Goal: Transaction & Acquisition: Purchase product/service

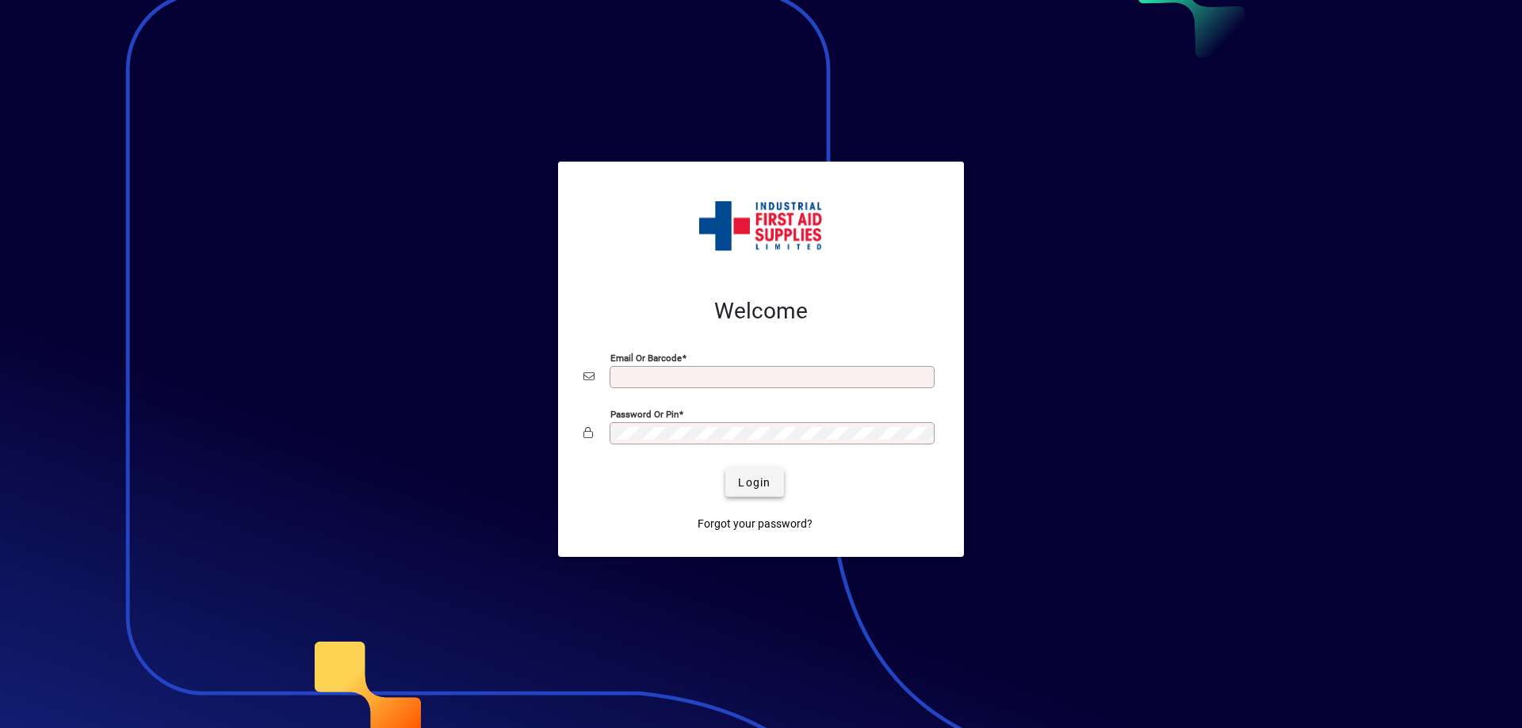
type input "**********"
click at [755, 482] on span "Login" at bounding box center [754, 483] width 32 height 17
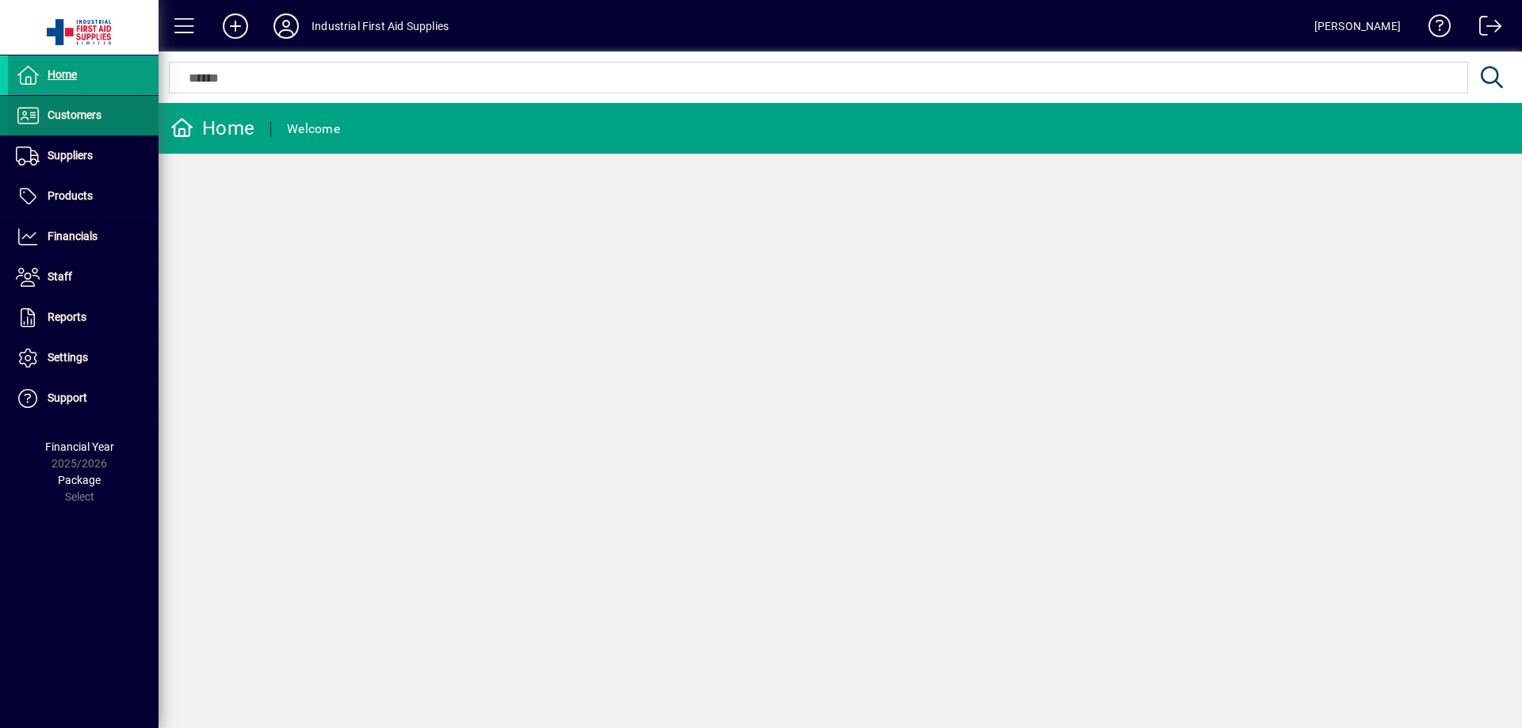
click at [97, 109] on span "Customers" at bounding box center [75, 115] width 54 height 13
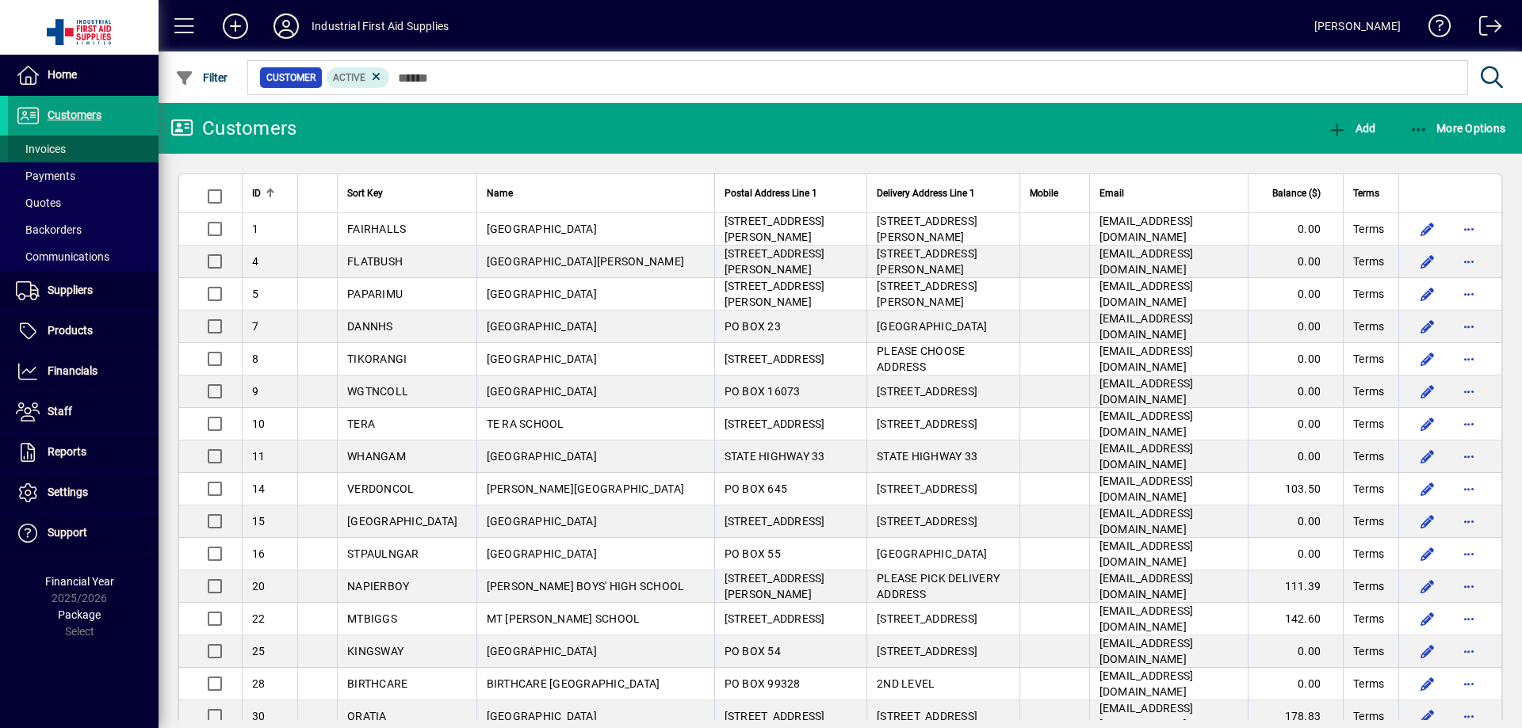
click at [63, 147] on span "Invoices" at bounding box center [41, 149] width 50 height 13
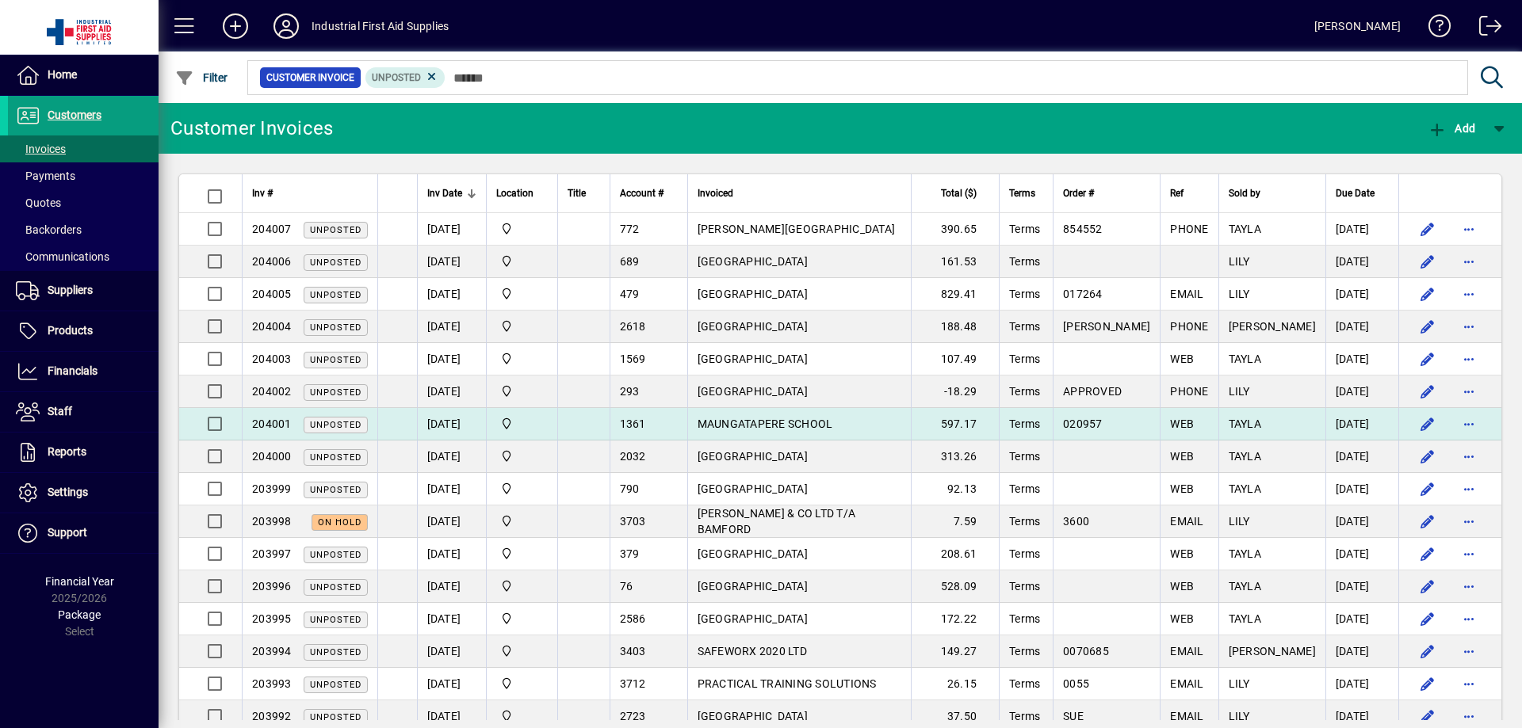
click at [714, 433] on td "MAUNGATAPERE SCHOOL" at bounding box center [799, 424] width 224 height 32
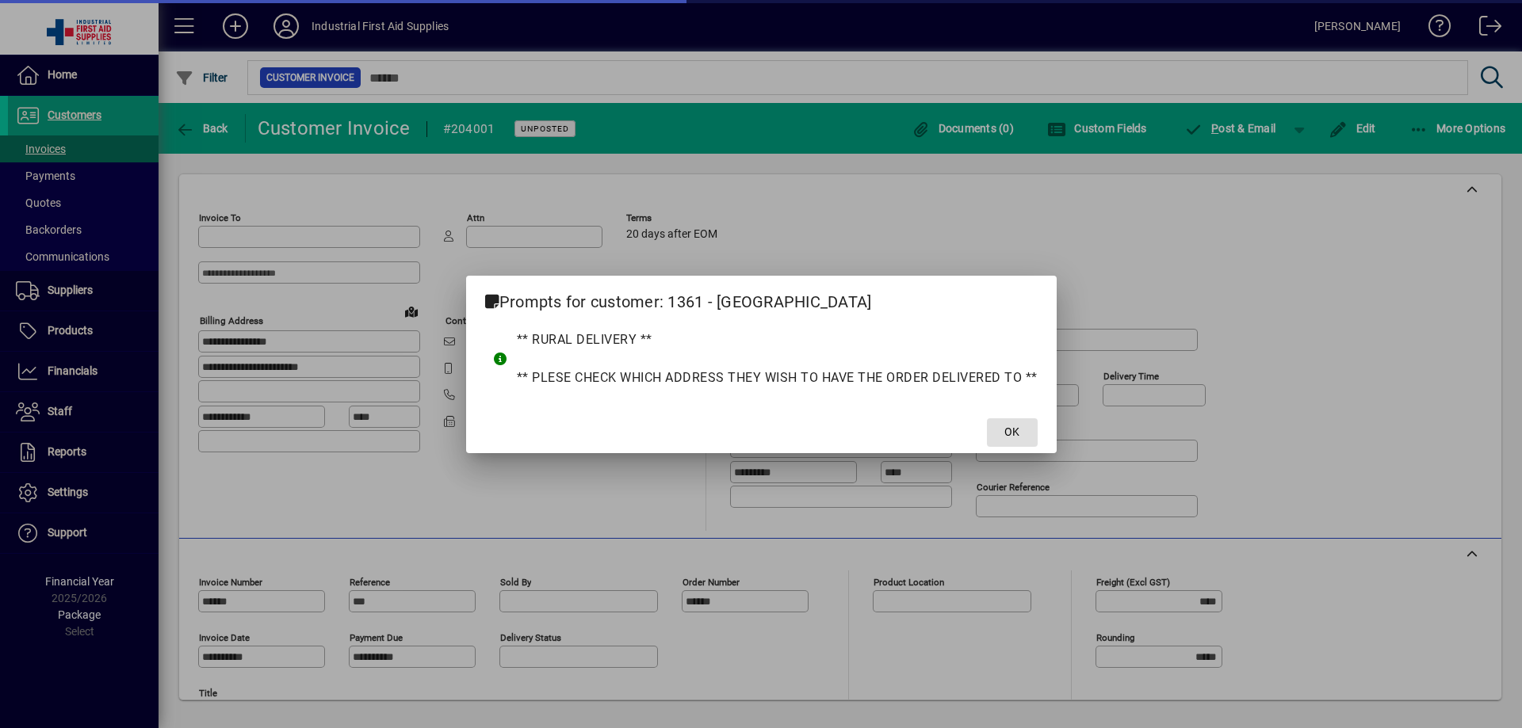
type input "**********"
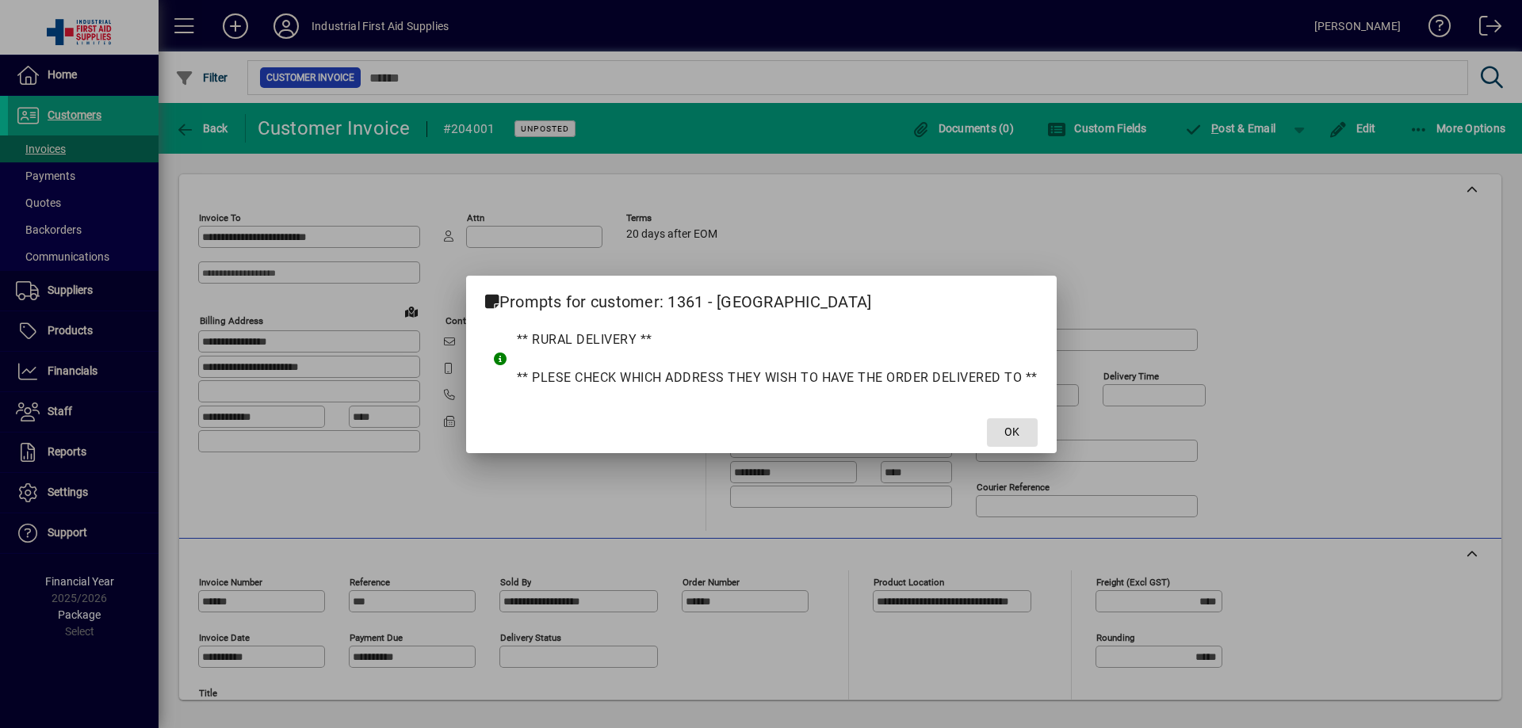
click at [1011, 434] on span "OK" at bounding box center [1011, 432] width 15 height 17
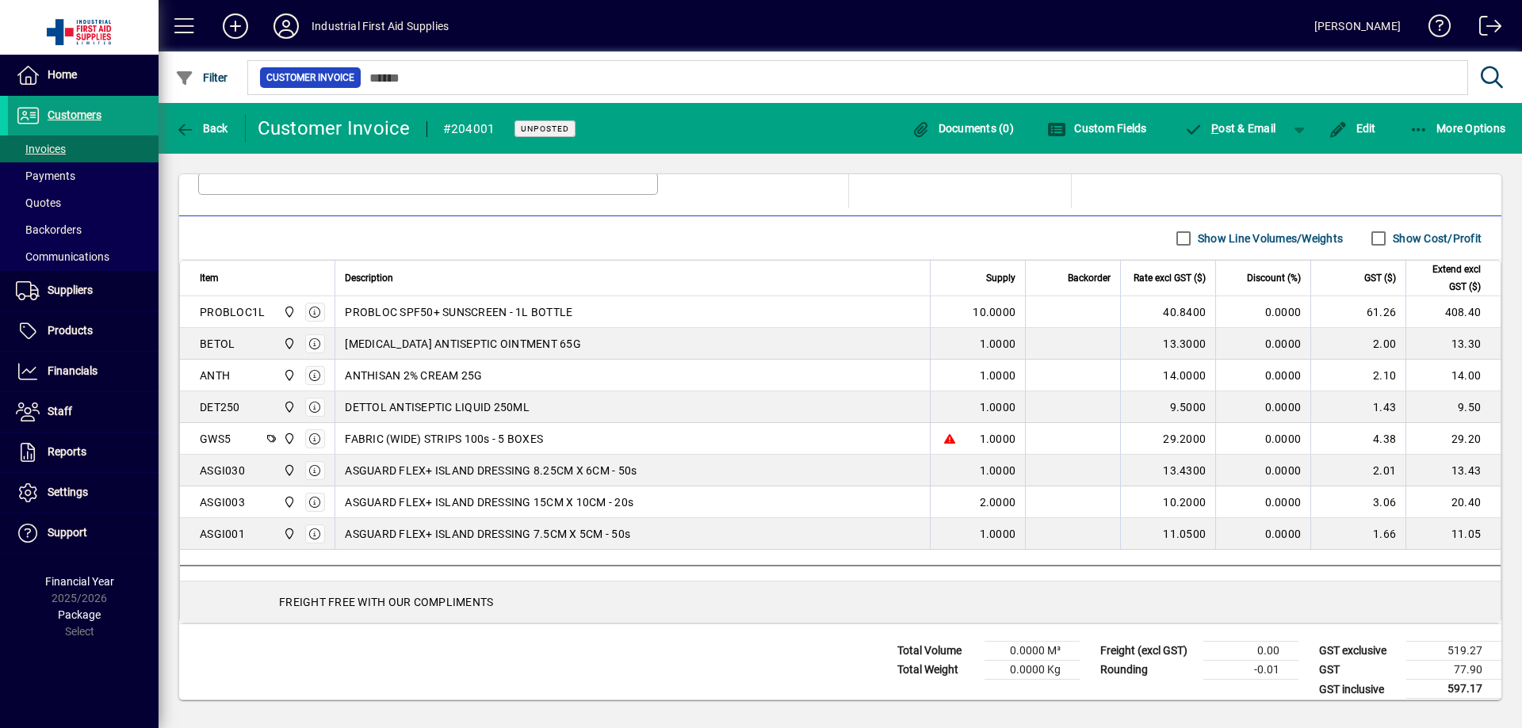
scroll to position [542, 0]
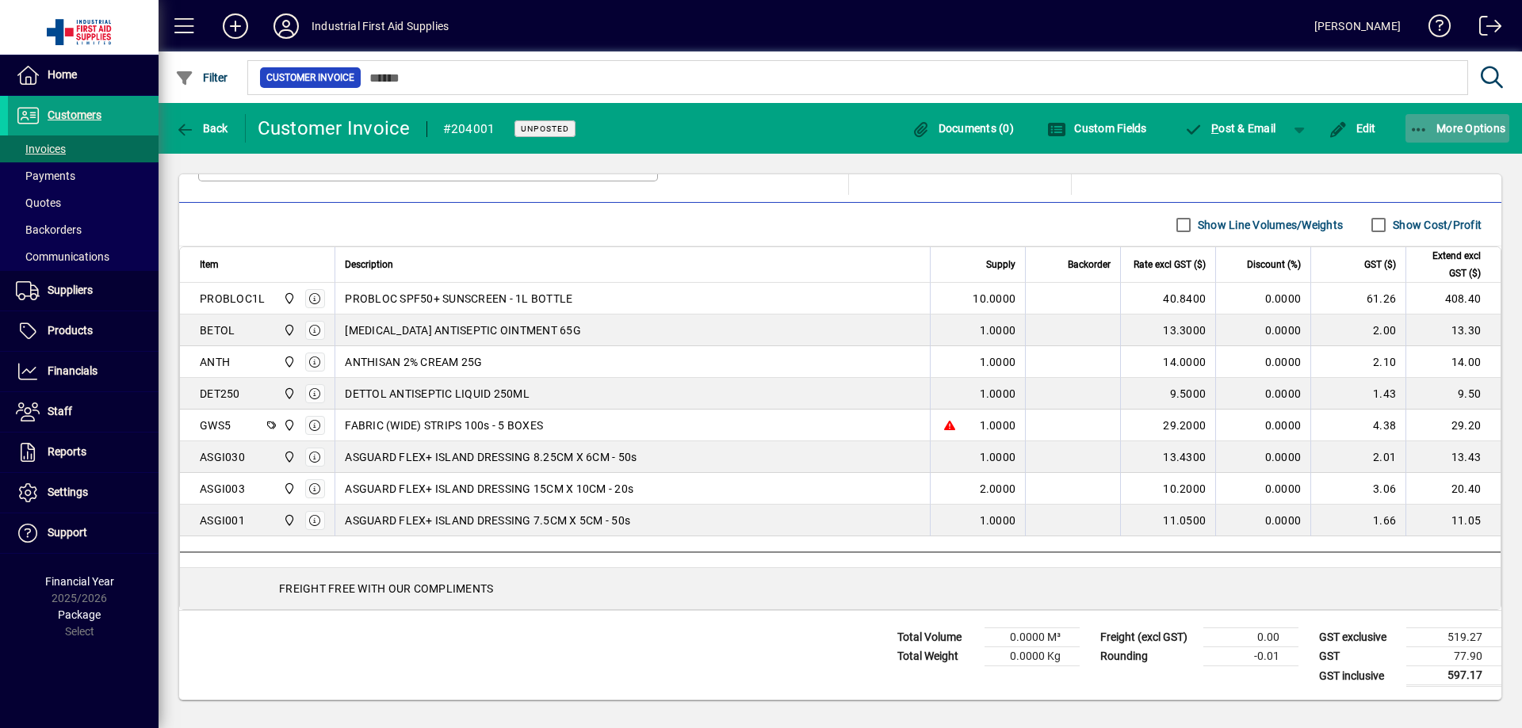
click at [1466, 136] on span "button" at bounding box center [1457, 128] width 105 height 38
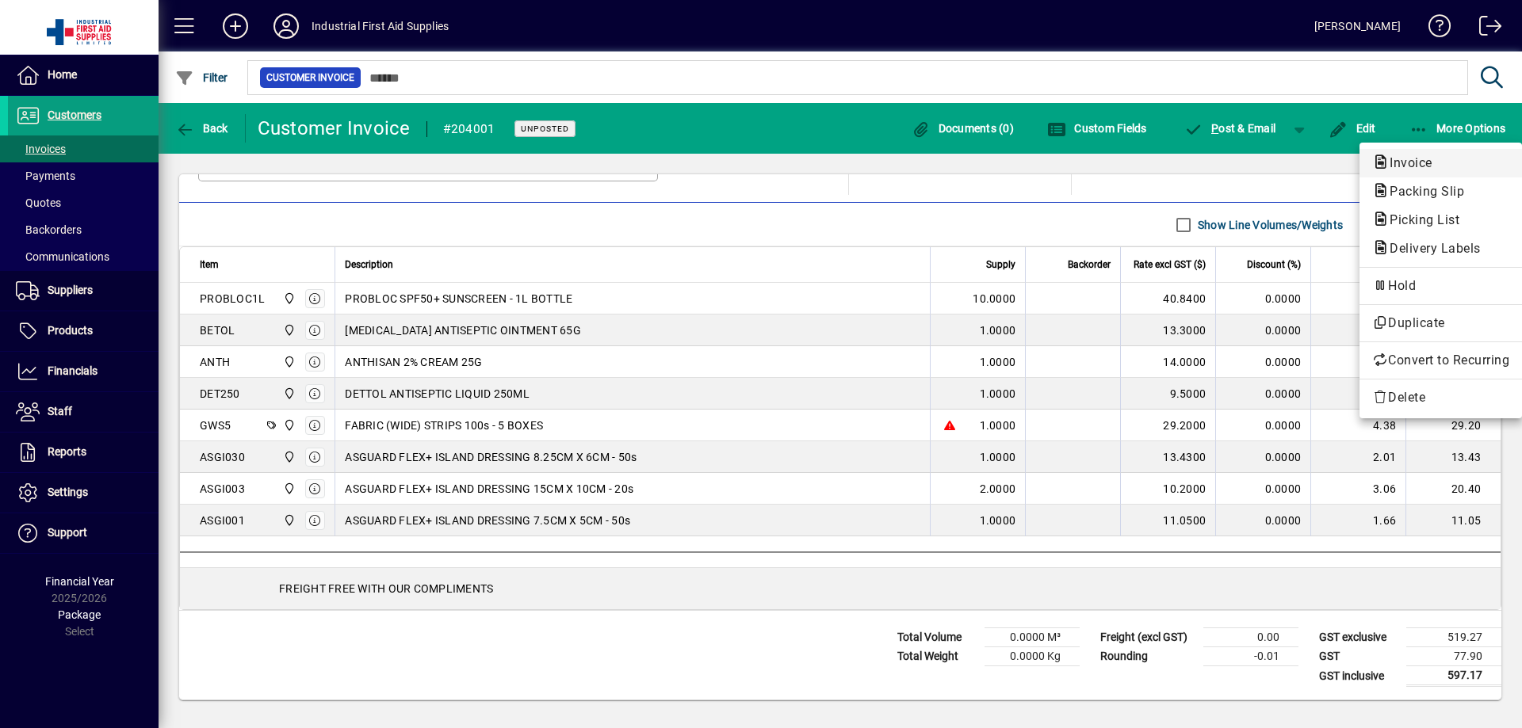
click at [1389, 161] on span "Invoice" at bounding box center [1406, 162] width 68 height 15
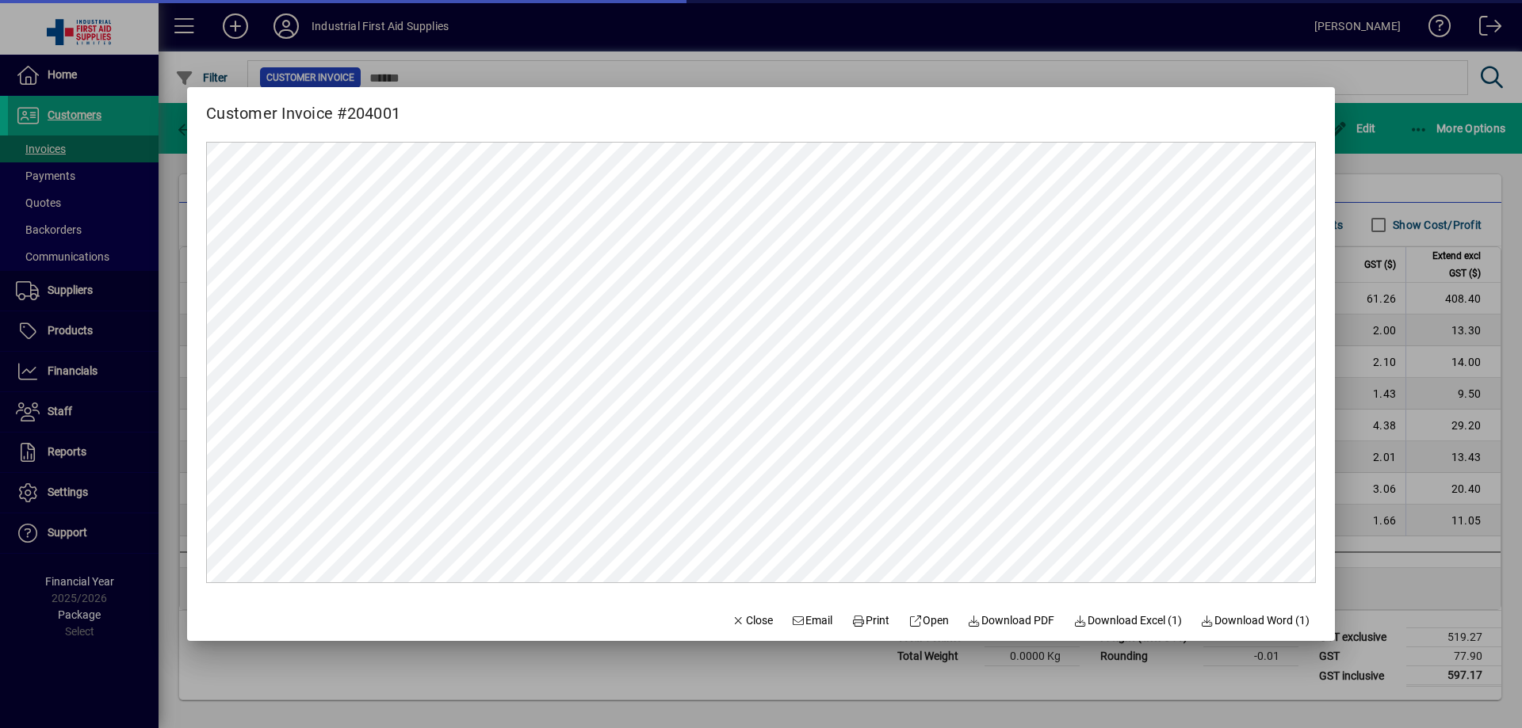
scroll to position [0, 0]
click at [858, 618] on span "Print" at bounding box center [870, 621] width 38 height 17
drag, startPoint x: 67, startPoint y: 167, endPoint x: 82, endPoint y: 165, distance: 16.0
click at [69, 169] on div at bounding box center [761, 364] width 1522 height 728
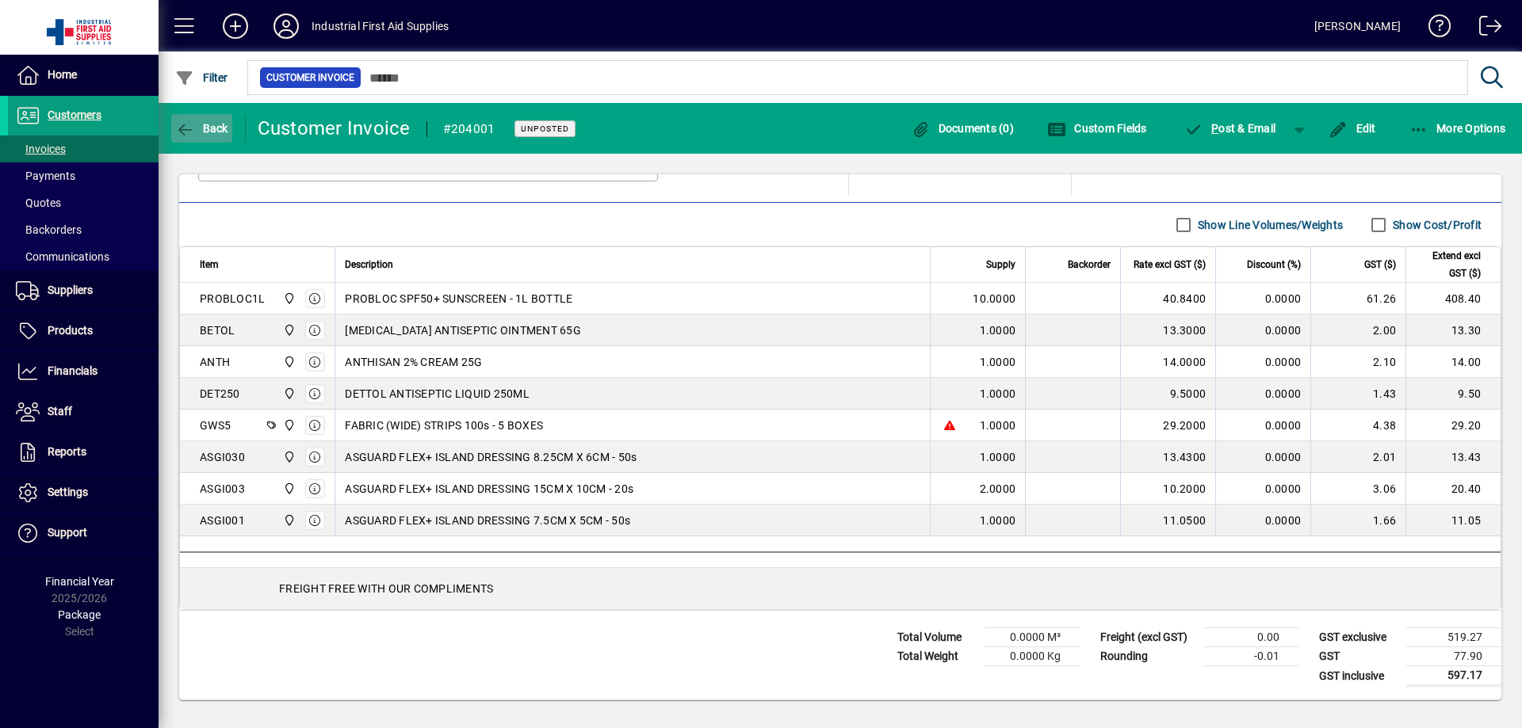
click at [176, 126] on icon "button" at bounding box center [185, 130] width 20 height 16
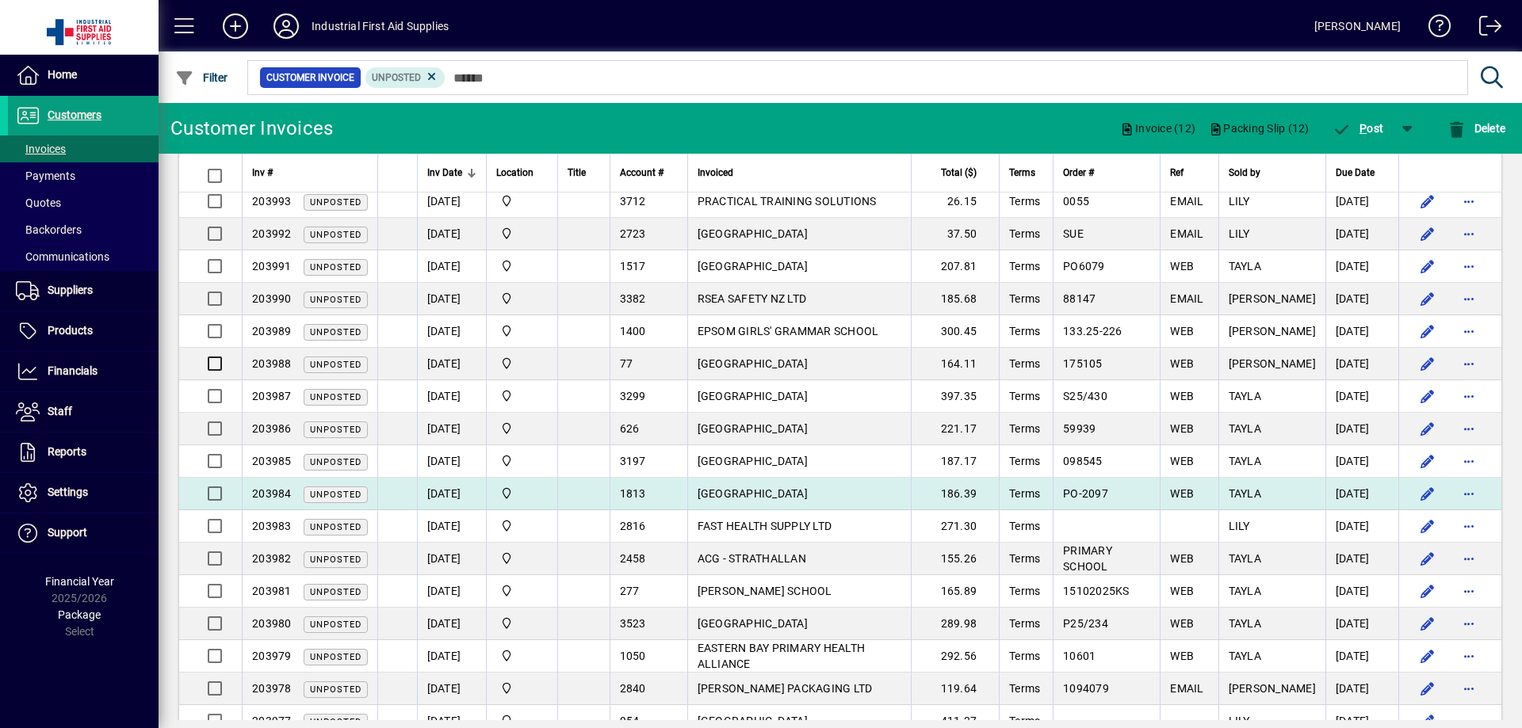
scroll to position [449, 0]
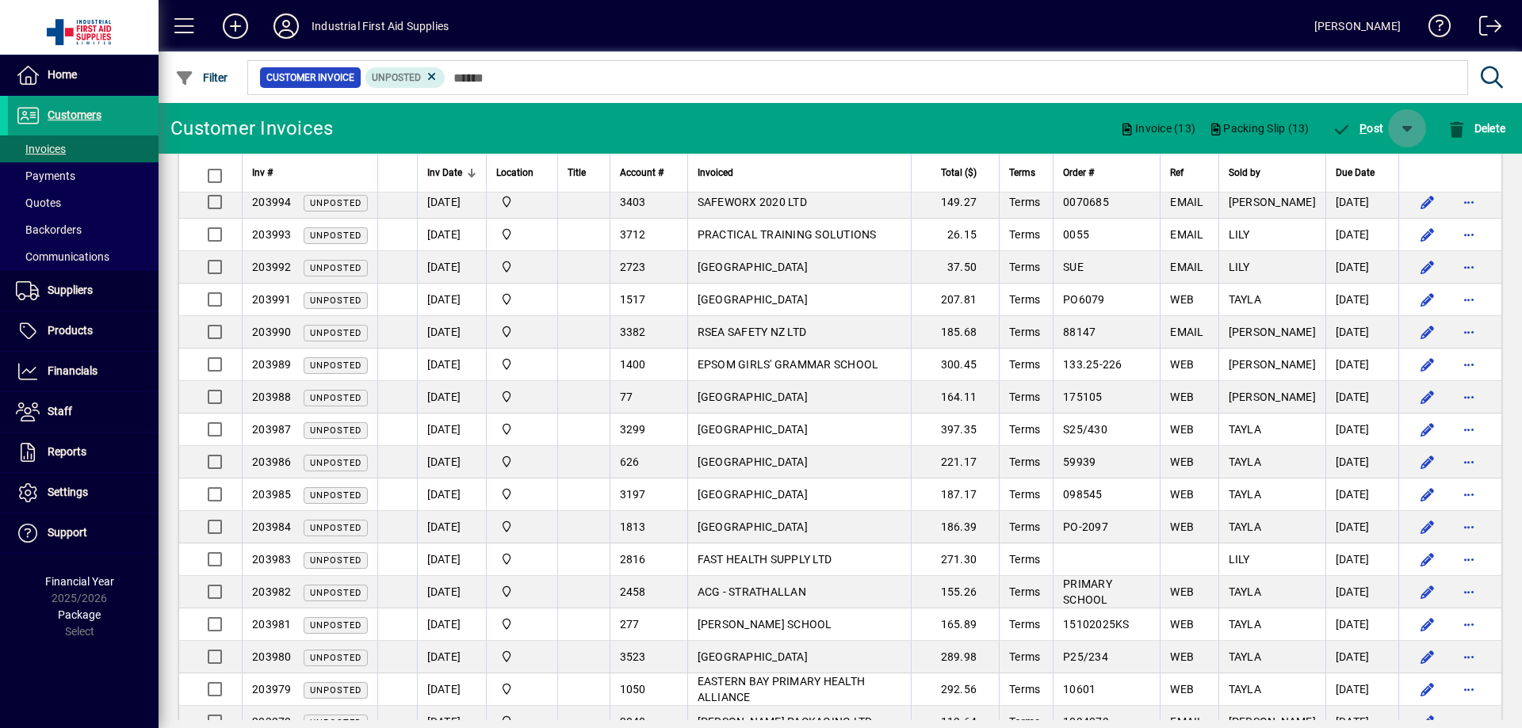
click at [1401, 127] on span "button" at bounding box center [1407, 128] width 38 height 38
click at [1383, 170] on span "P ost & Email" at bounding box center [1361, 169] width 94 height 13
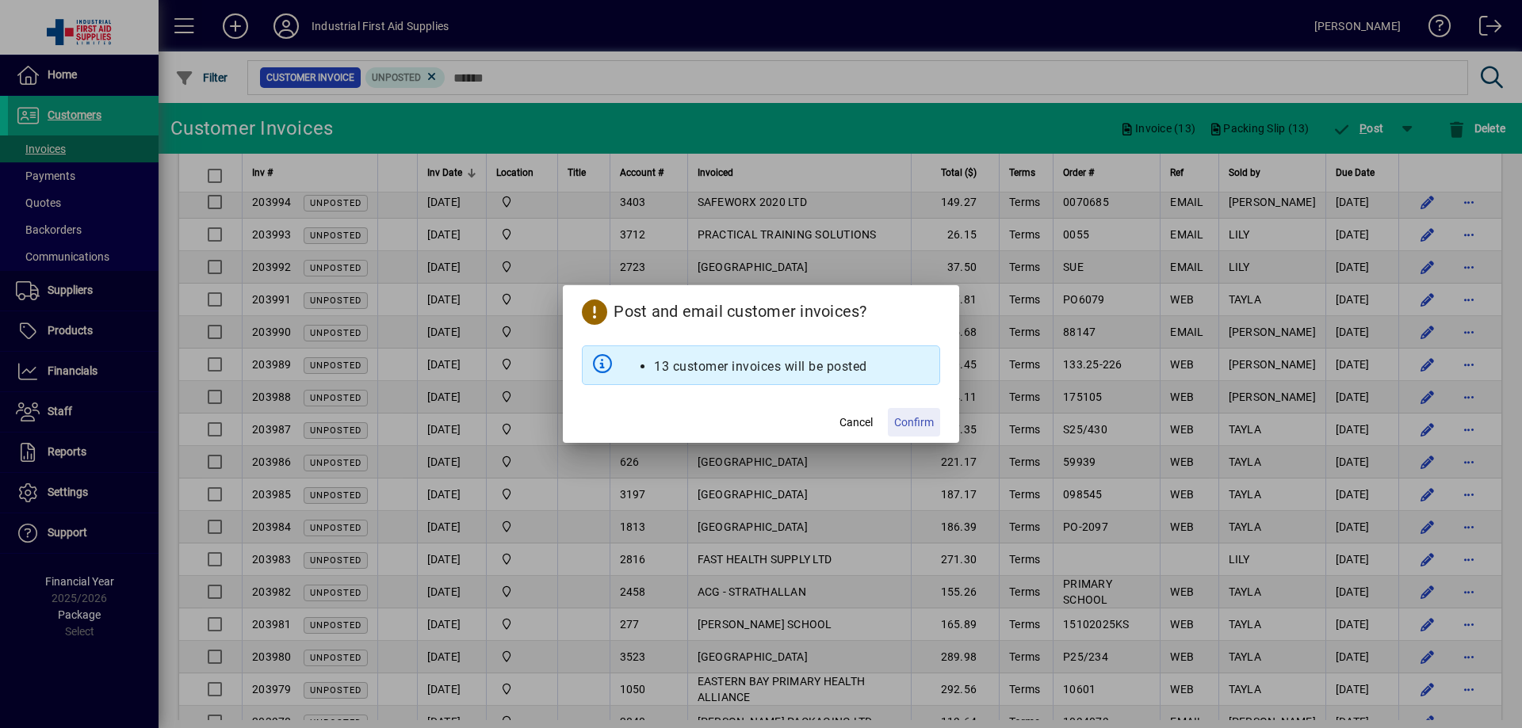
drag, startPoint x: 906, startPoint y: 422, endPoint x: 884, endPoint y: 449, distance: 34.3
click at [906, 424] on span "Confirm" at bounding box center [914, 423] width 40 height 17
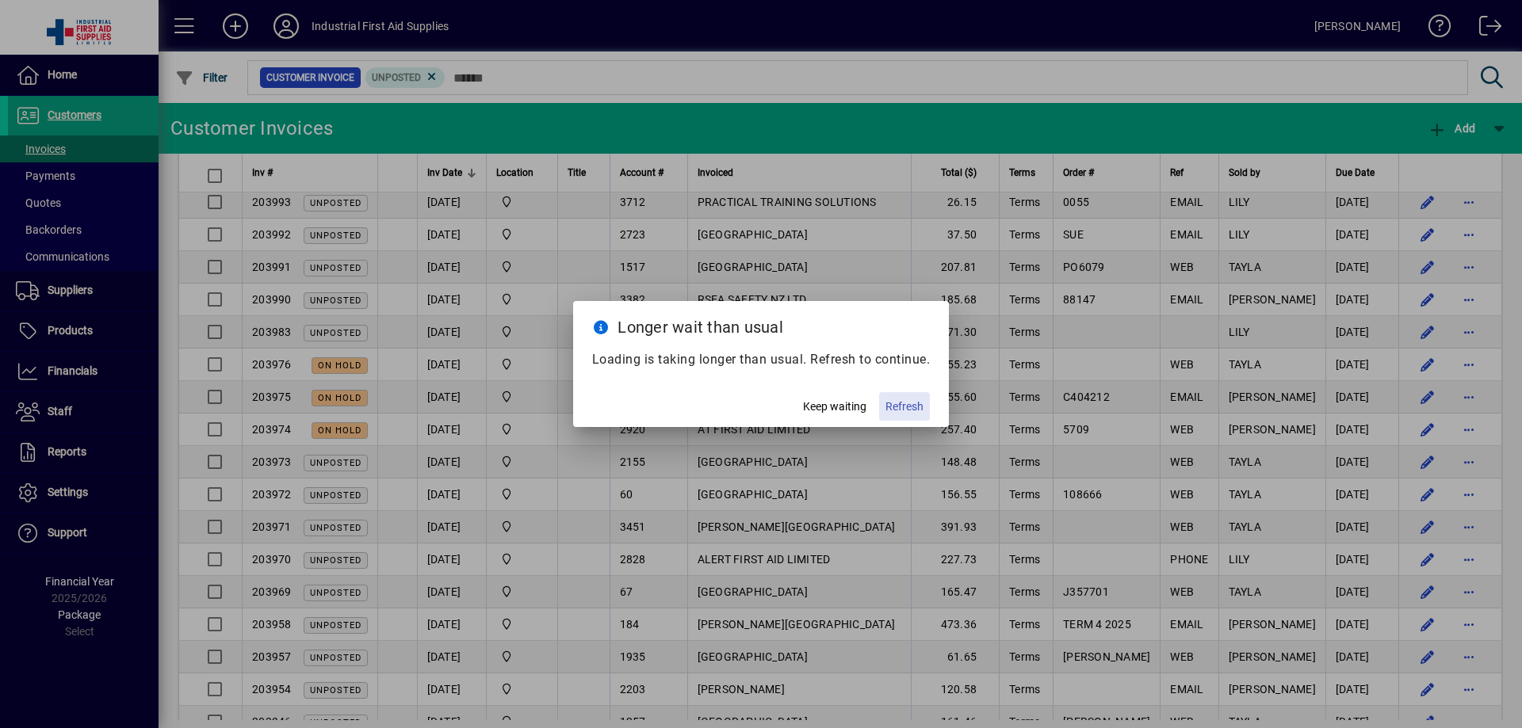
click at [893, 407] on span "Refresh" at bounding box center [904, 407] width 38 height 17
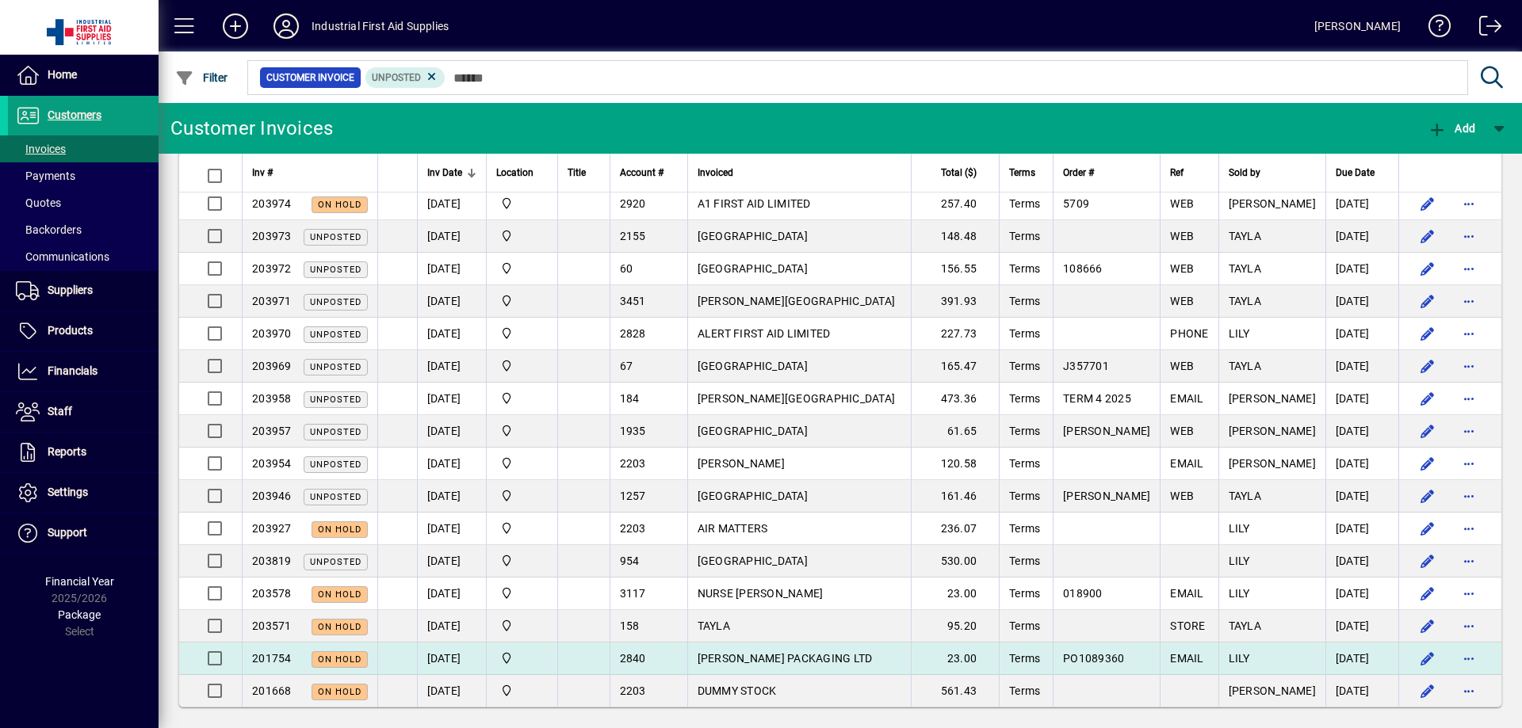
scroll to position [682, 0]
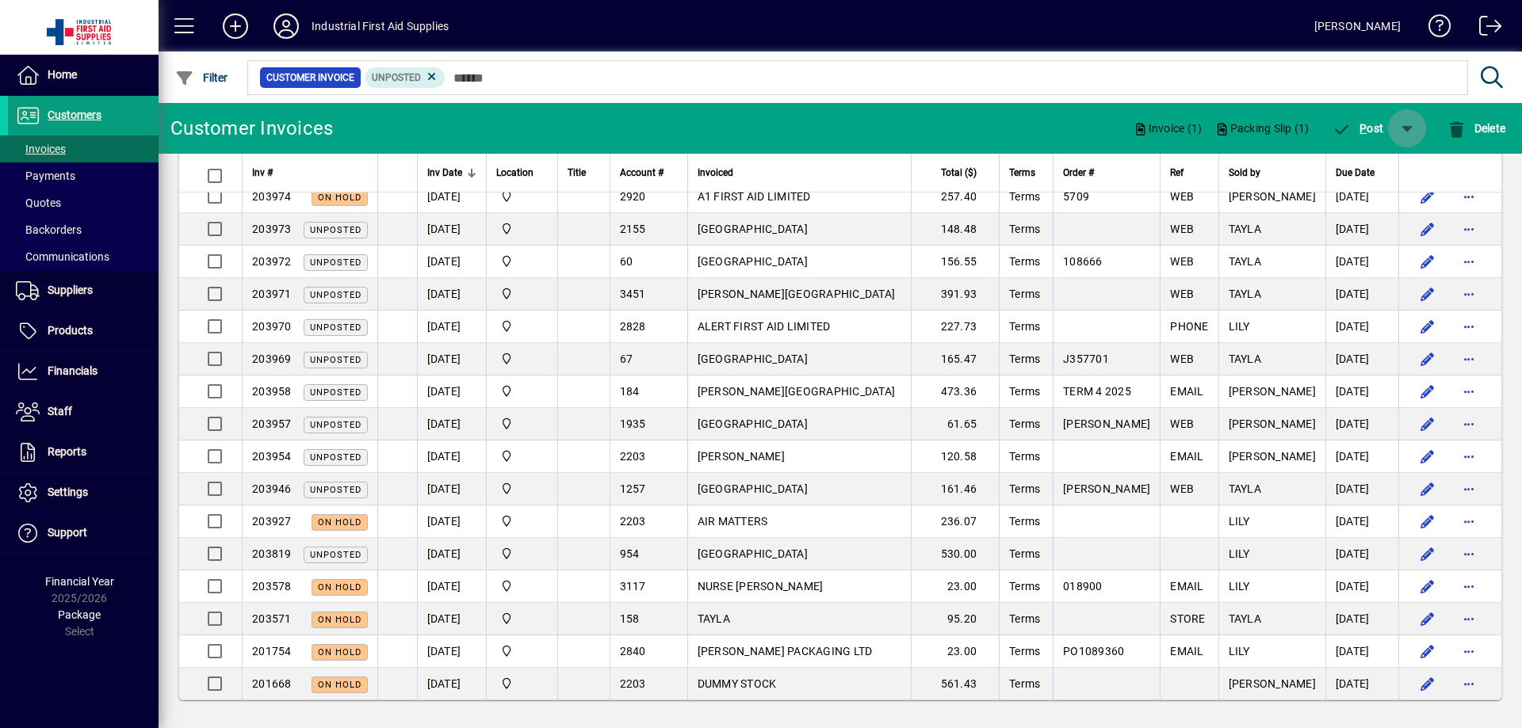
click at [1402, 125] on span "button" at bounding box center [1407, 128] width 38 height 38
click at [1361, 171] on span "P ost & Email" at bounding box center [1361, 169] width 94 height 13
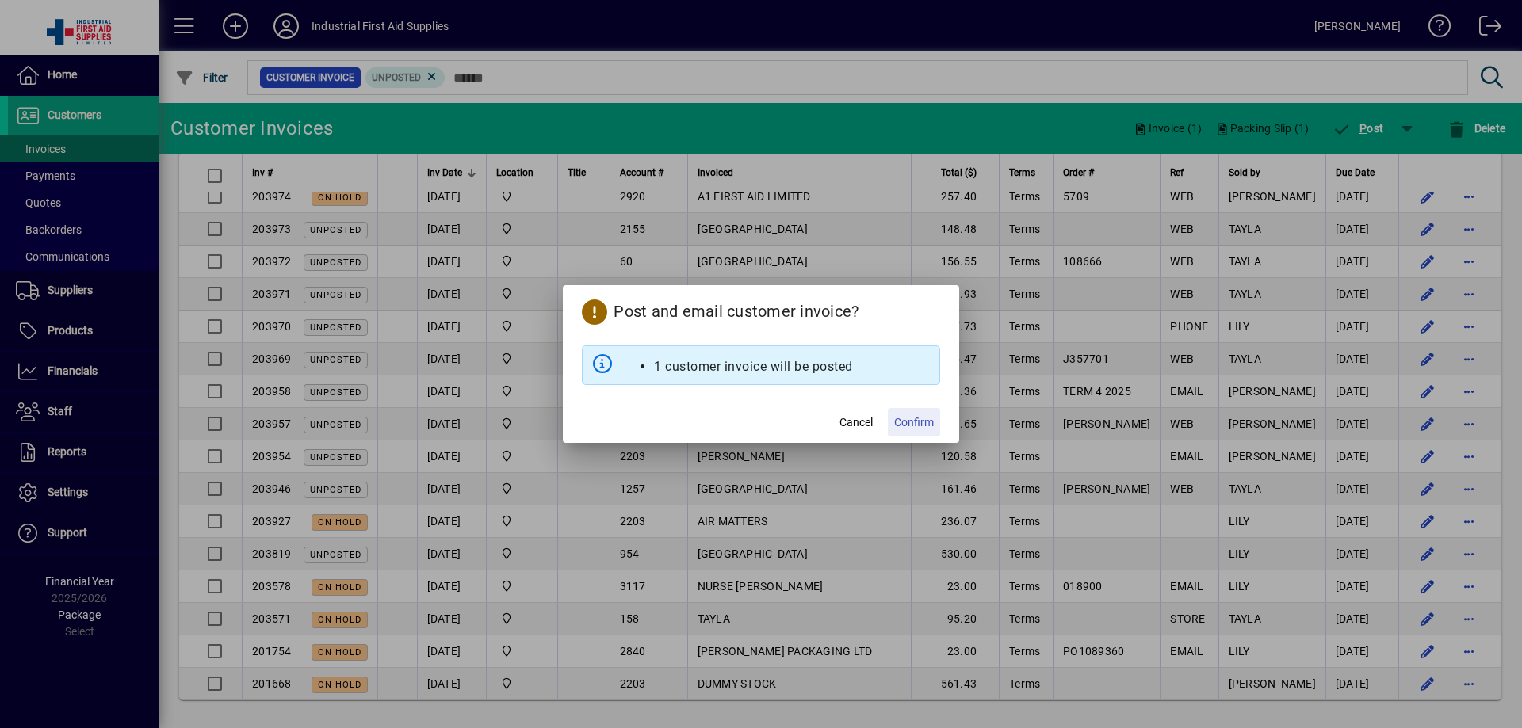
click at [924, 424] on span "Confirm" at bounding box center [914, 423] width 40 height 17
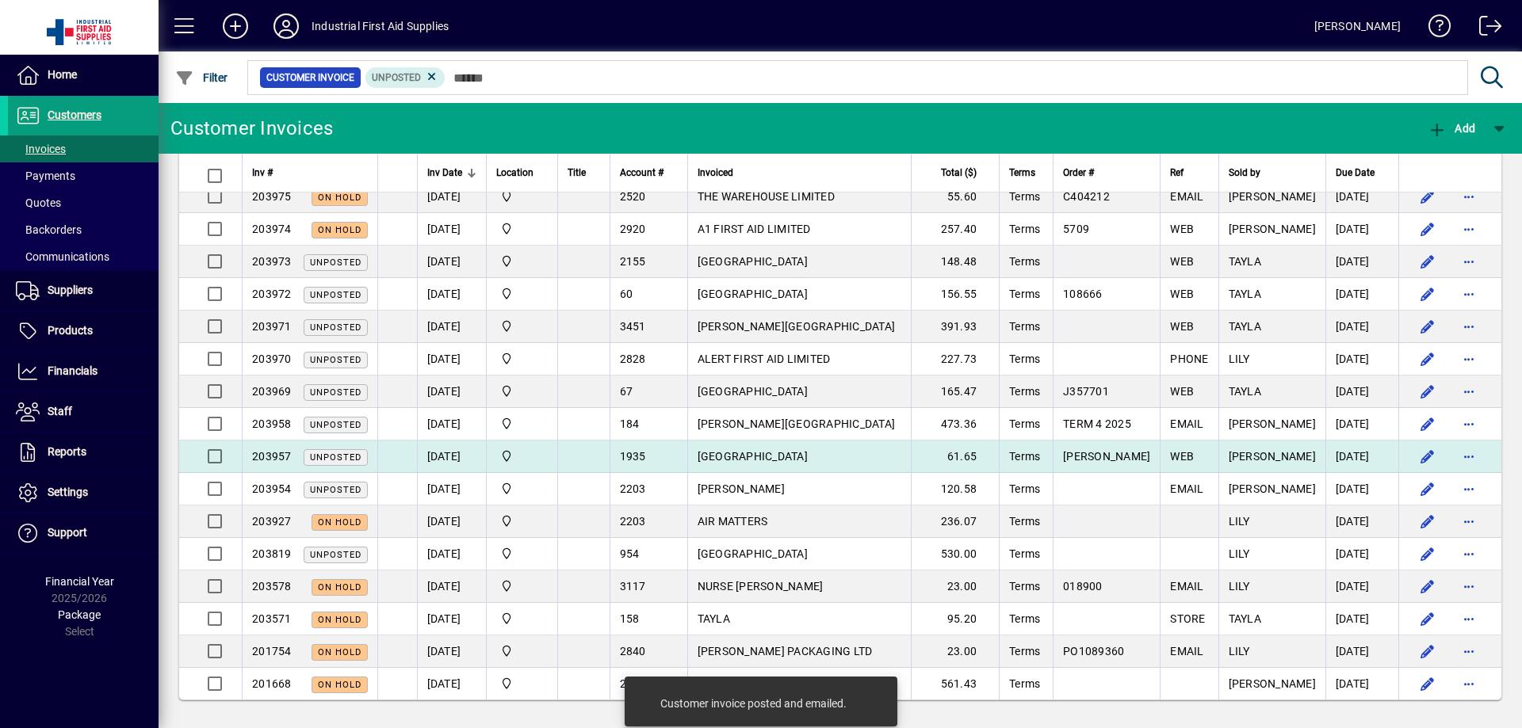
scroll to position [650, 0]
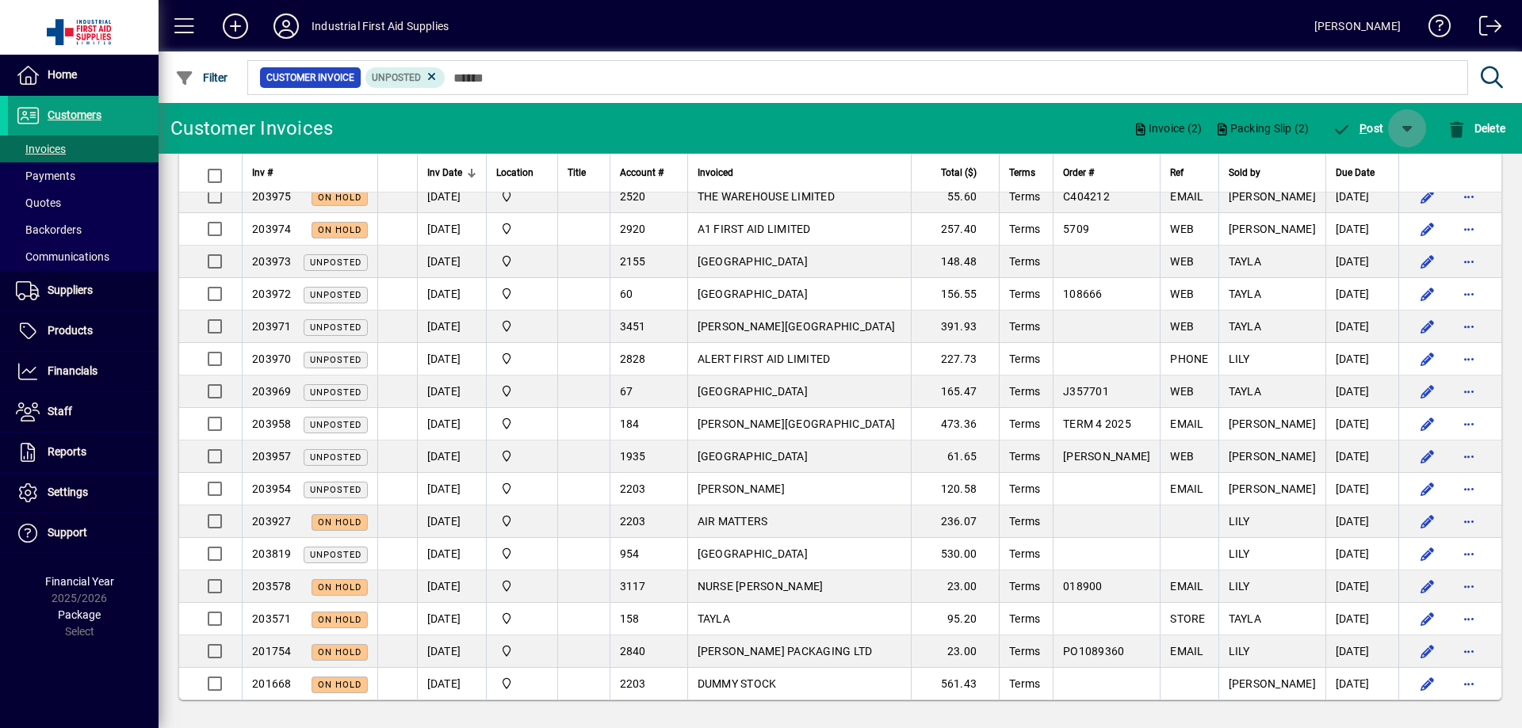
click at [1404, 131] on span "button" at bounding box center [1407, 128] width 38 height 38
click at [1360, 169] on span "P ost & Email" at bounding box center [1361, 169] width 94 height 13
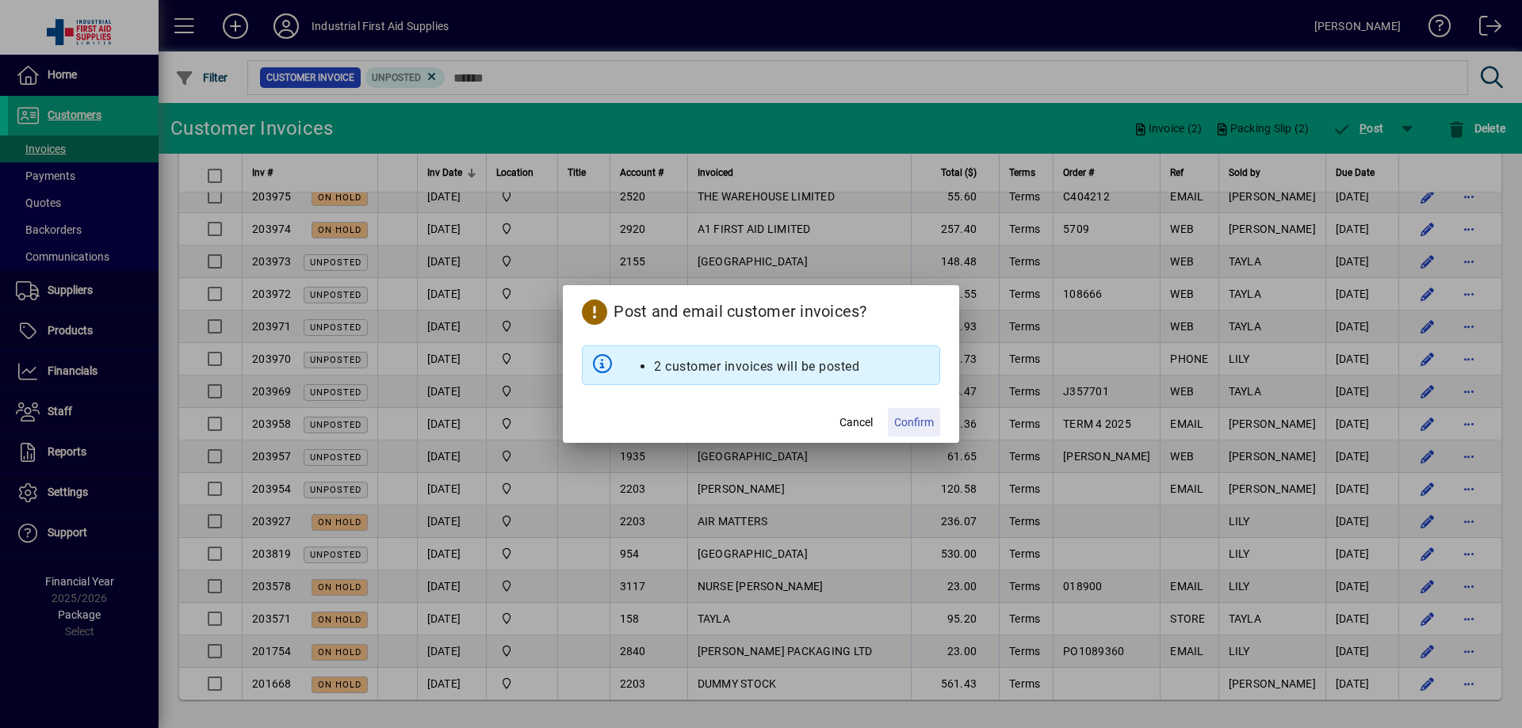
click at [908, 422] on span "Confirm" at bounding box center [914, 423] width 40 height 17
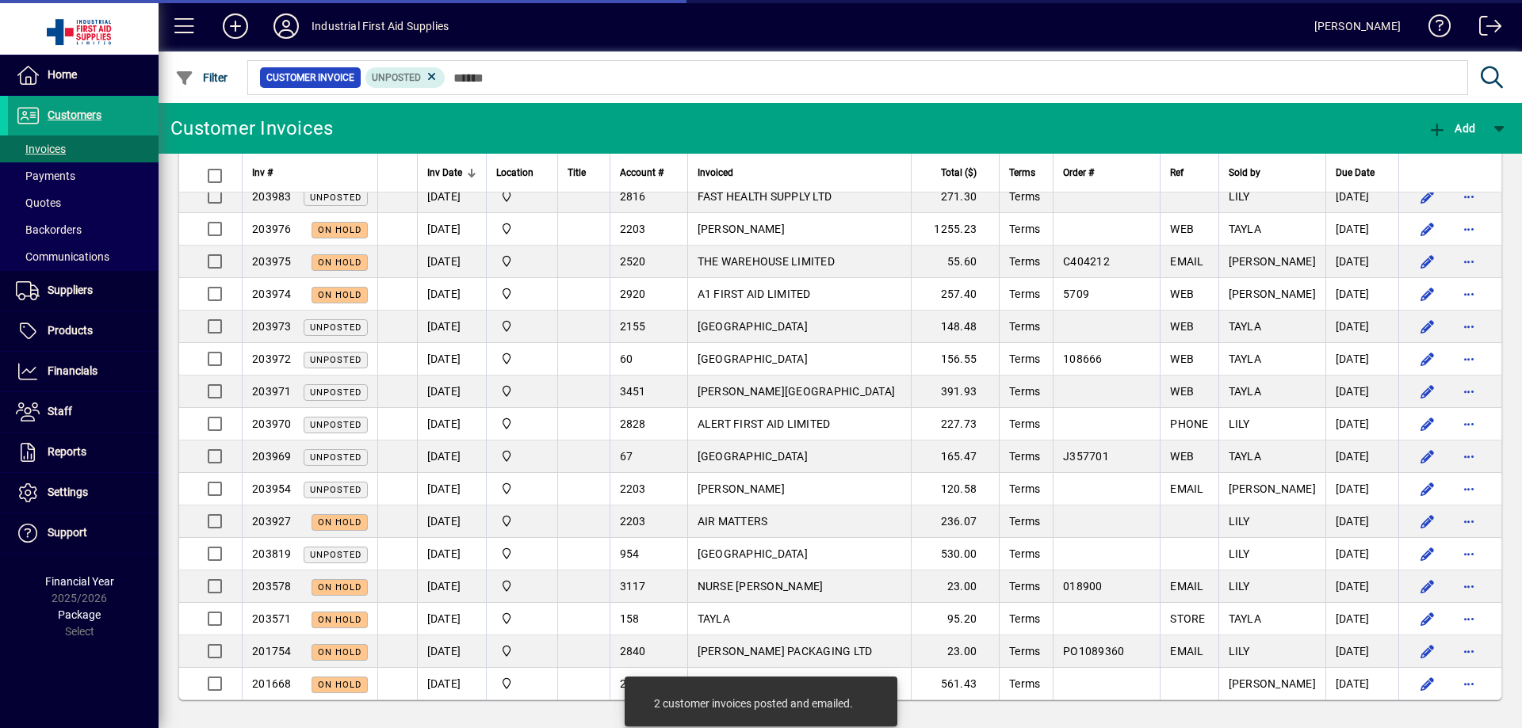
scroll to position [585, 0]
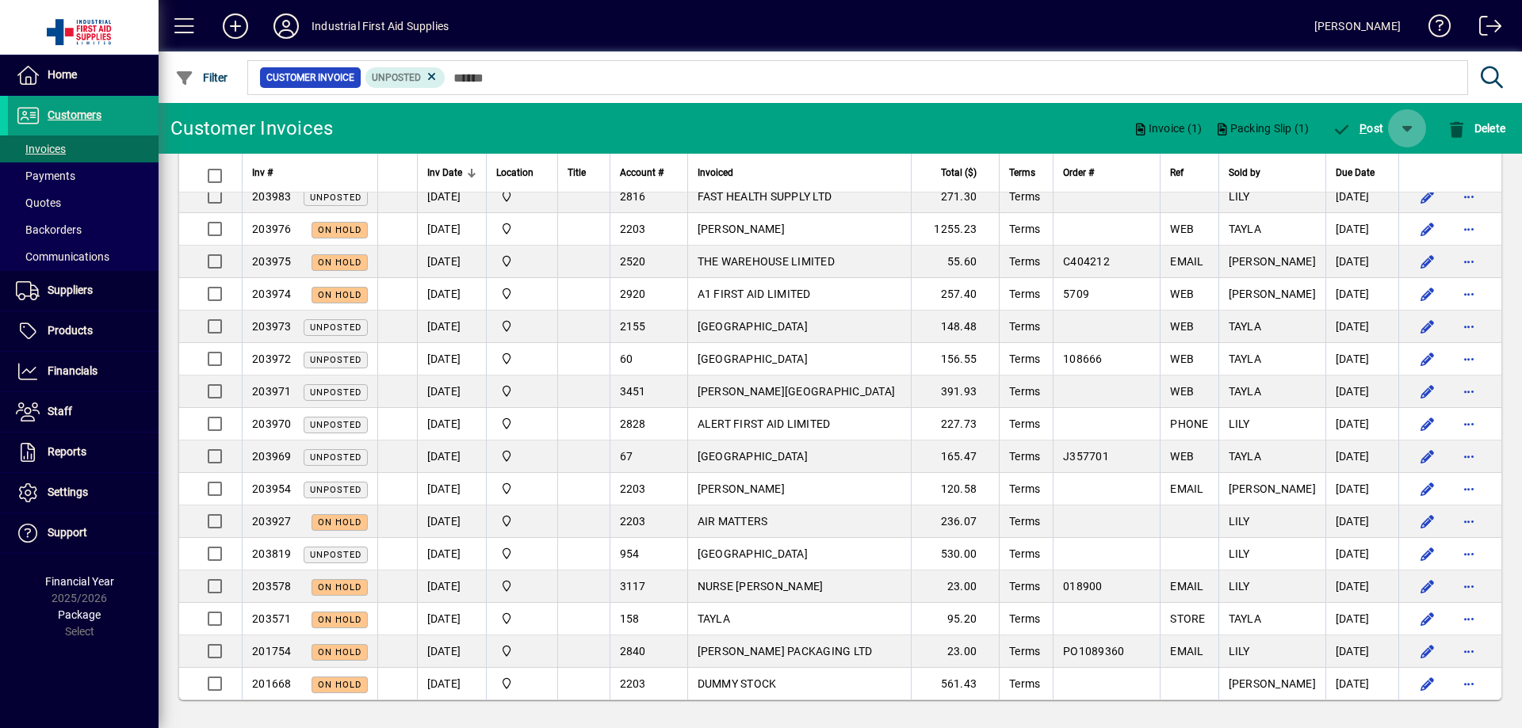
click at [1408, 128] on span "button" at bounding box center [1407, 128] width 38 height 38
click at [1376, 175] on span "P ost & Email" at bounding box center [1361, 169] width 94 height 13
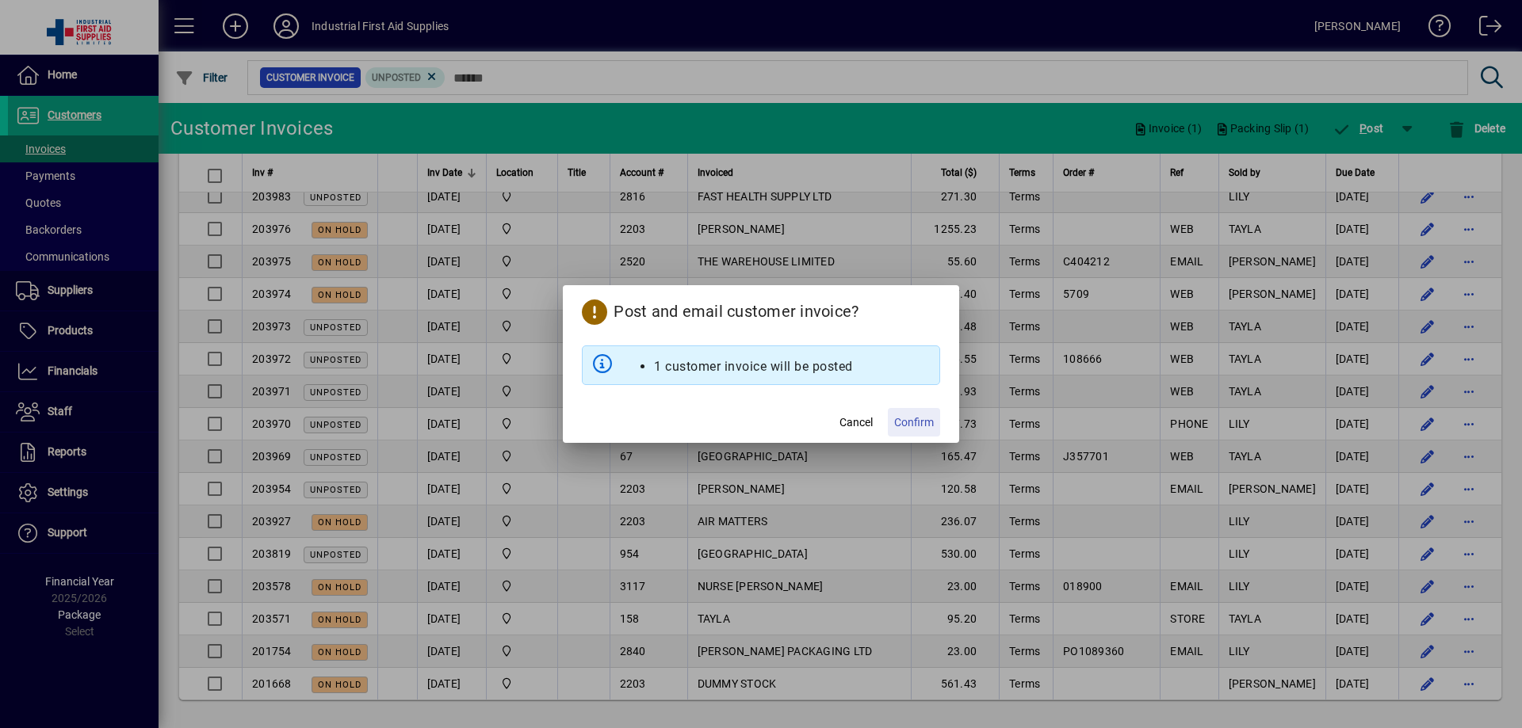
click at [906, 422] on span "Confirm" at bounding box center [914, 423] width 40 height 17
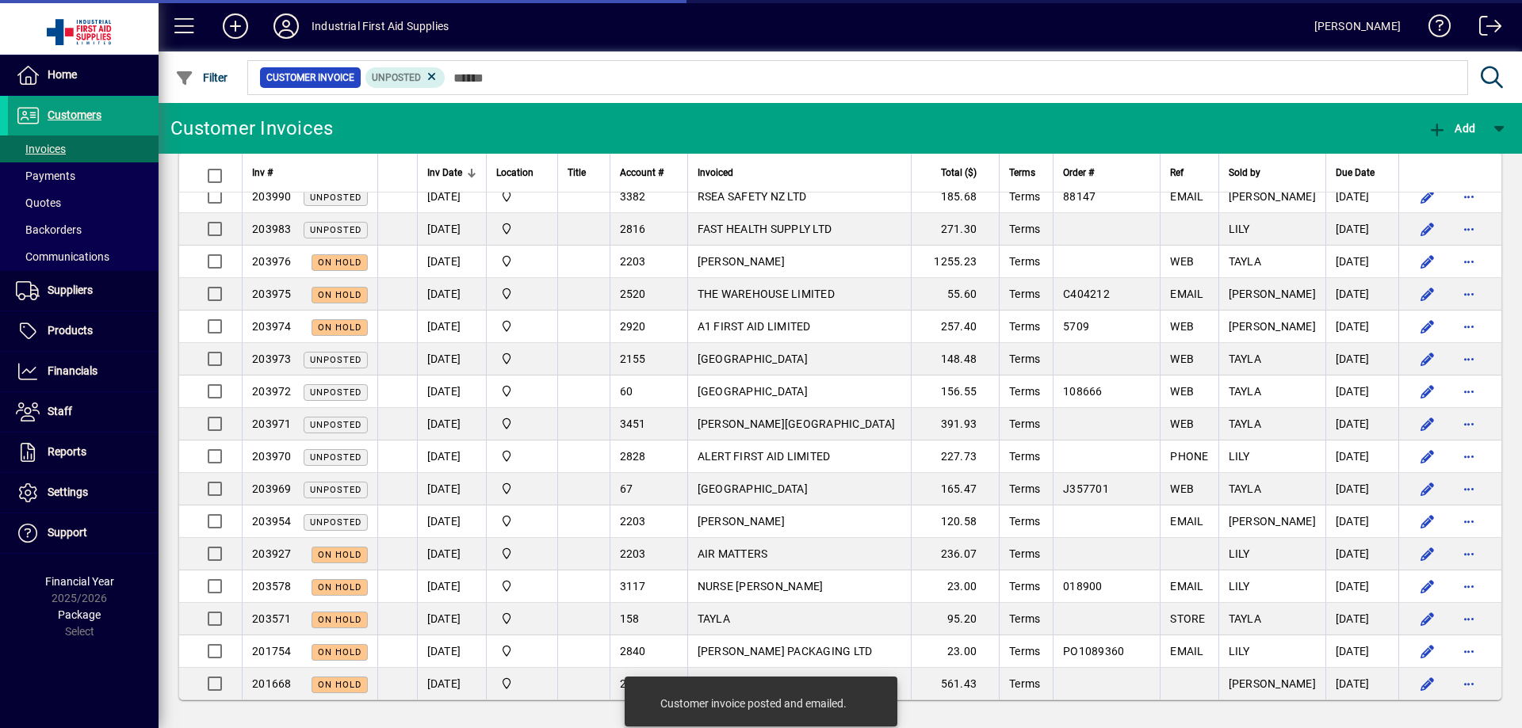
scroll to position [552, 0]
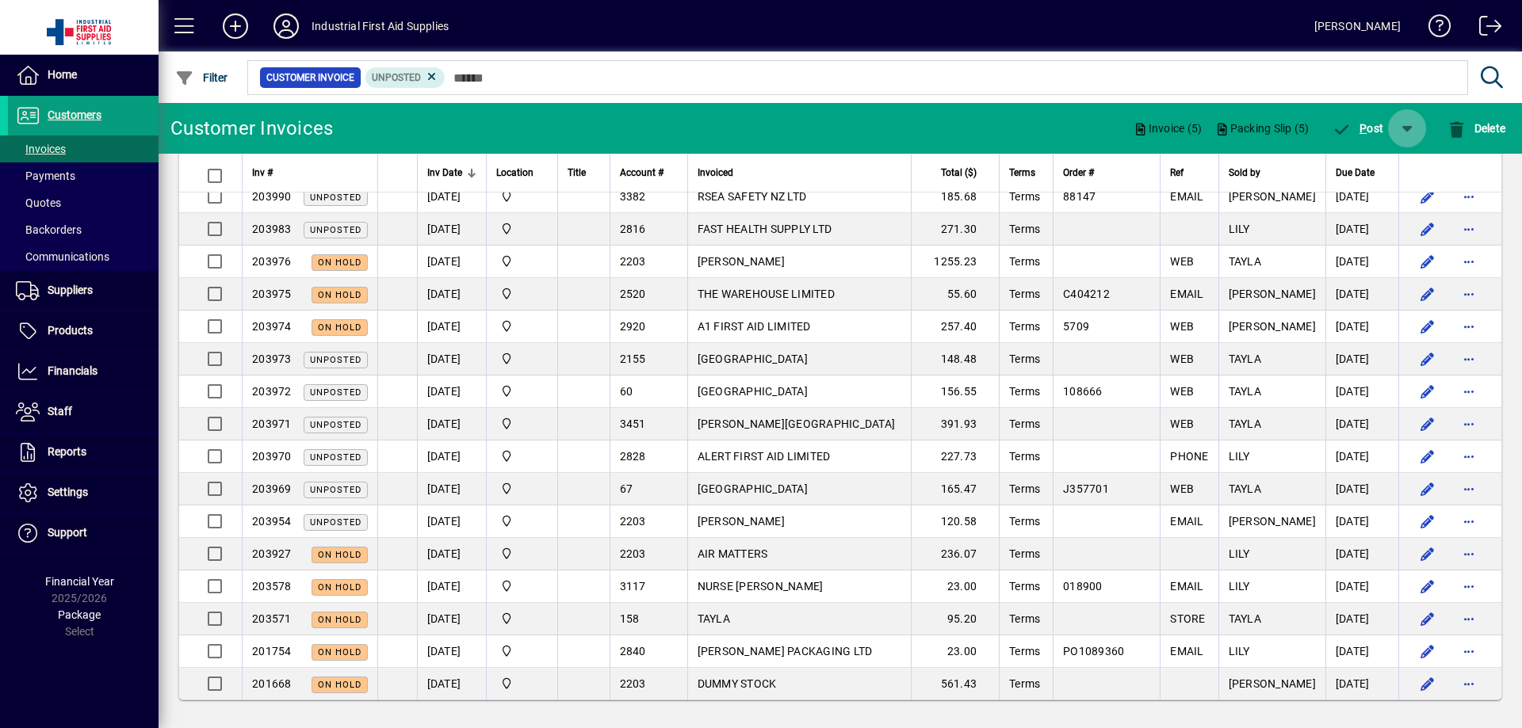
click at [1400, 128] on span "button" at bounding box center [1407, 128] width 38 height 38
click at [1371, 169] on span "P ost & Email" at bounding box center [1361, 169] width 94 height 13
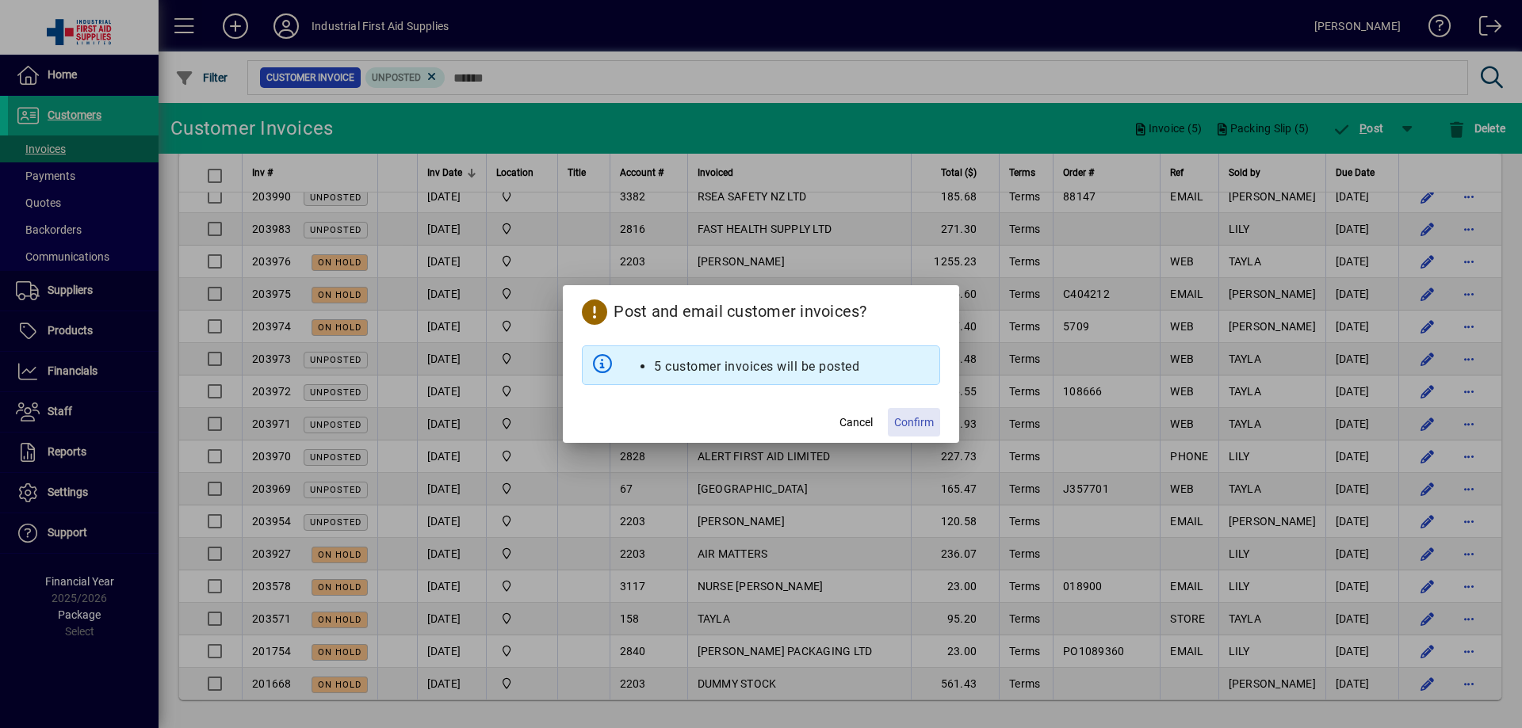
click at [912, 426] on span "Confirm" at bounding box center [914, 423] width 40 height 17
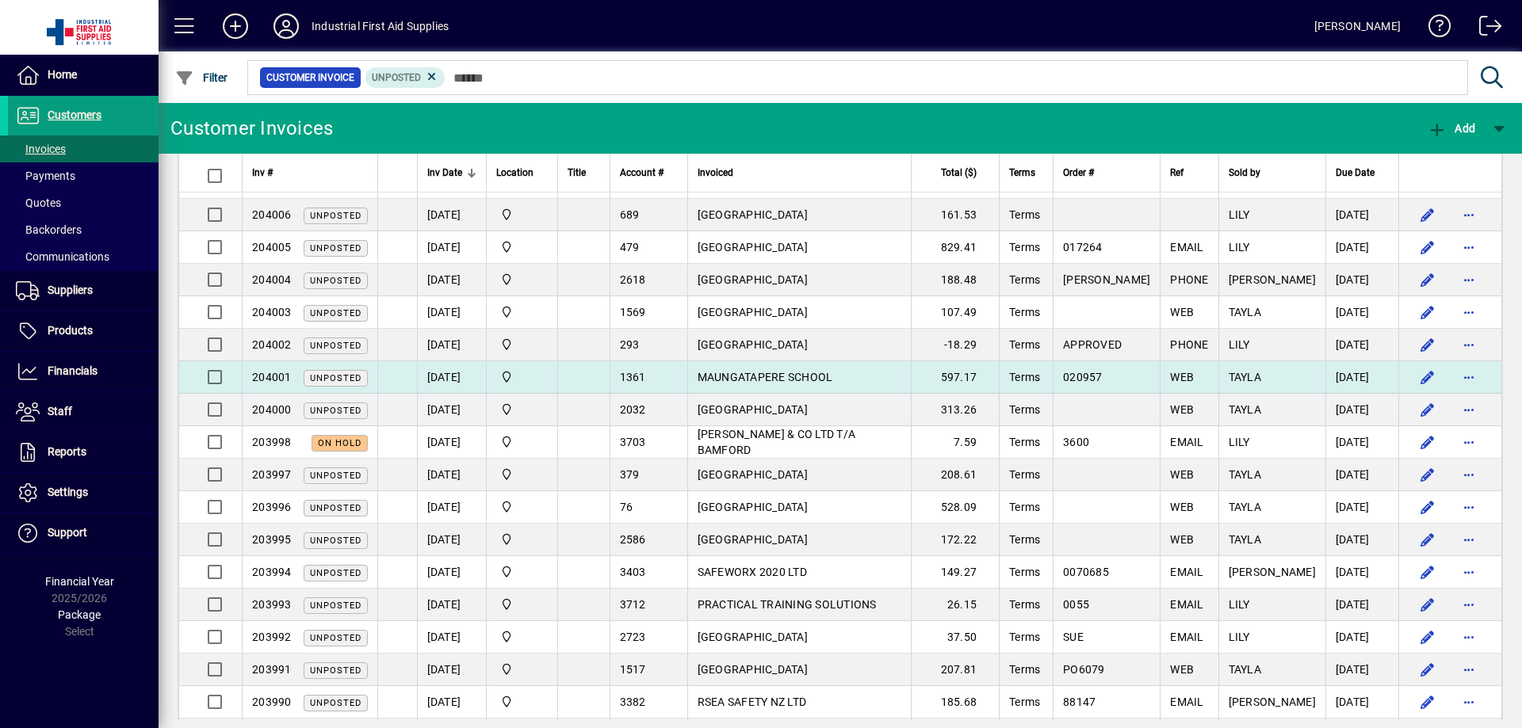
scroll to position [0, 0]
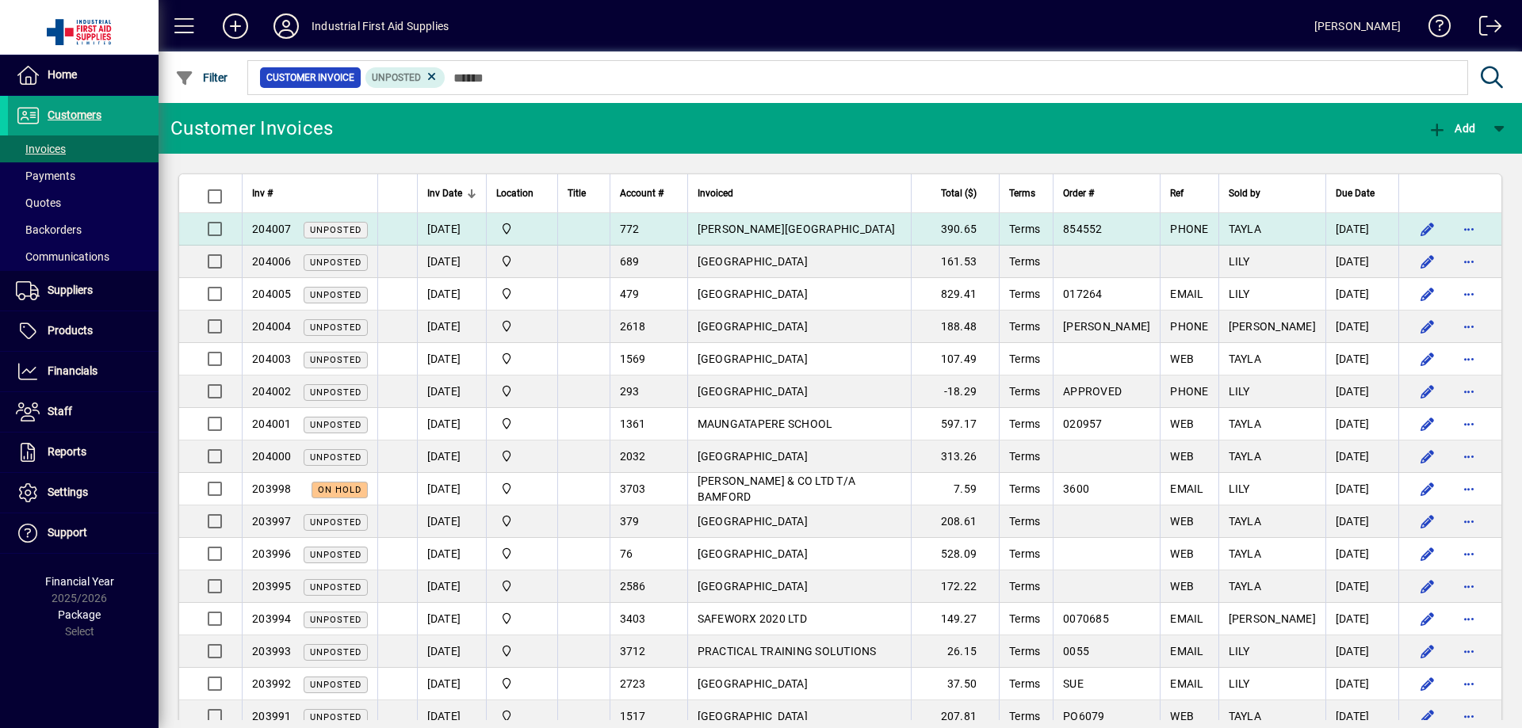
click at [709, 235] on td "[PERSON_NAME][GEOGRAPHIC_DATA]" at bounding box center [799, 229] width 224 height 32
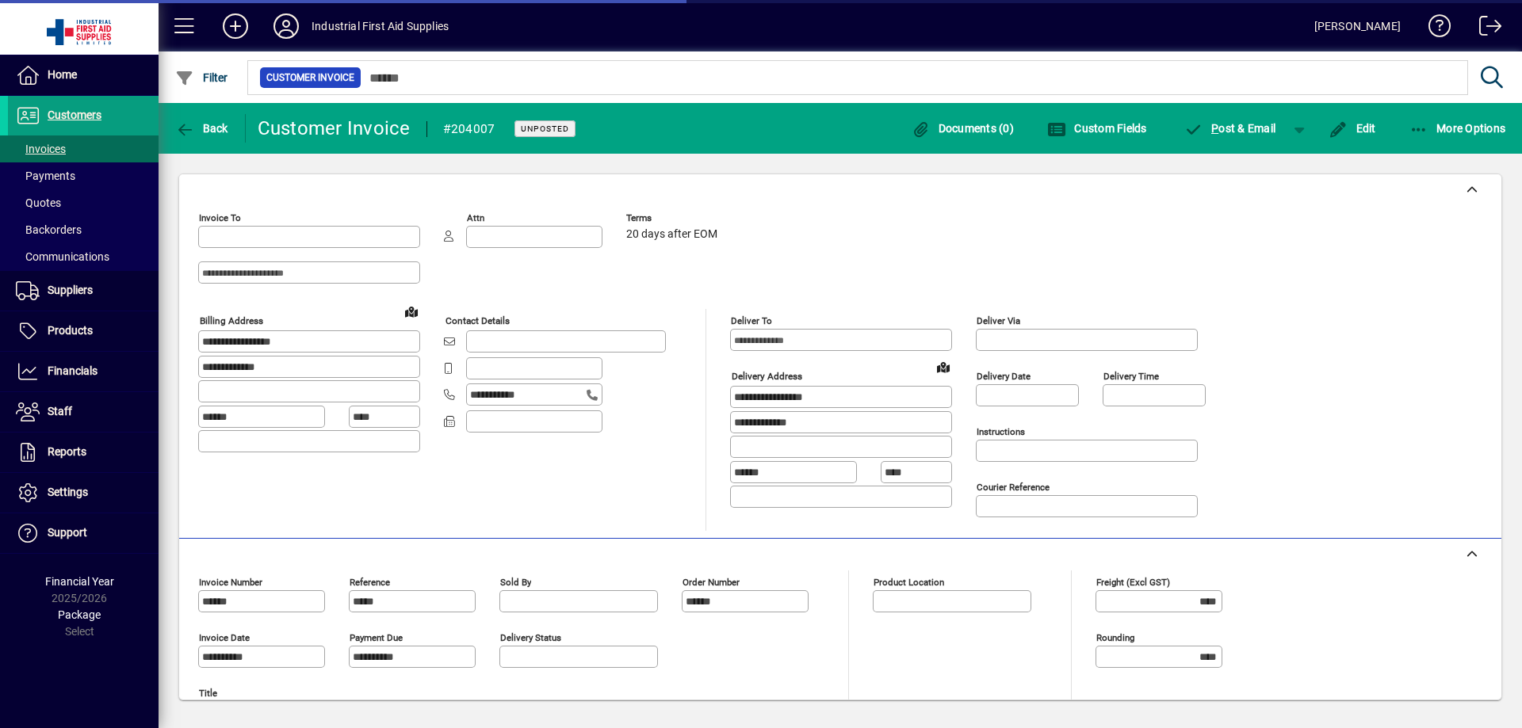
type input "**********"
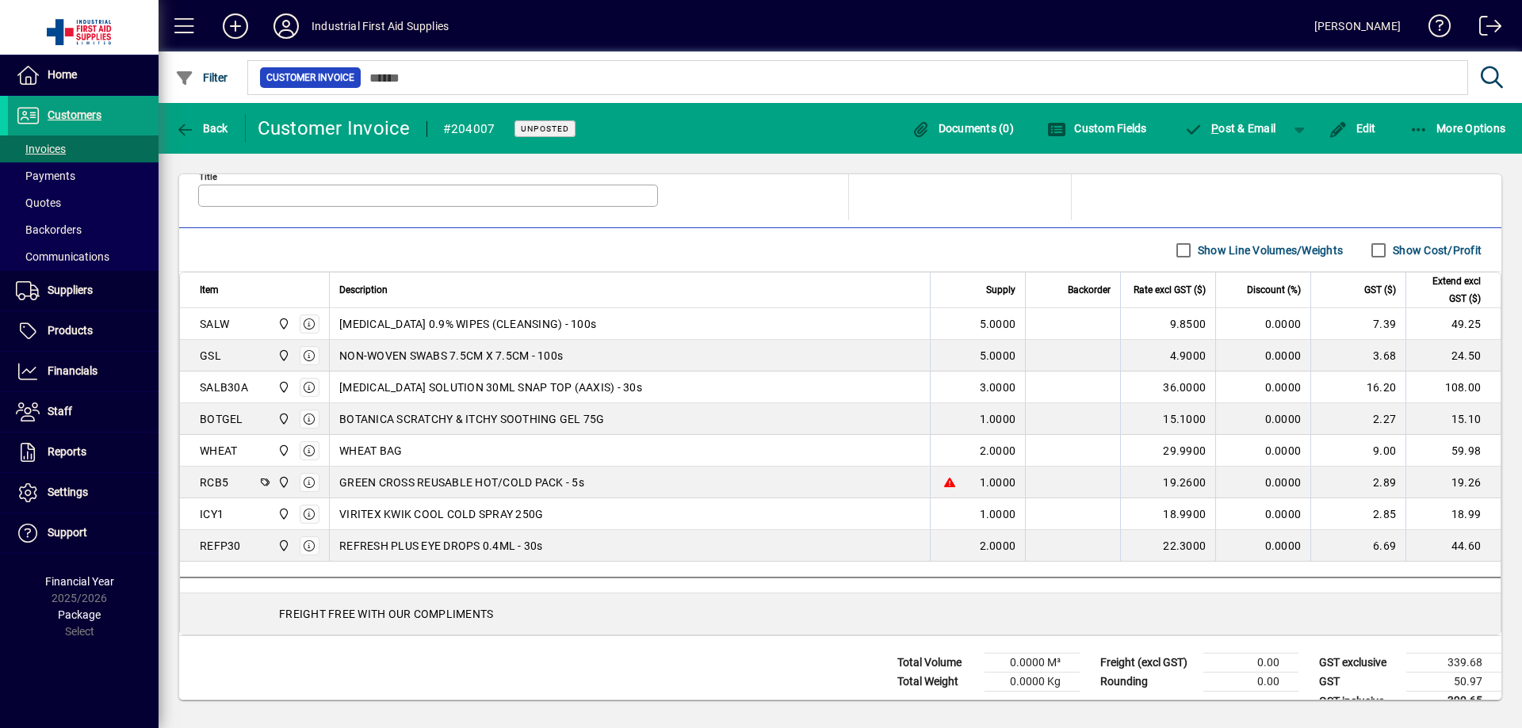
scroll to position [542, 0]
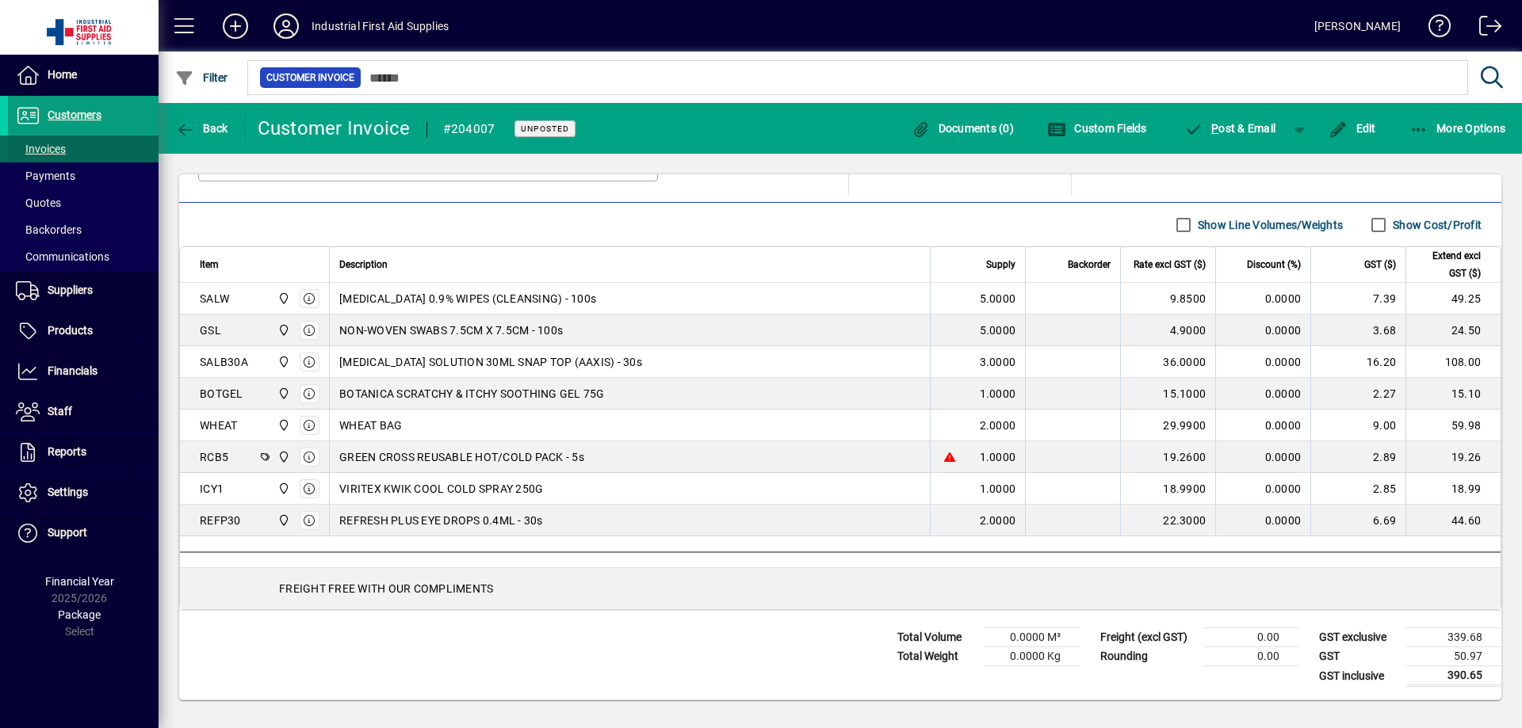
click at [52, 152] on span "Invoices" at bounding box center [41, 149] width 50 height 13
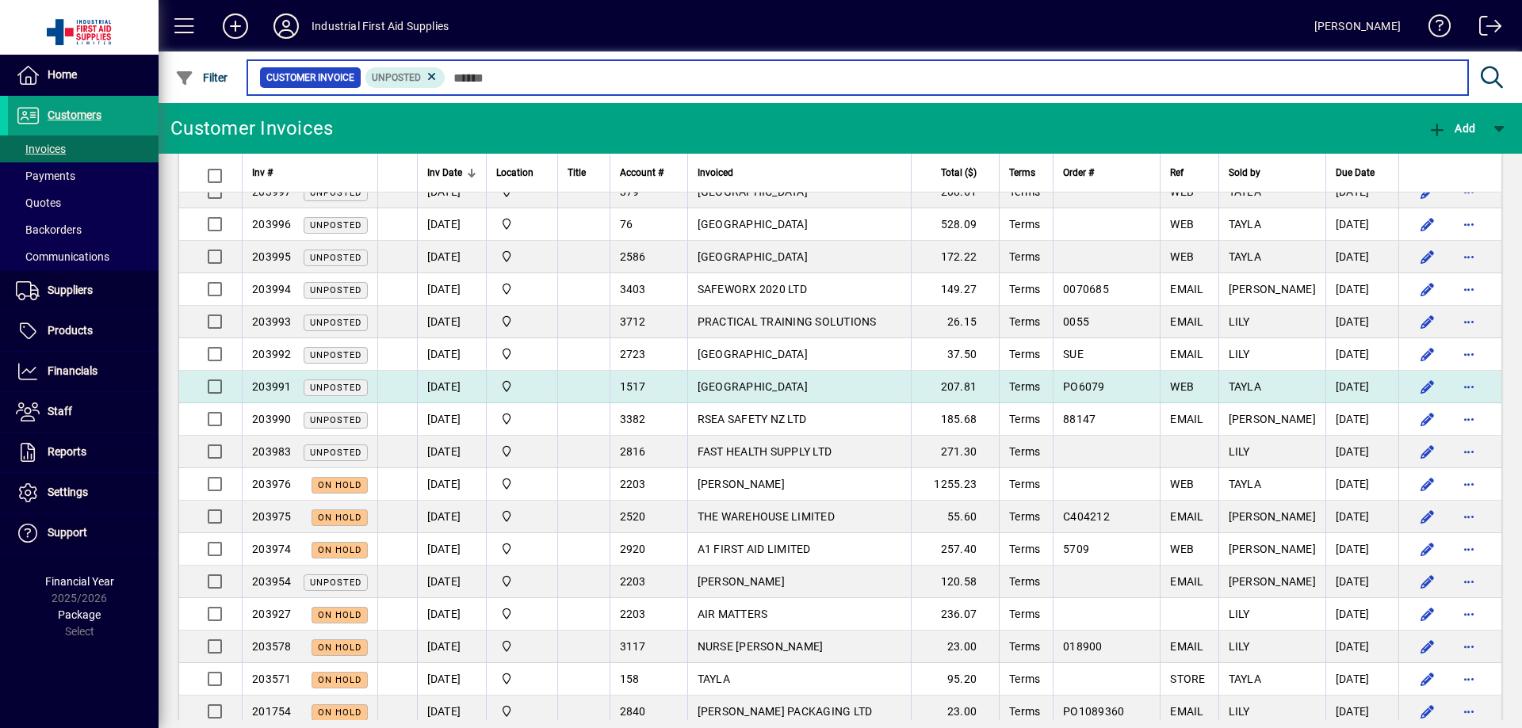
scroll to position [370, 0]
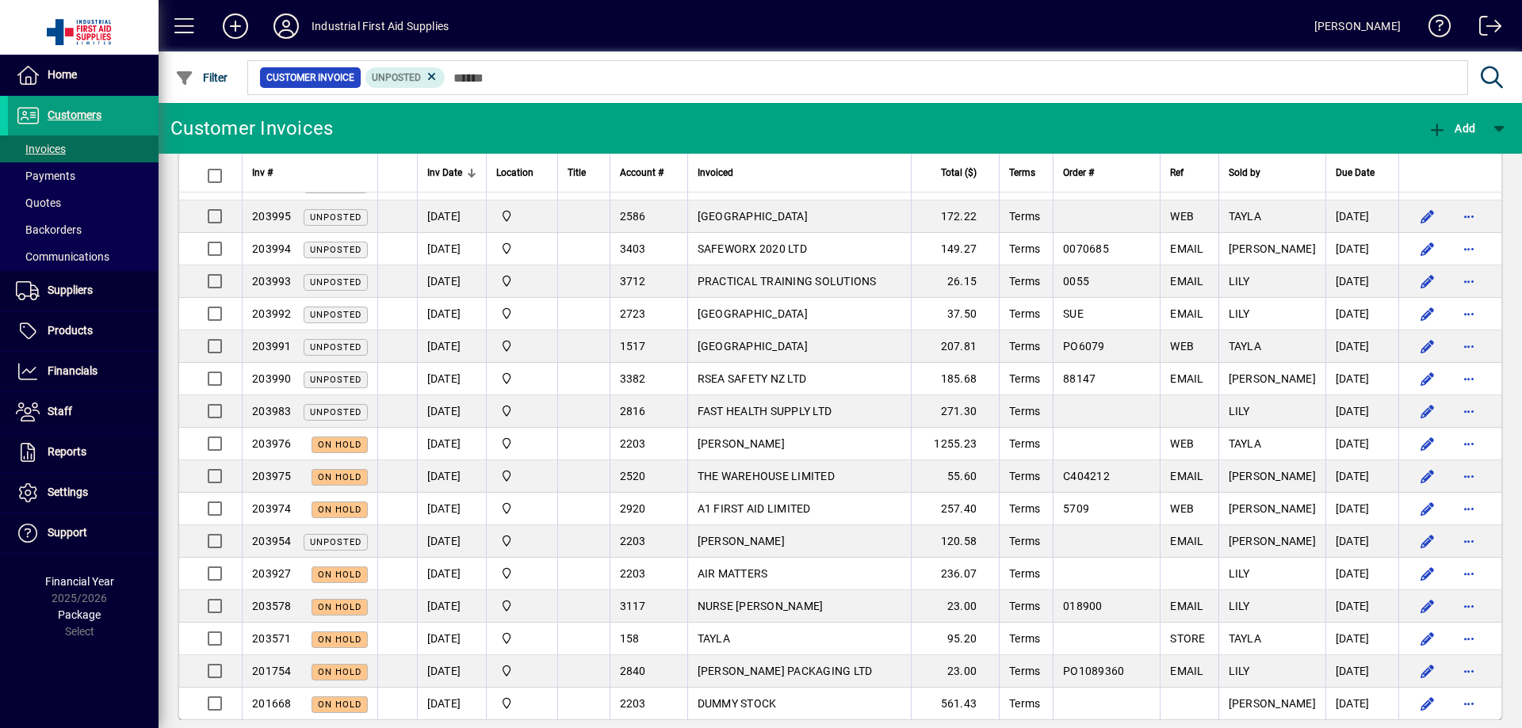
drag, startPoint x: 819, startPoint y: 506, endPoint x: 810, endPoint y: 510, distance: 9.6
click at [811, 506] on span "A1 FIRST AID LIMITED" at bounding box center [753, 509] width 113 height 13
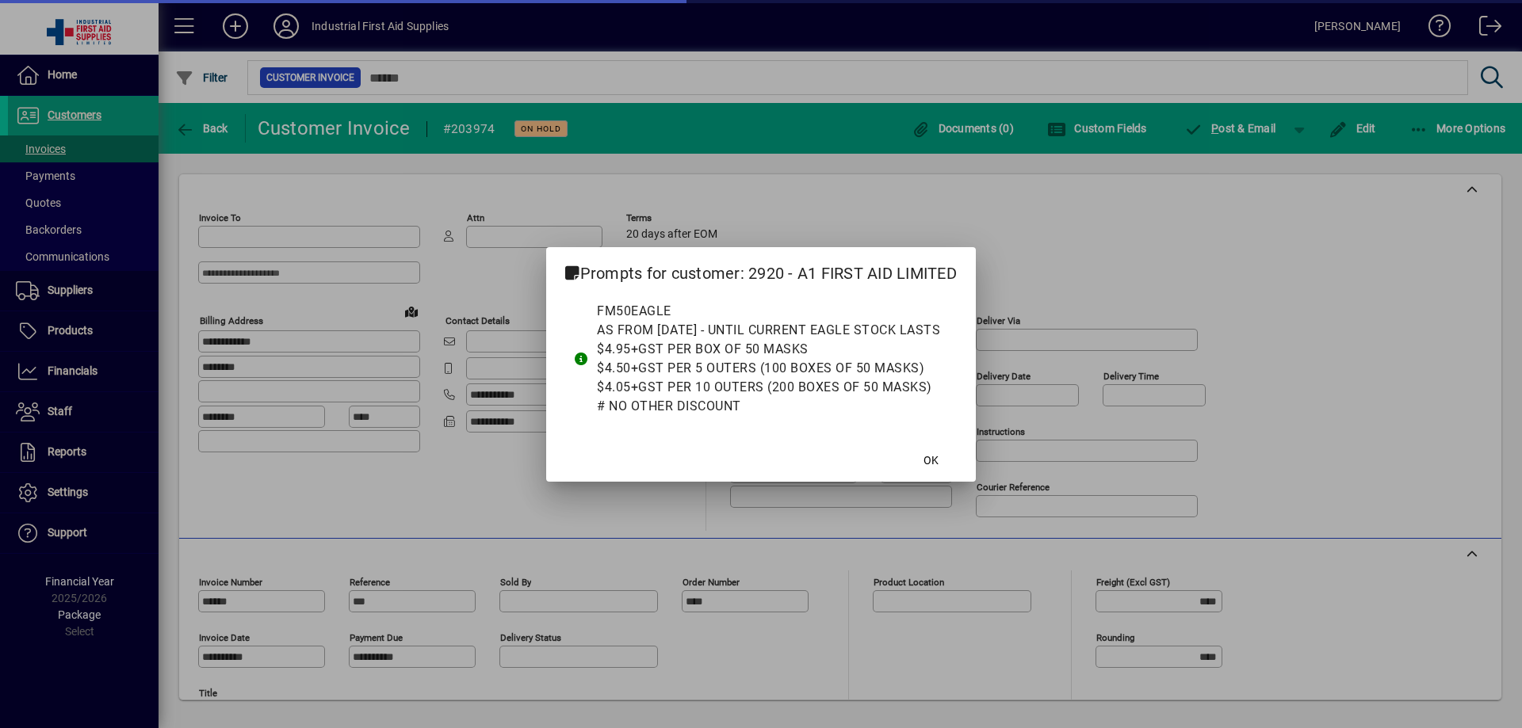
type input "**********"
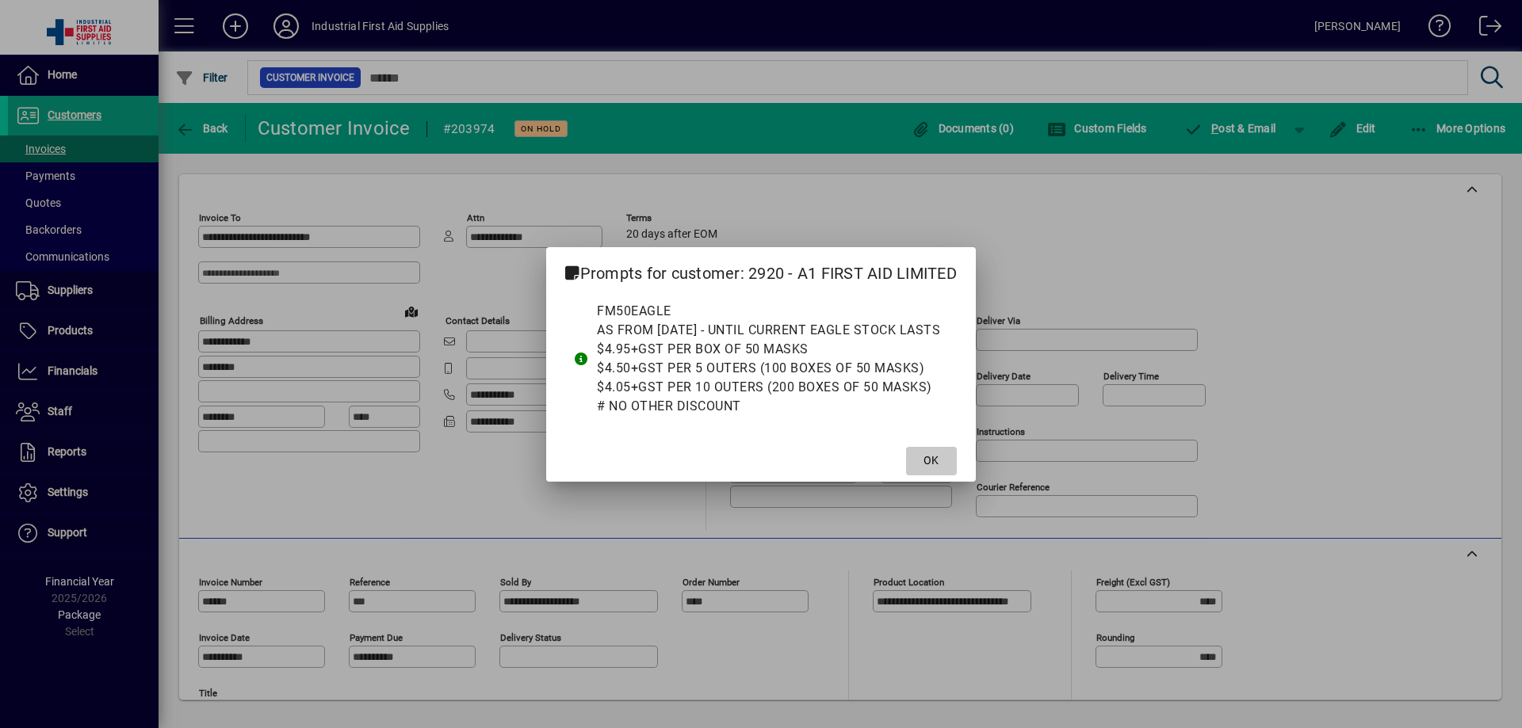
click at [927, 460] on span "OK" at bounding box center [930, 461] width 15 height 17
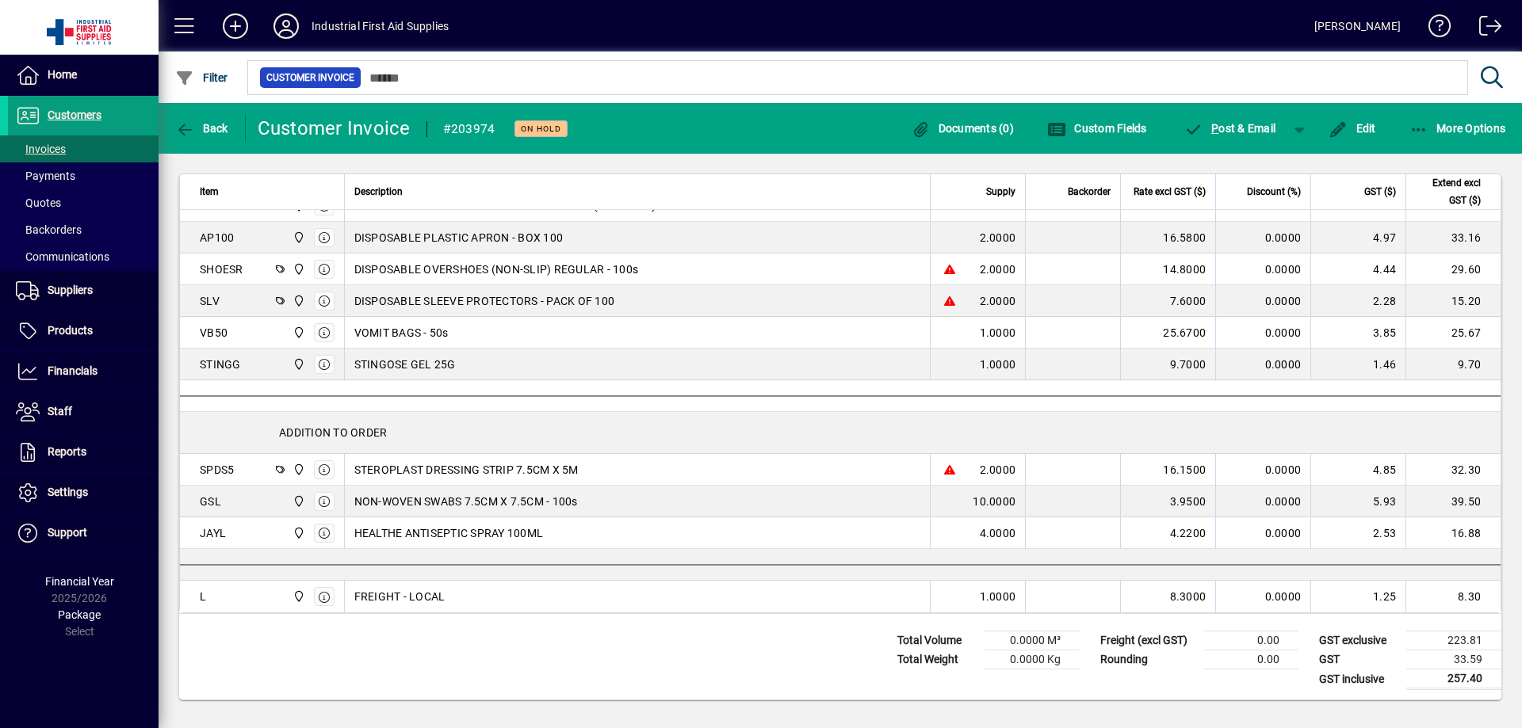
scroll to position [638, 0]
click at [189, 132] on icon "button" at bounding box center [185, 130] width 20 height 16
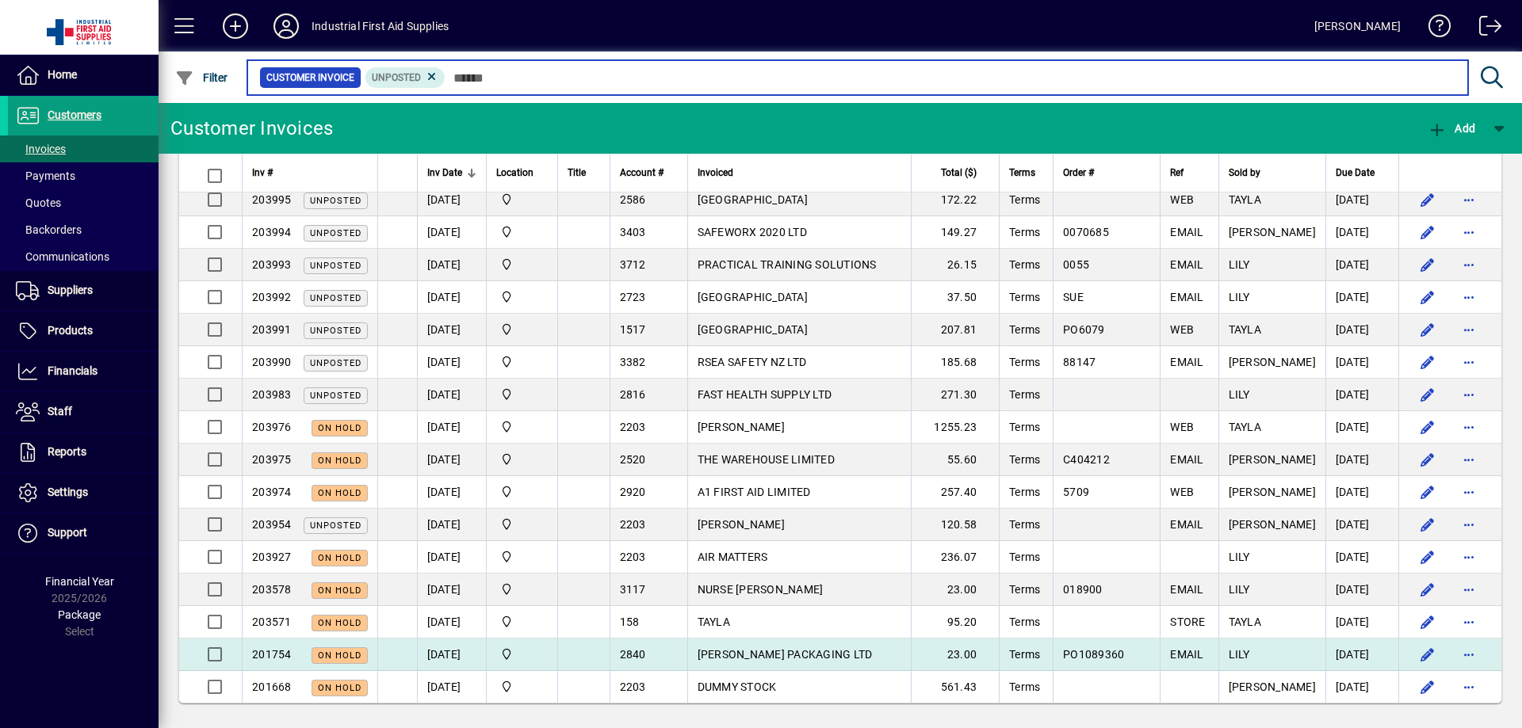
scroll to position [390, 0]
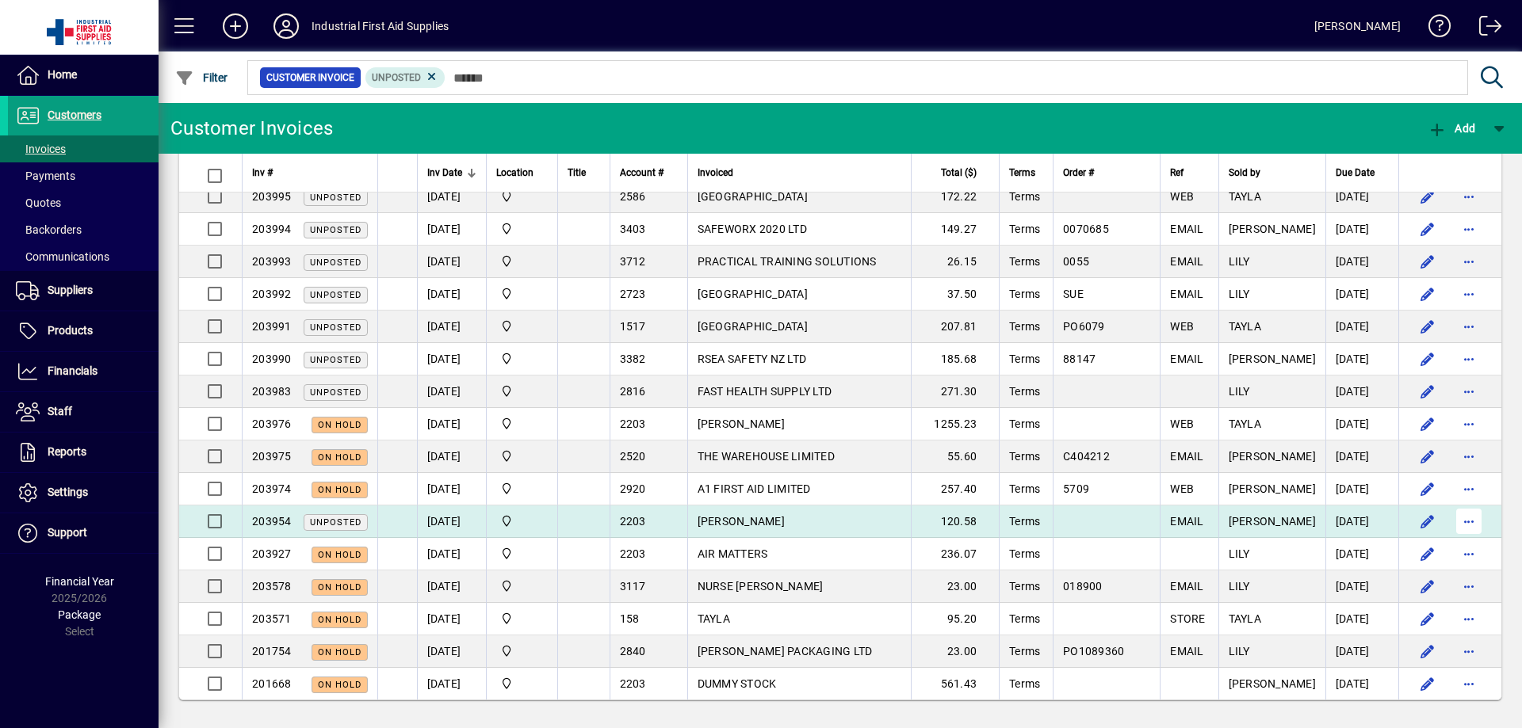
click at [1461, 518] on span "button" at bounding box center [1469, 522] width 38 height 38
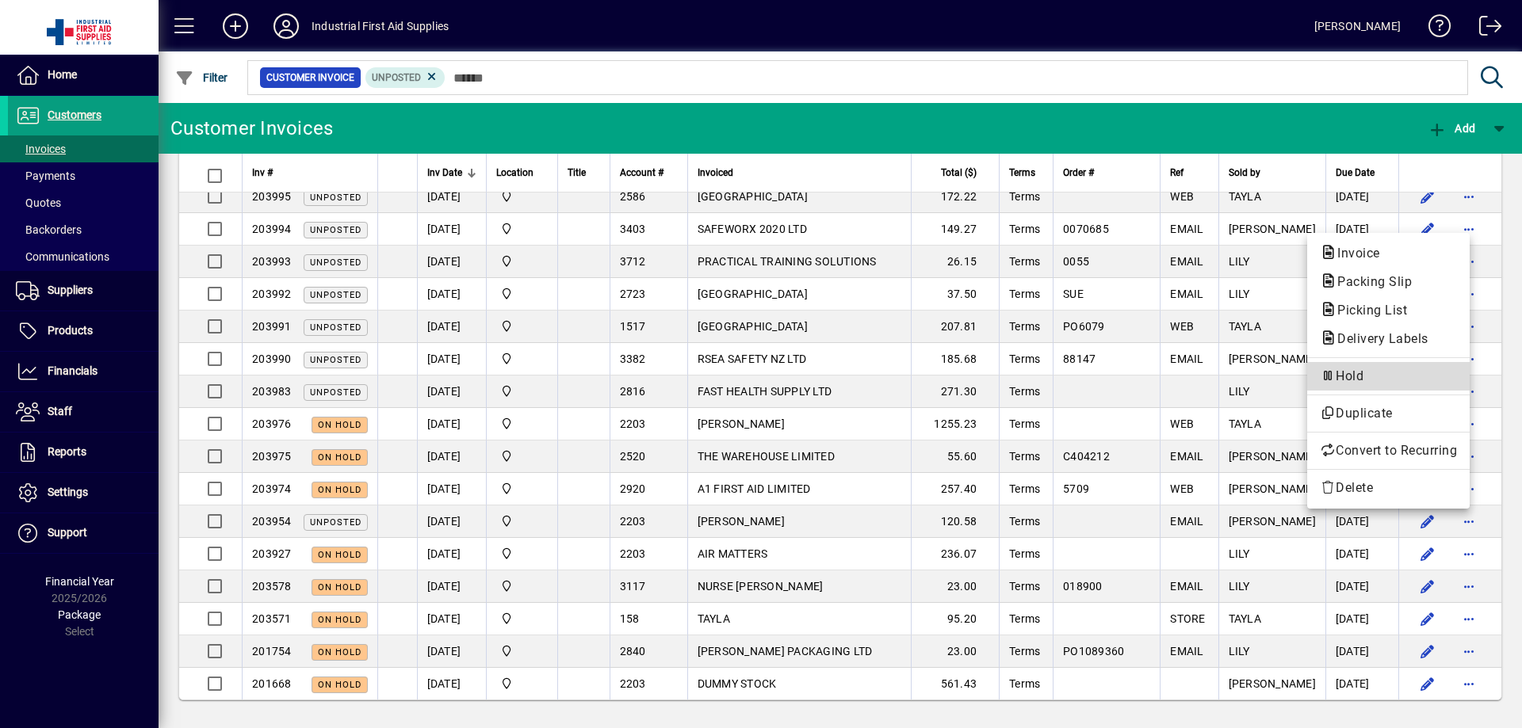
click at [1346, 377] on span "Hold" at bounding box center [1388, 376] width 137 height 19
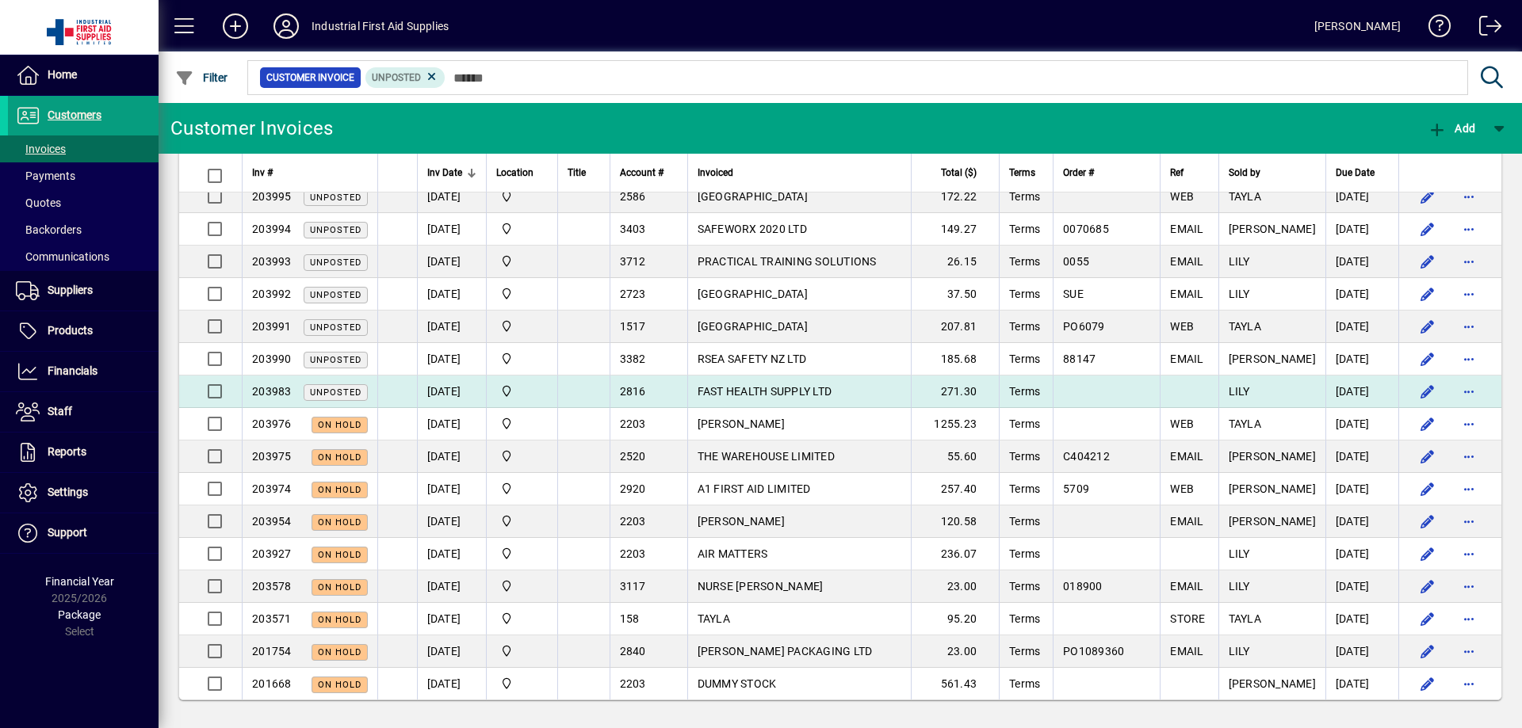
click at [797, 390] on span "FAST HEALTH SUPPLY LTD" at bounding box center [764, 391] width 135 height 13
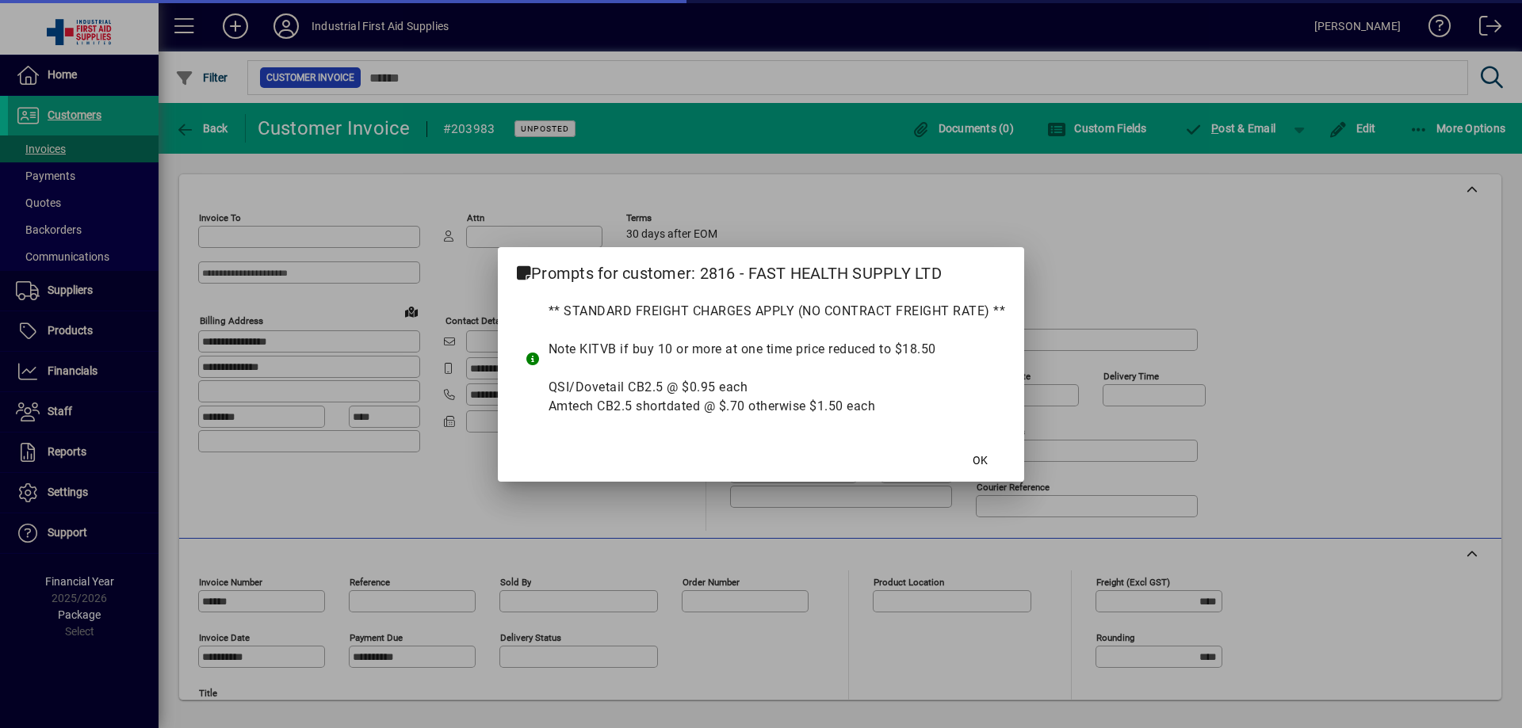
type input "**********"
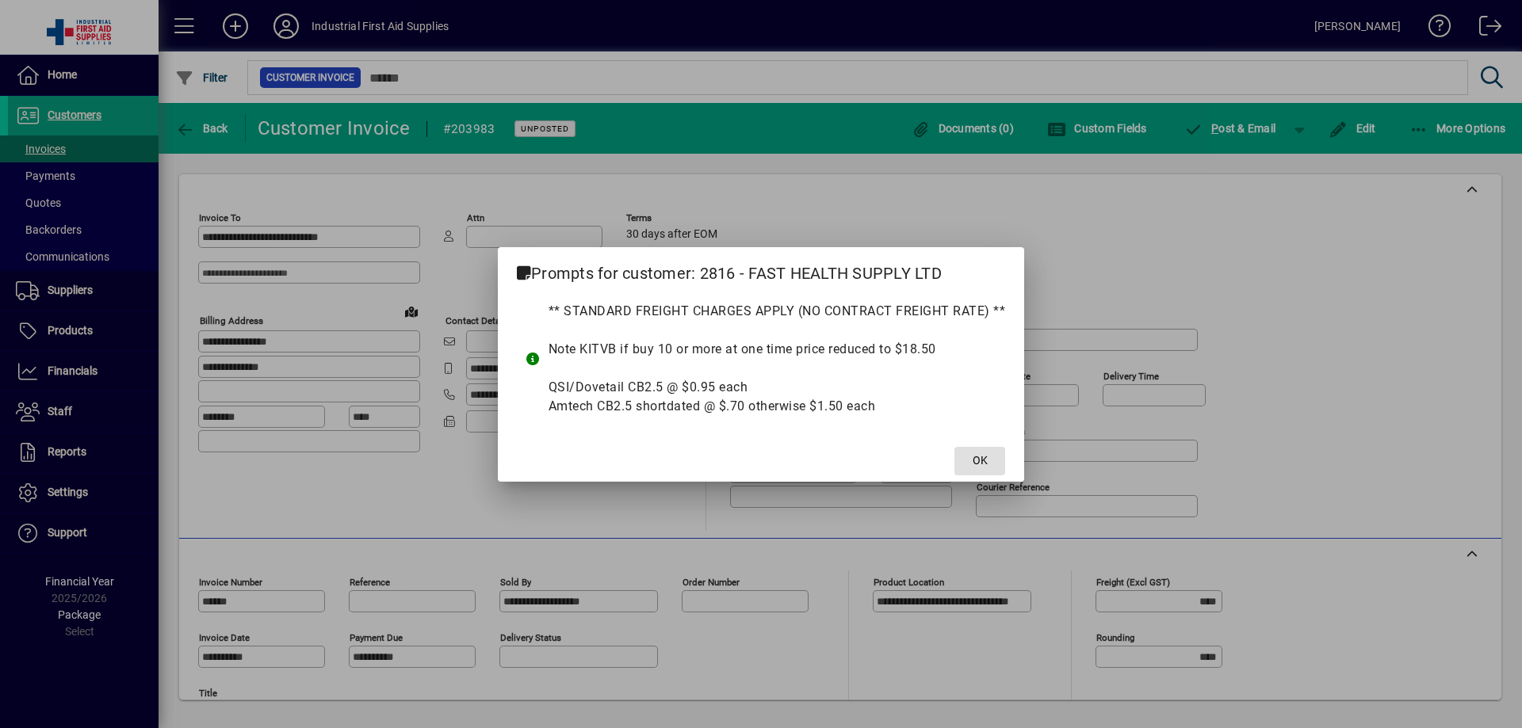
click at [984, 460] on span "OK" at bounding box center [980, 461] width 15 height 17
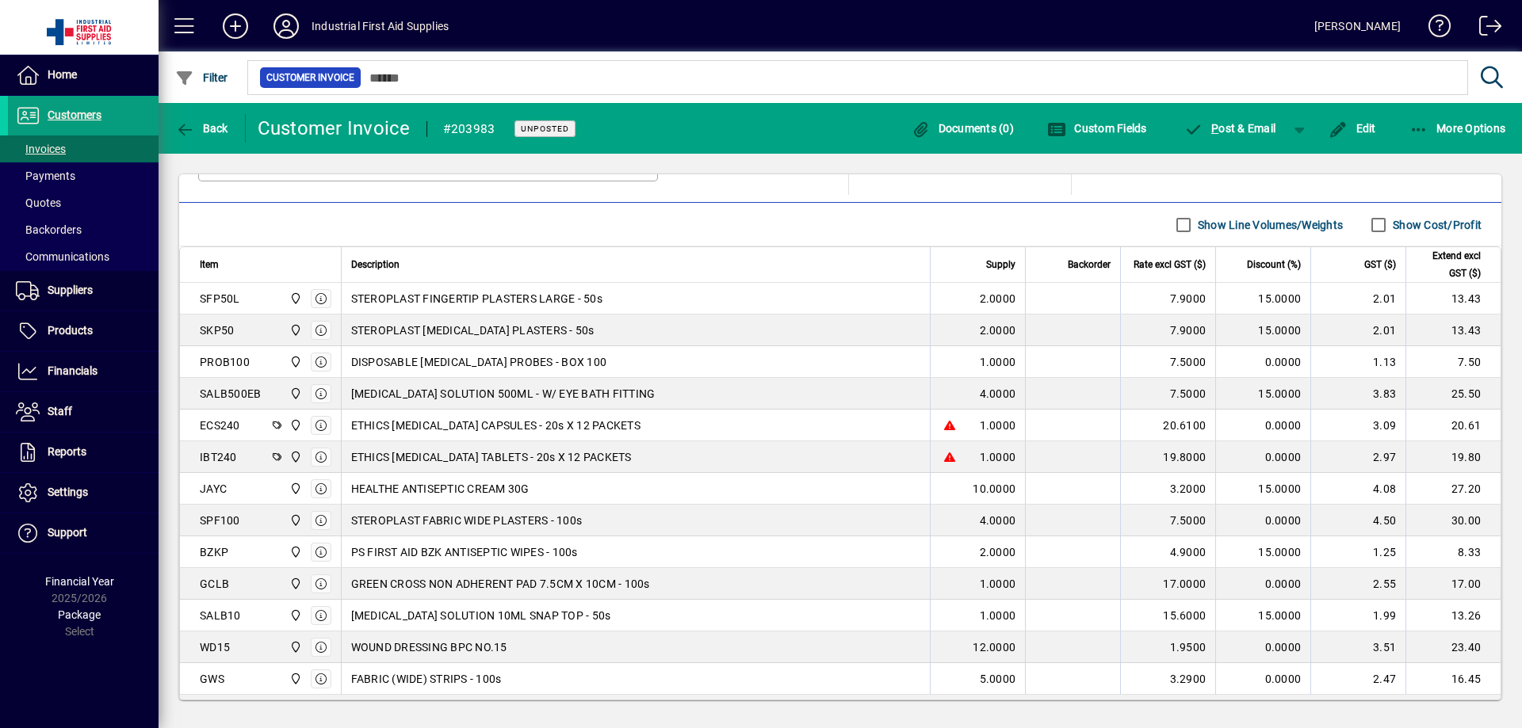
scroll to position [687, 0]
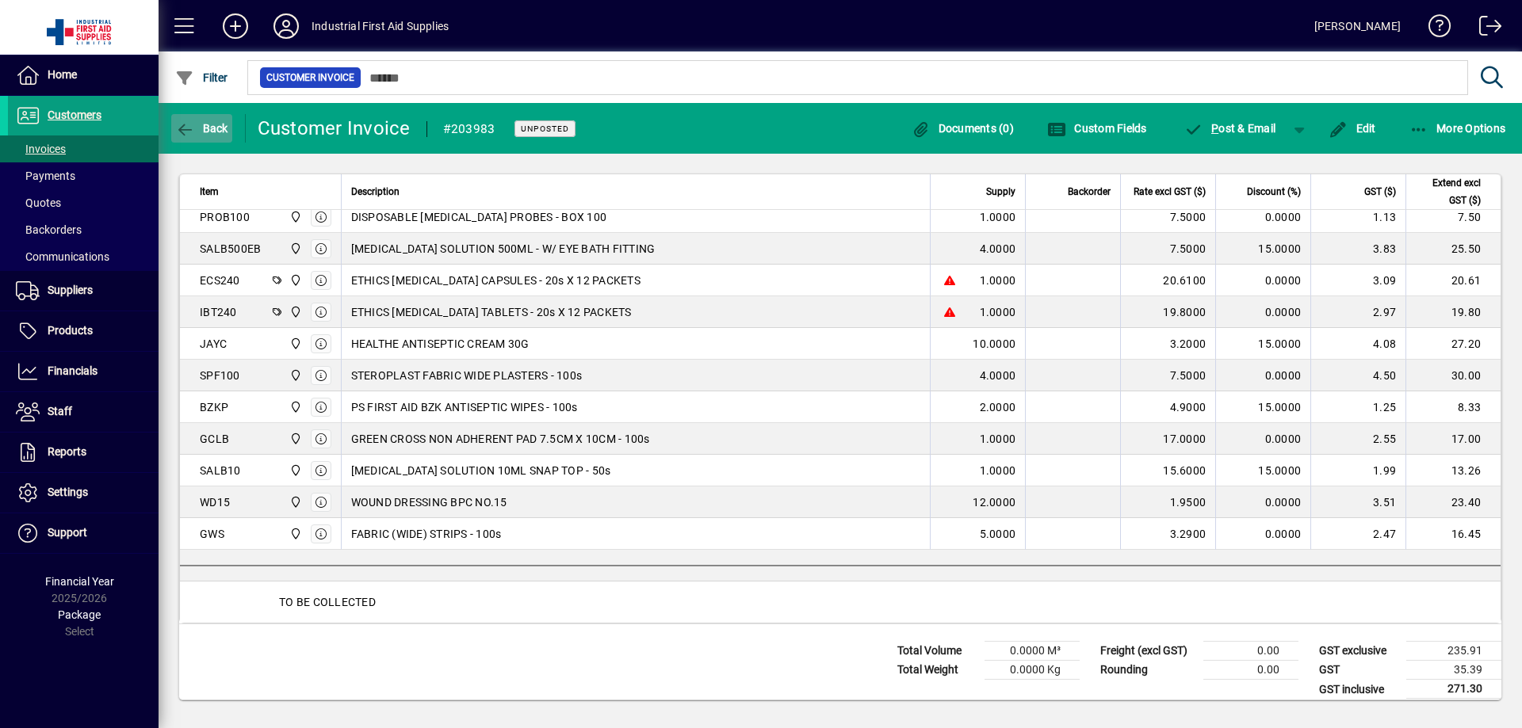
click at [179, 131] on icon "button" at bounding box center [185, 130] width 20 height 16
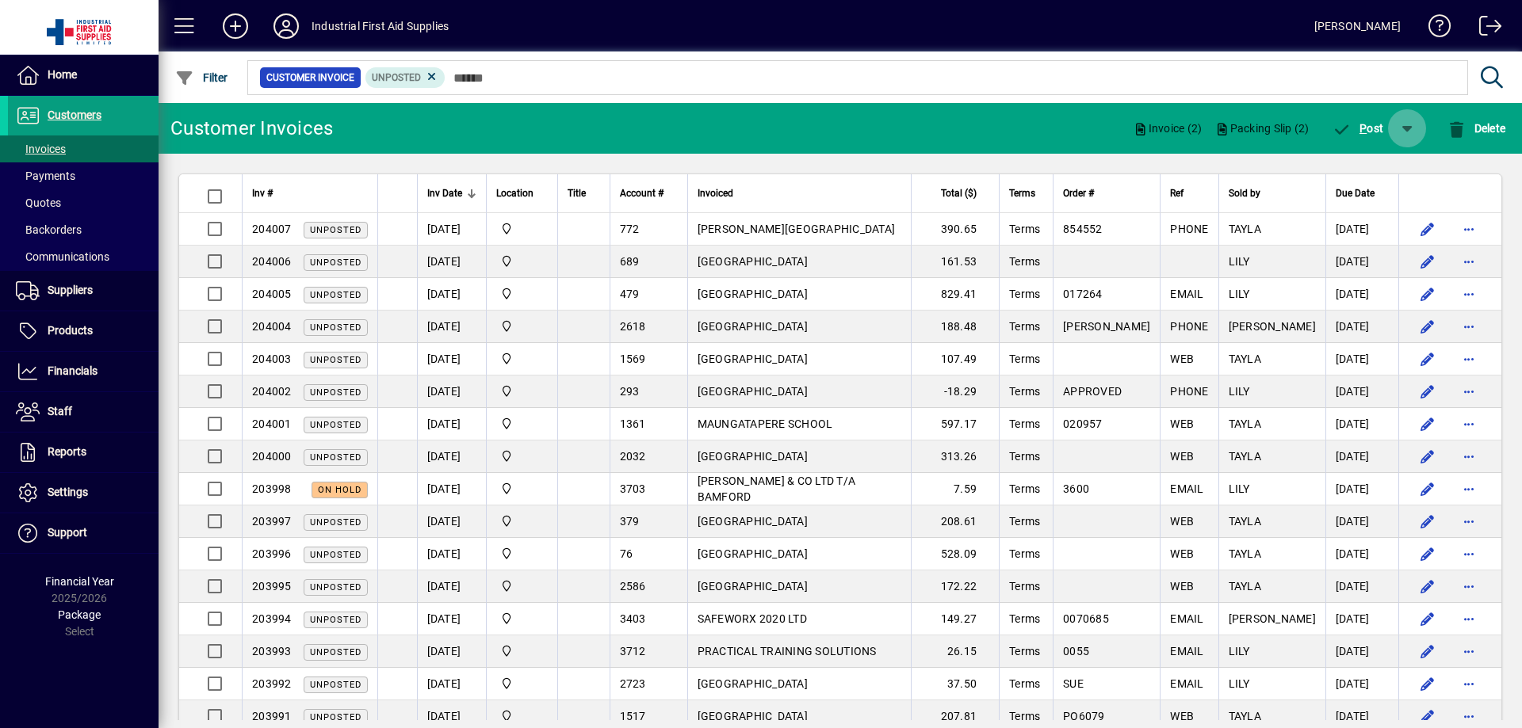
click at [1406, 126] on span "button" at bounding box center [1407, 128] width 38 height 38
click at [1370, 169] on span "P ost & Email" at bounding box center [1361, 169] width 94 height 13
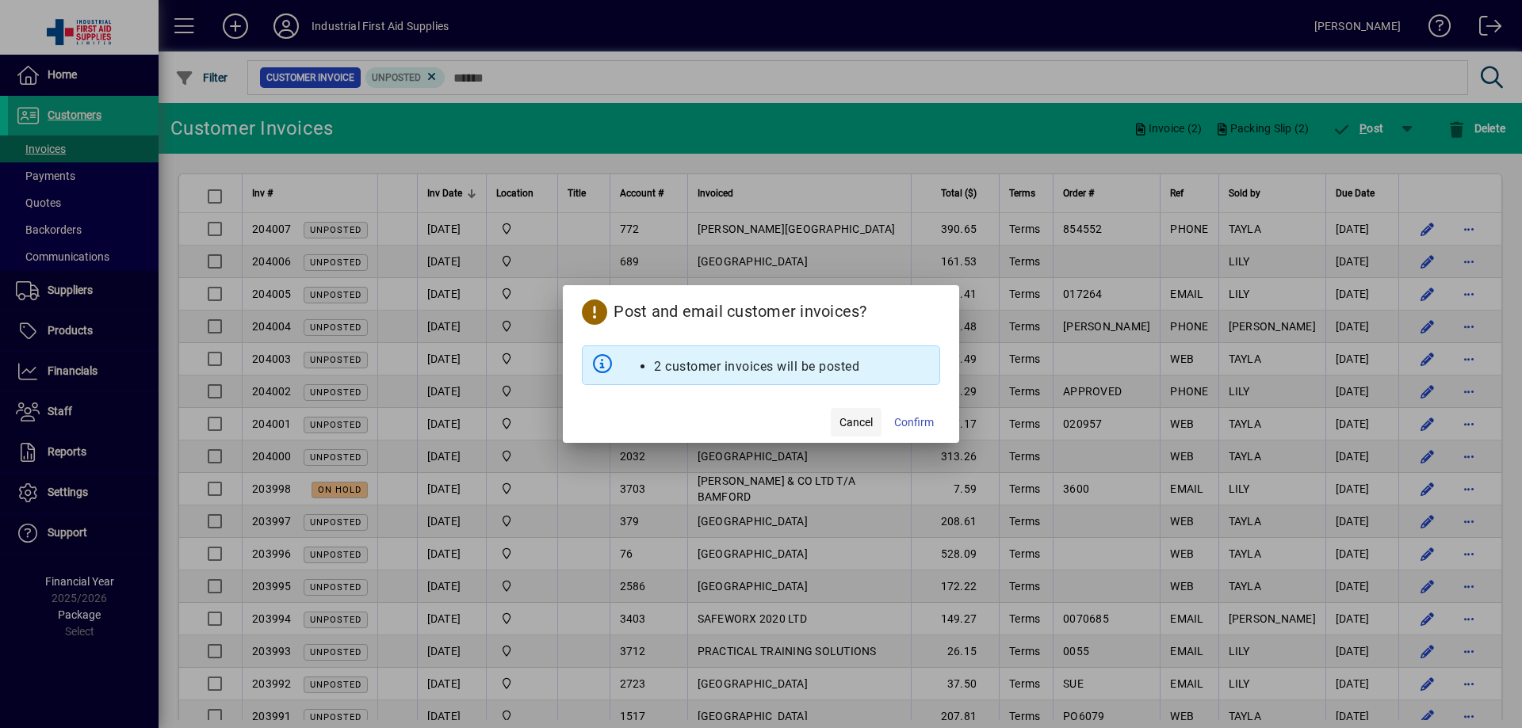
click at [858, 418] on span "Cancel" at bounding box center [855, 423] width 33 height 17
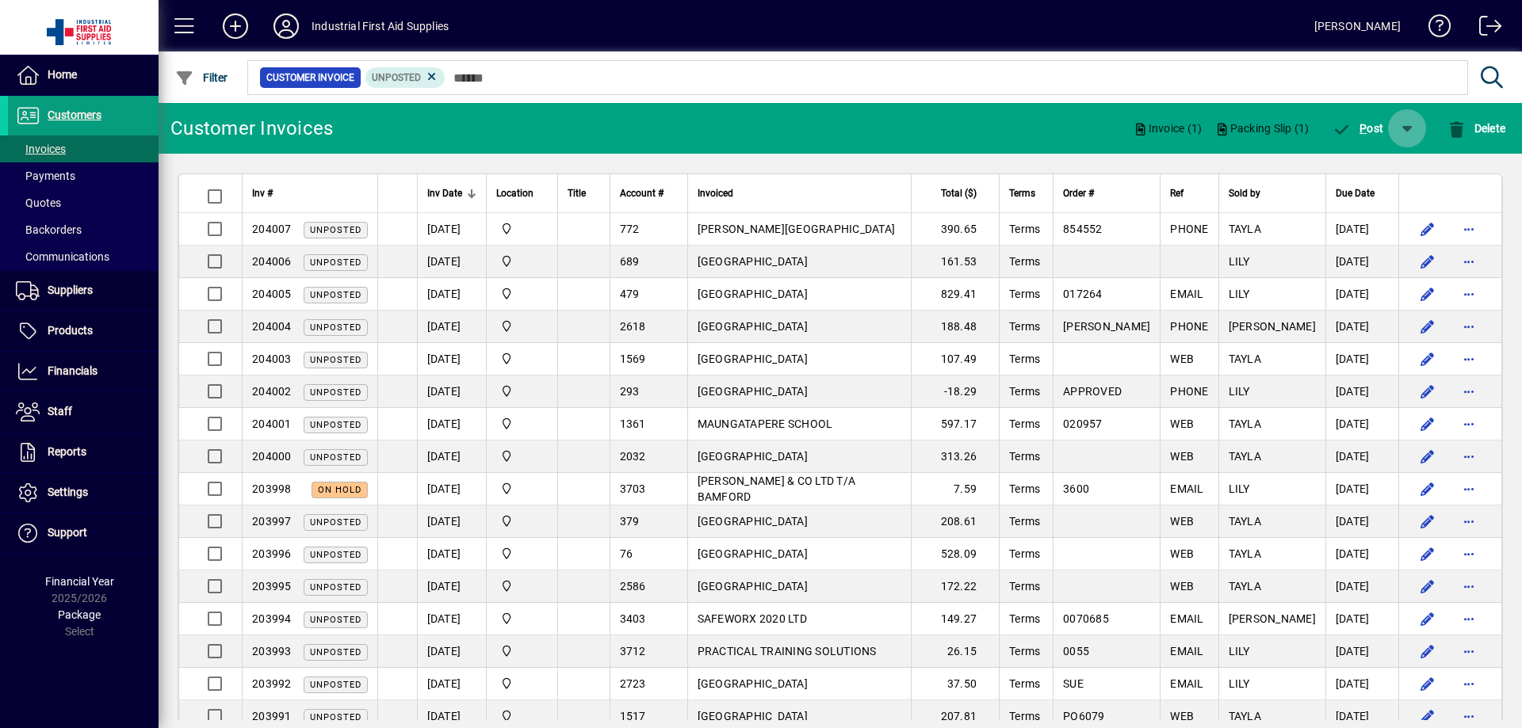
click at [1406, 126] on span "button" at bounding box center [1407, 128] width 38 height 38
click at [1362, 172] on span "P ost & Email" at bounding box center [1361, 169] width 94 height 13
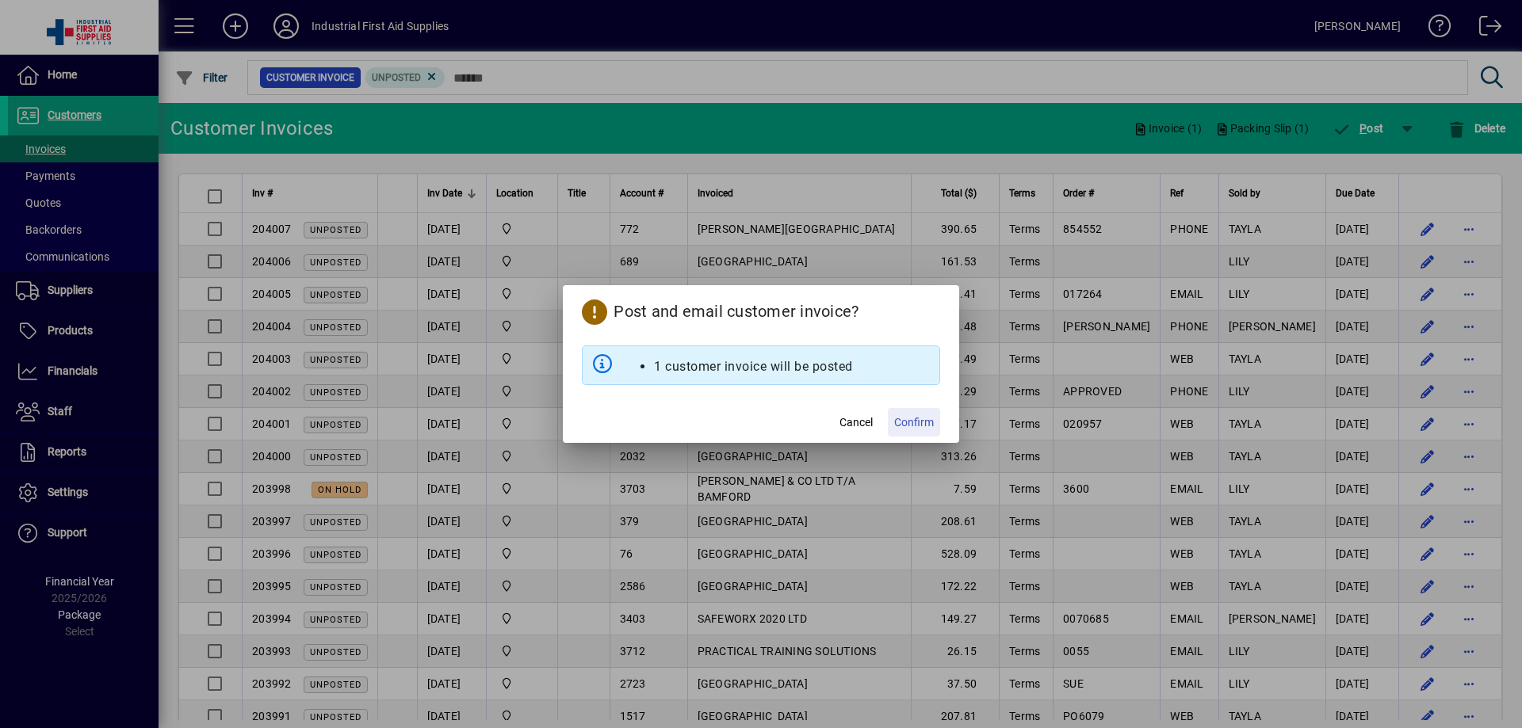
click at [919, 425] on span "Confirm" at bounding box center [914, 423] width 40 height 17
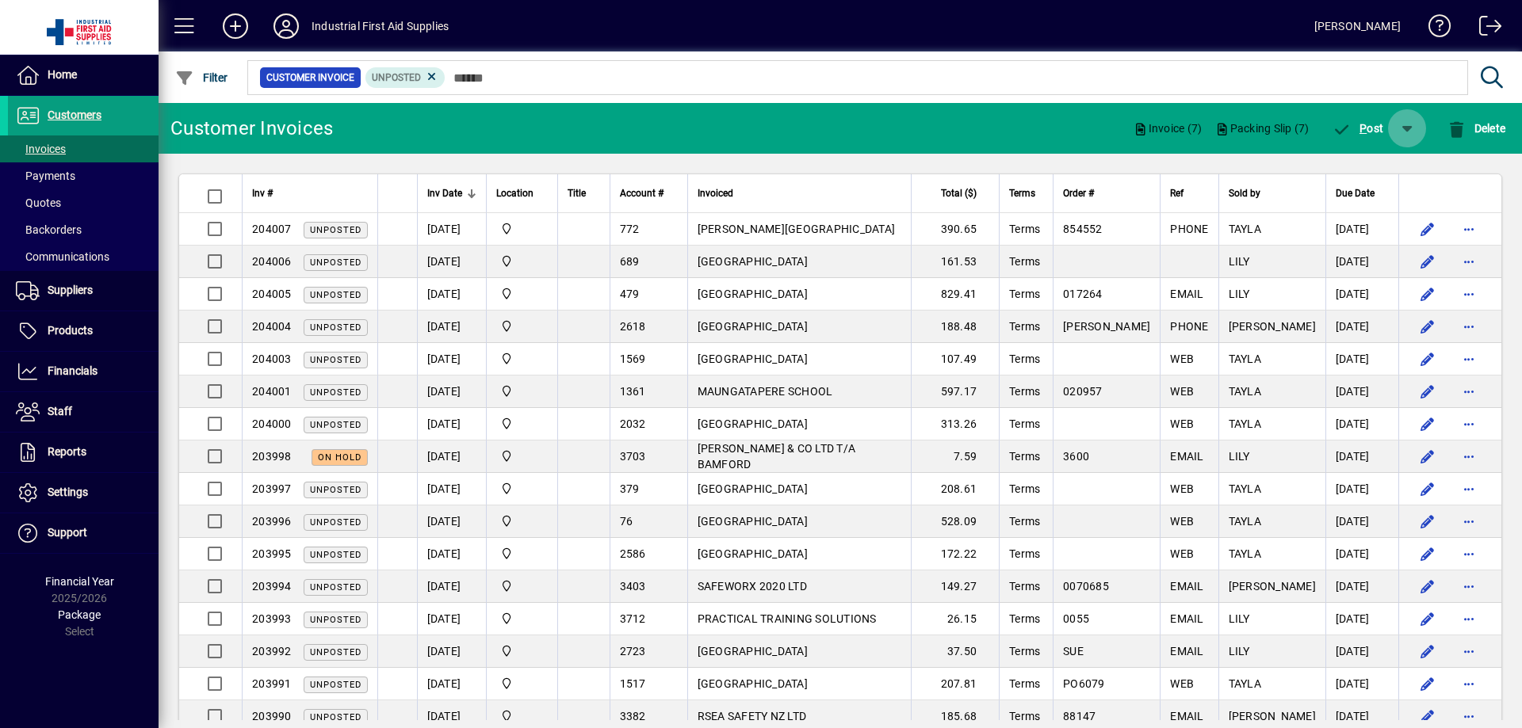
click at [1405, 131] on span "button" at bounding box center [1407, 128] width 38 height 38
click at [1379, 170] on span "P ost & Email" at bounding box center [1361, 169] width 94 height 13
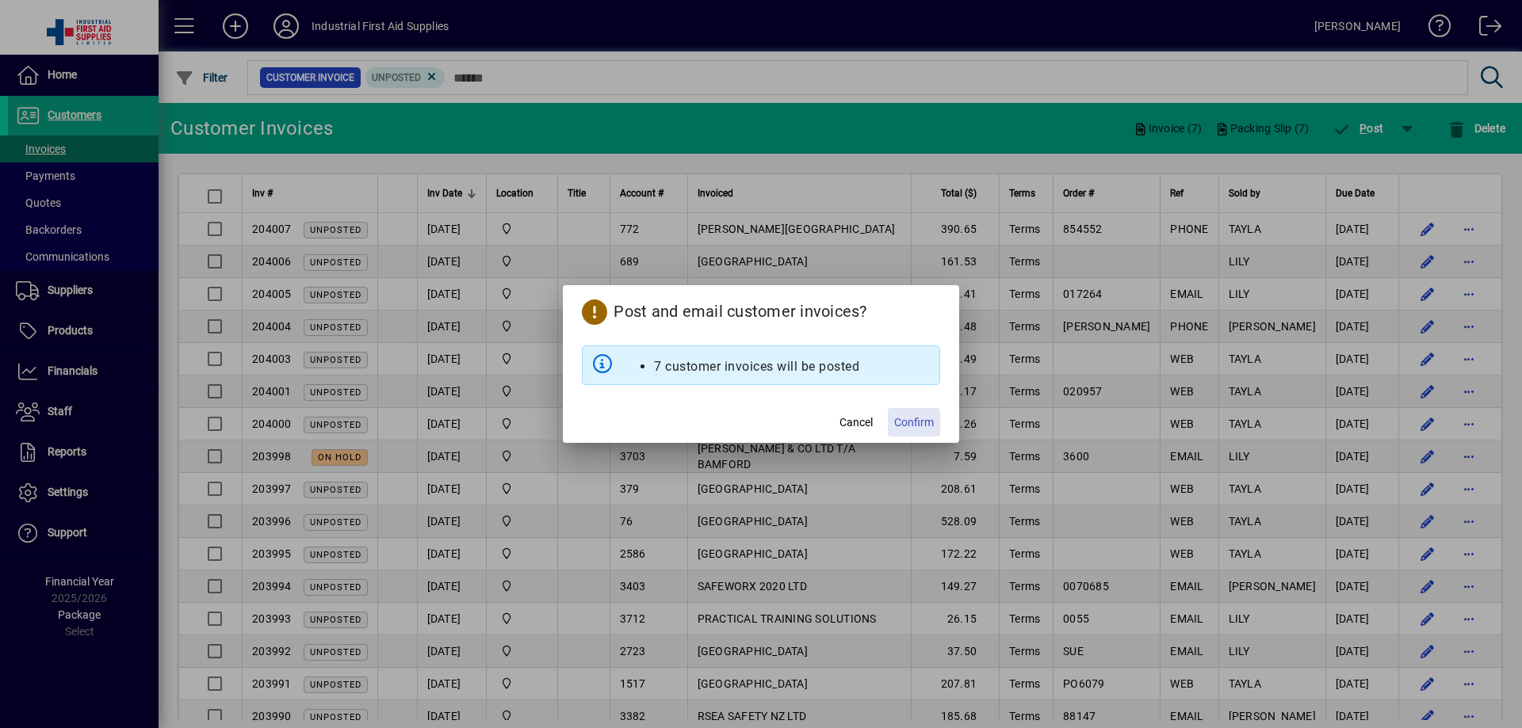
click at [936, 421] on span at bounding box center [914, 422] width 52 height 38
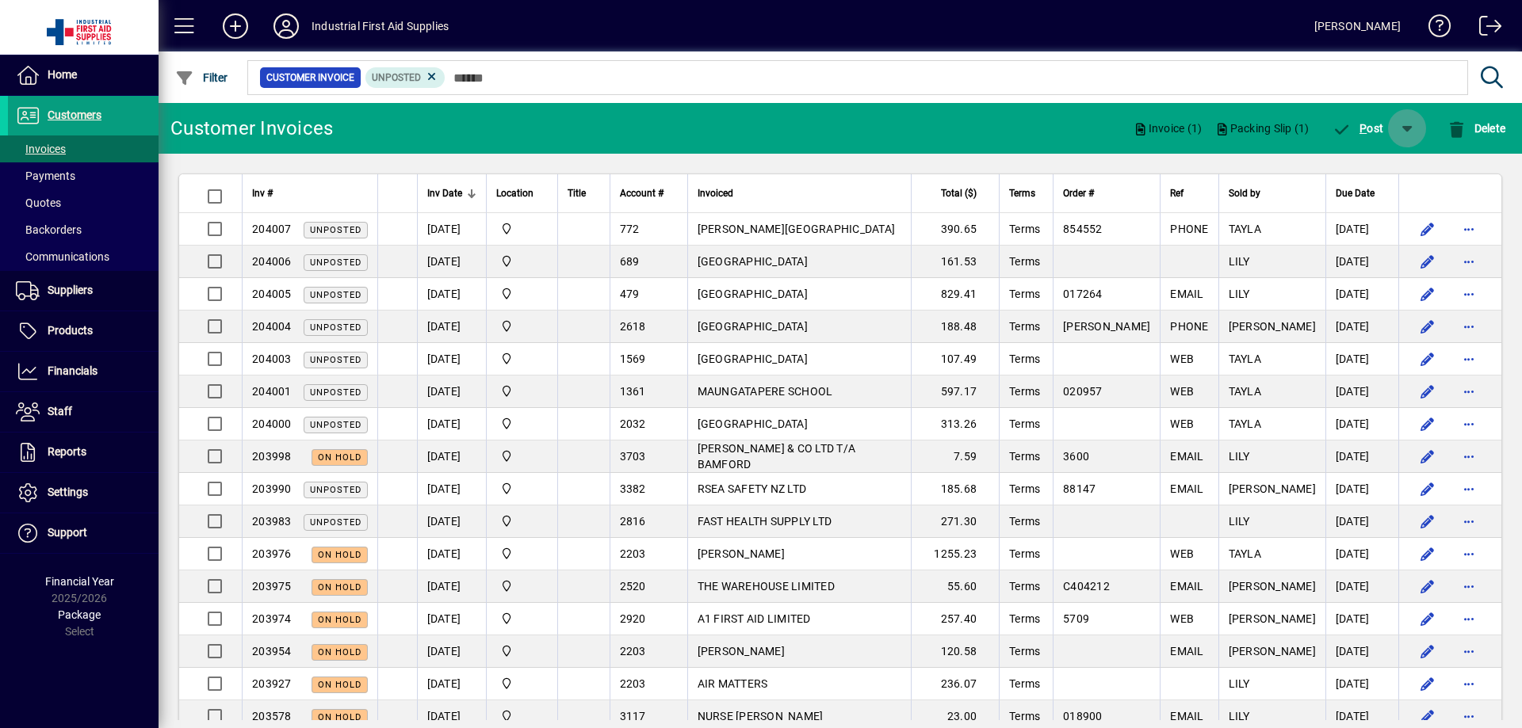
click at [1406, 127] on span "button" at bounding box center [1407, 128] width 38 height 38
click at [1360, 176] on span "button" at bounding box center [1361, 170] width 102 height 38
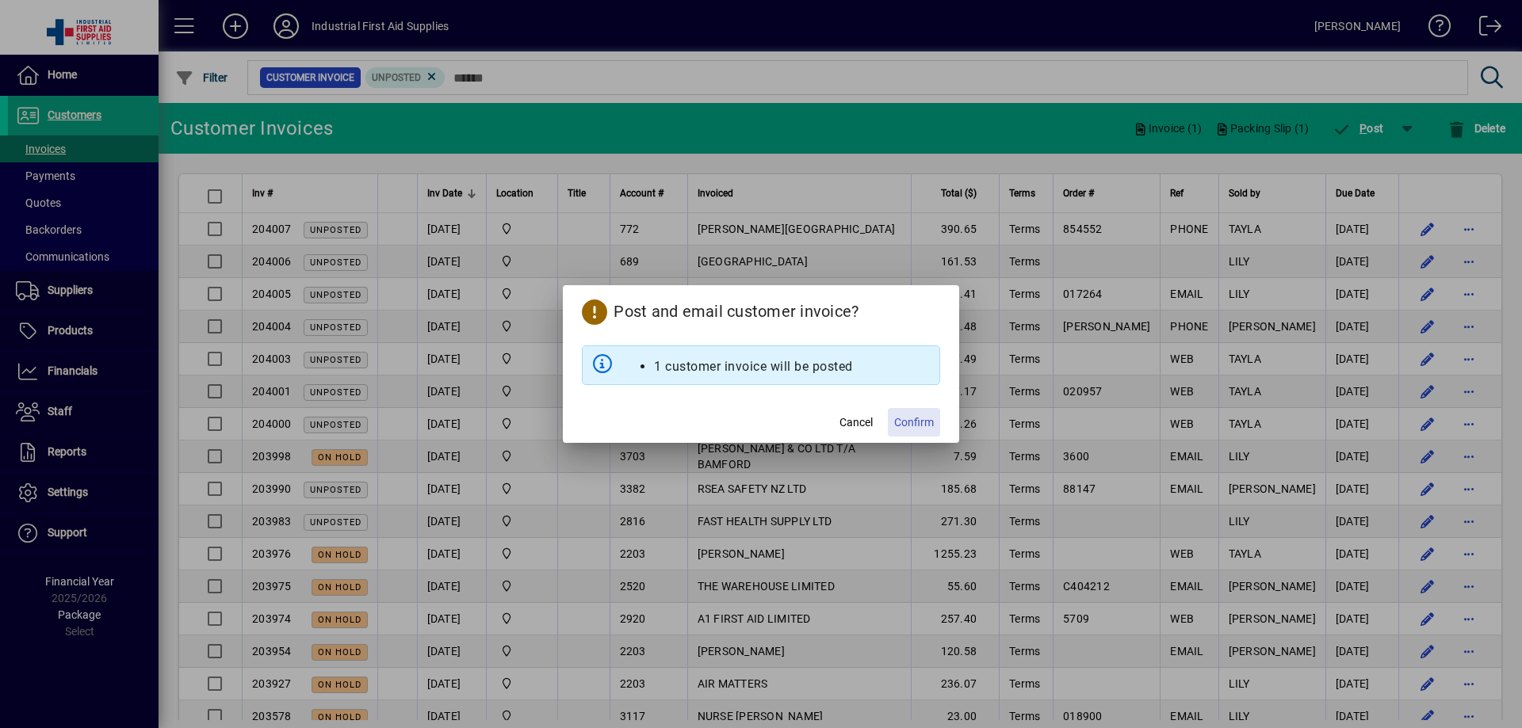
click at [931, 422] on span "Confirm" at bounding box center [914, 423] width 40 height 17
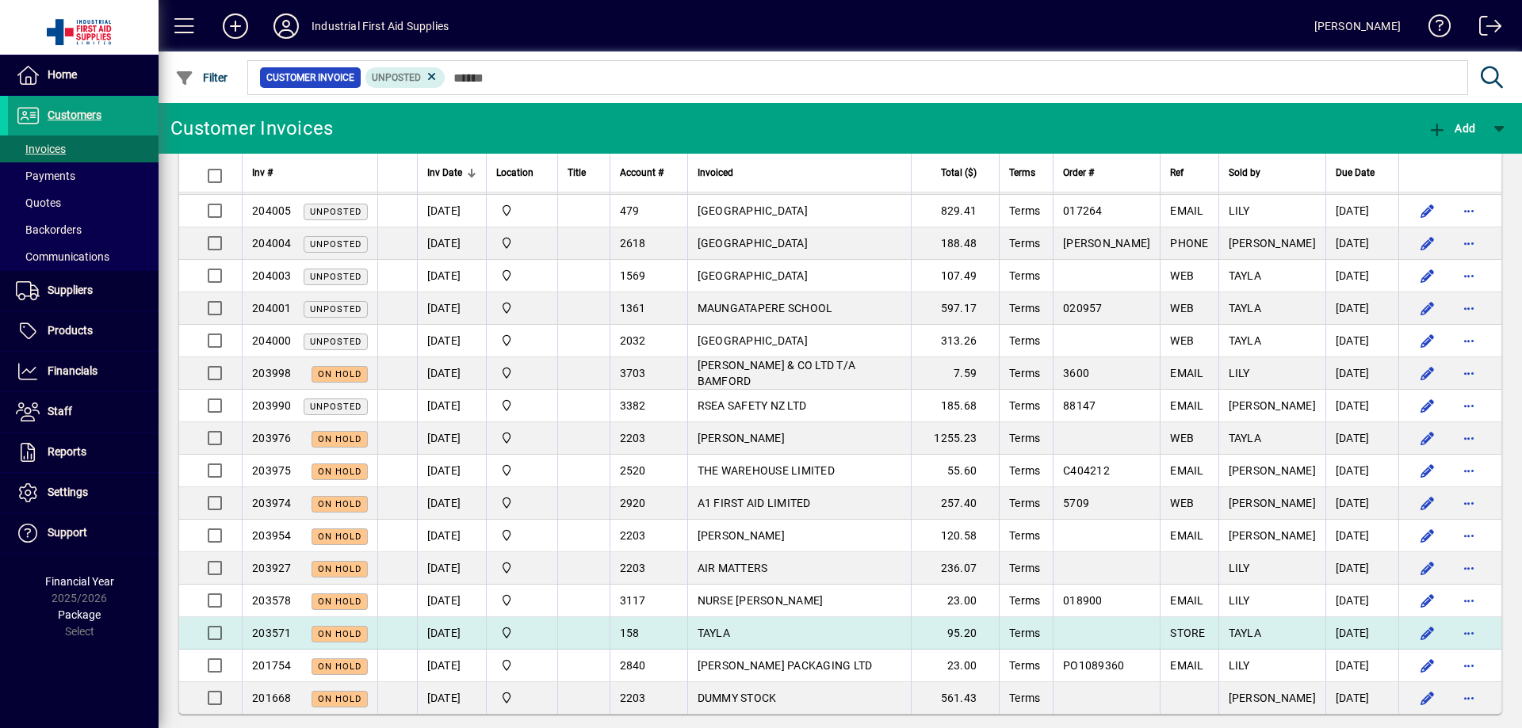
scroll to position [97, 0]
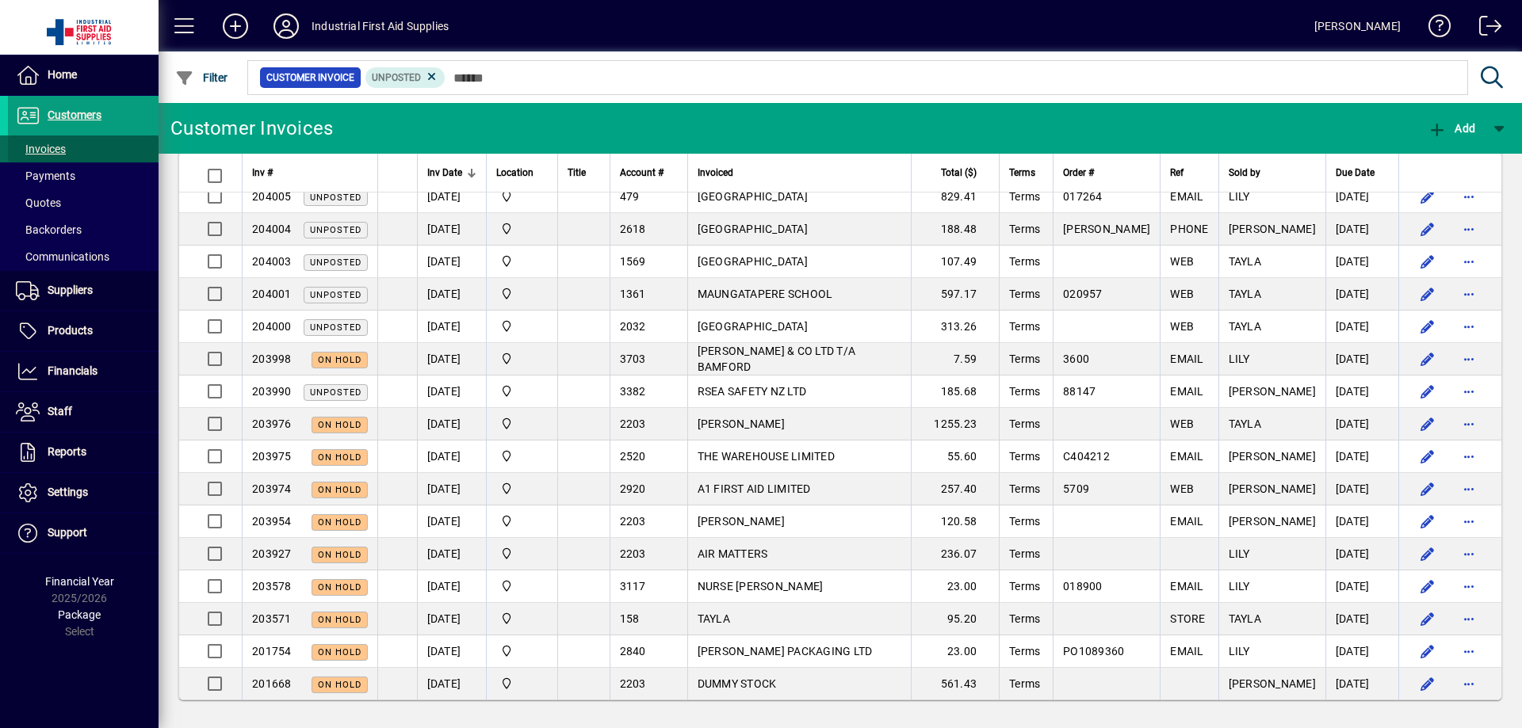
click at [34, 153] on span "Invoices" at bounding box center [41, 149] width 50 height 13
click at [59, 120] on span "Customers" at bounding box center [75, 115] width 54 height 13
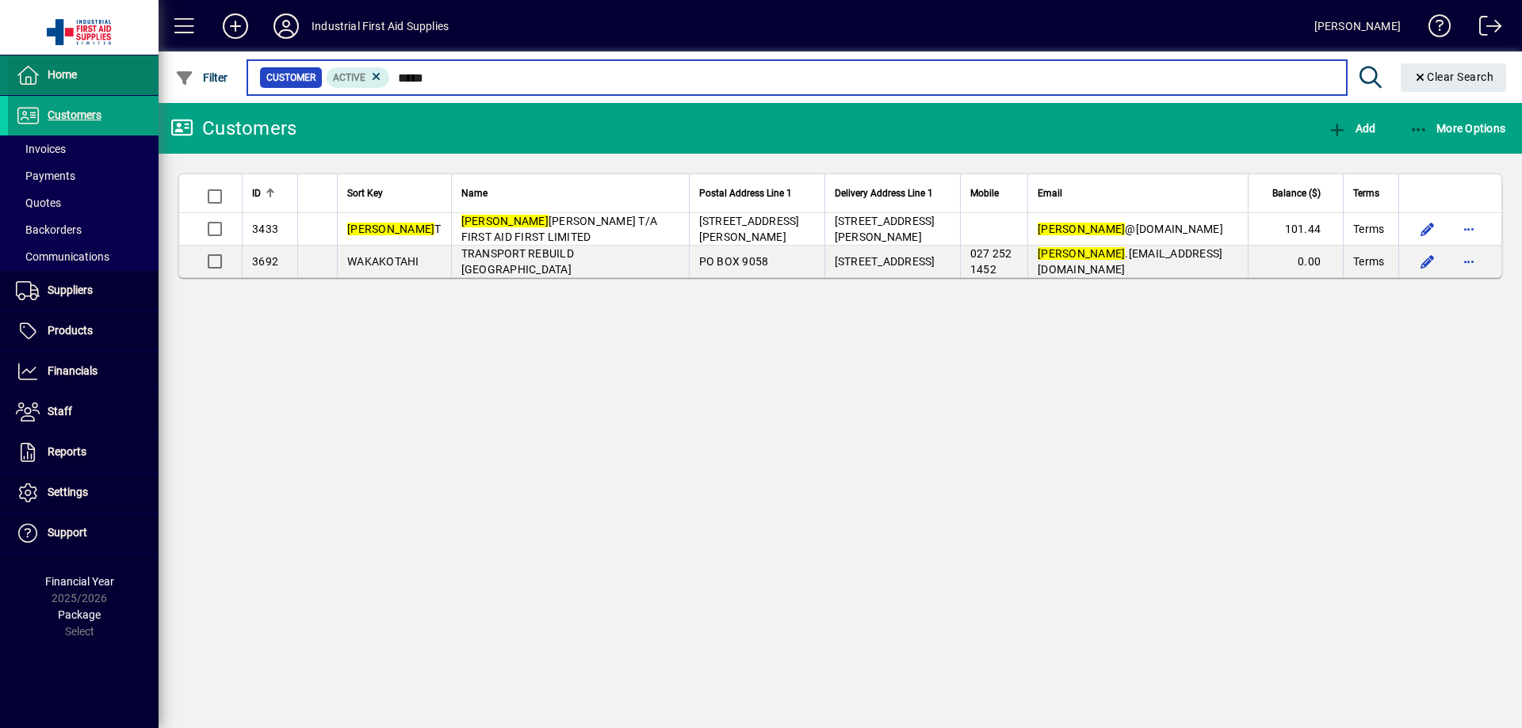
type input "*****"
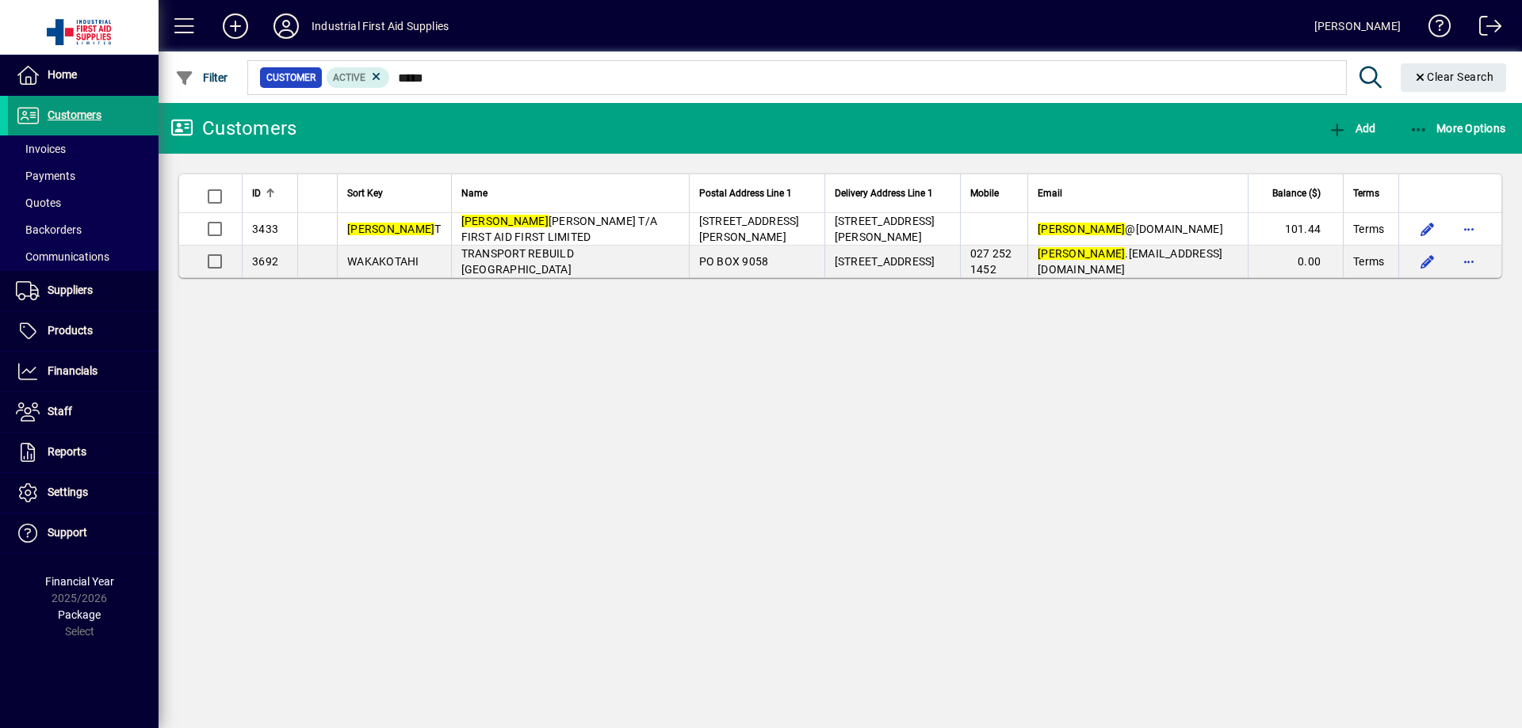
drag, startPoint x: 71, startPoint y: 113, endPoint x: 64, endPoint y: 121, distance: 10.8
click at [71, 113] on span "Customers" at bounding box center [75, 115] width 54 height 13
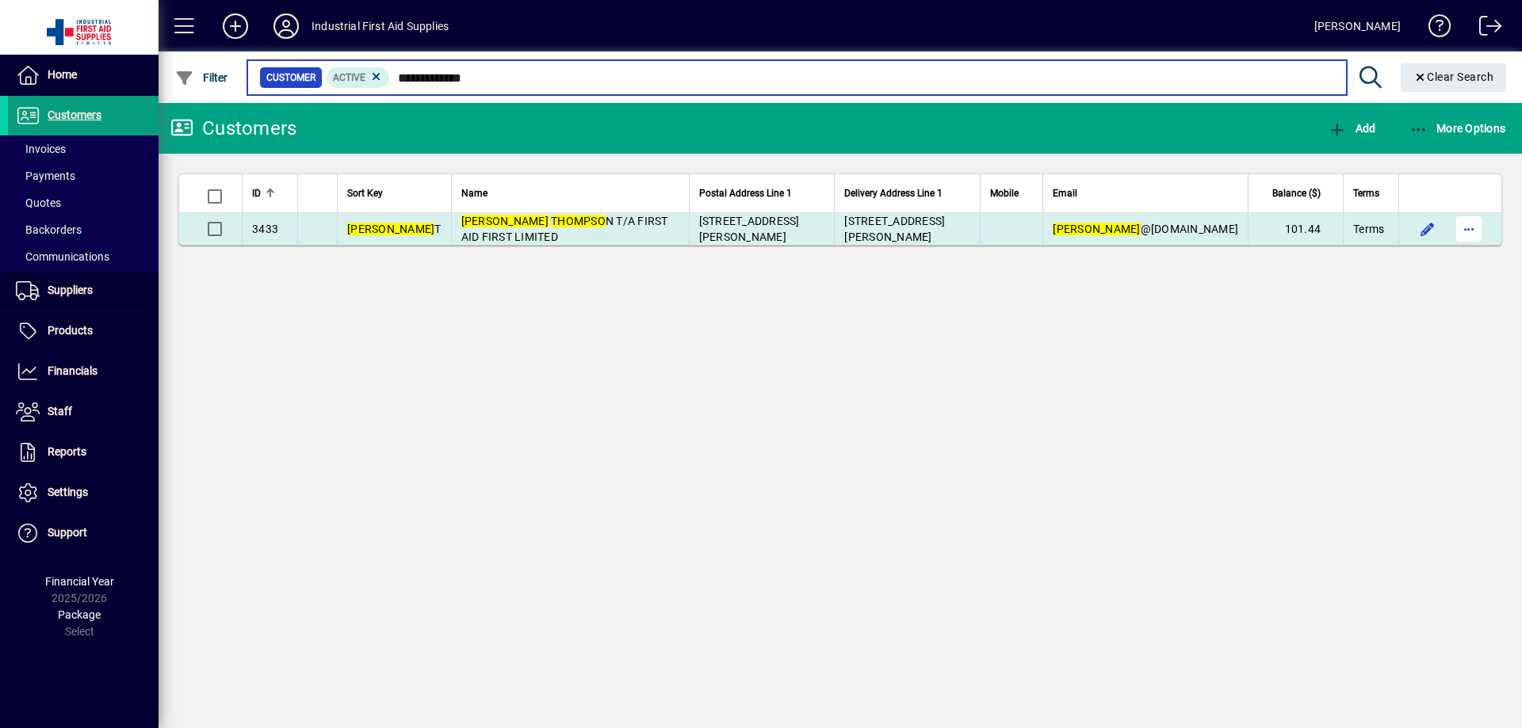
type input "**********"
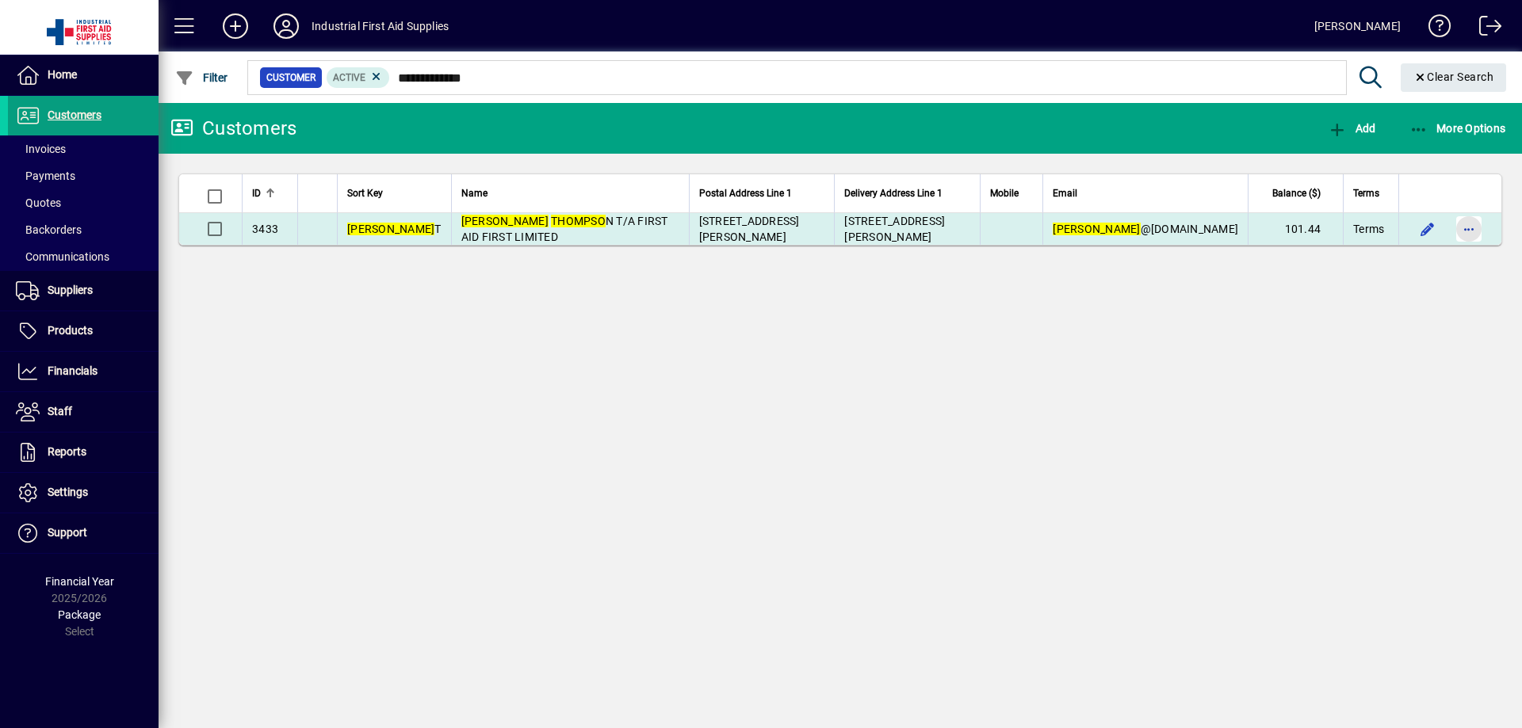
click at [1474, 228] on span "button" at bounding box center [1469, 229] width 38 height 38
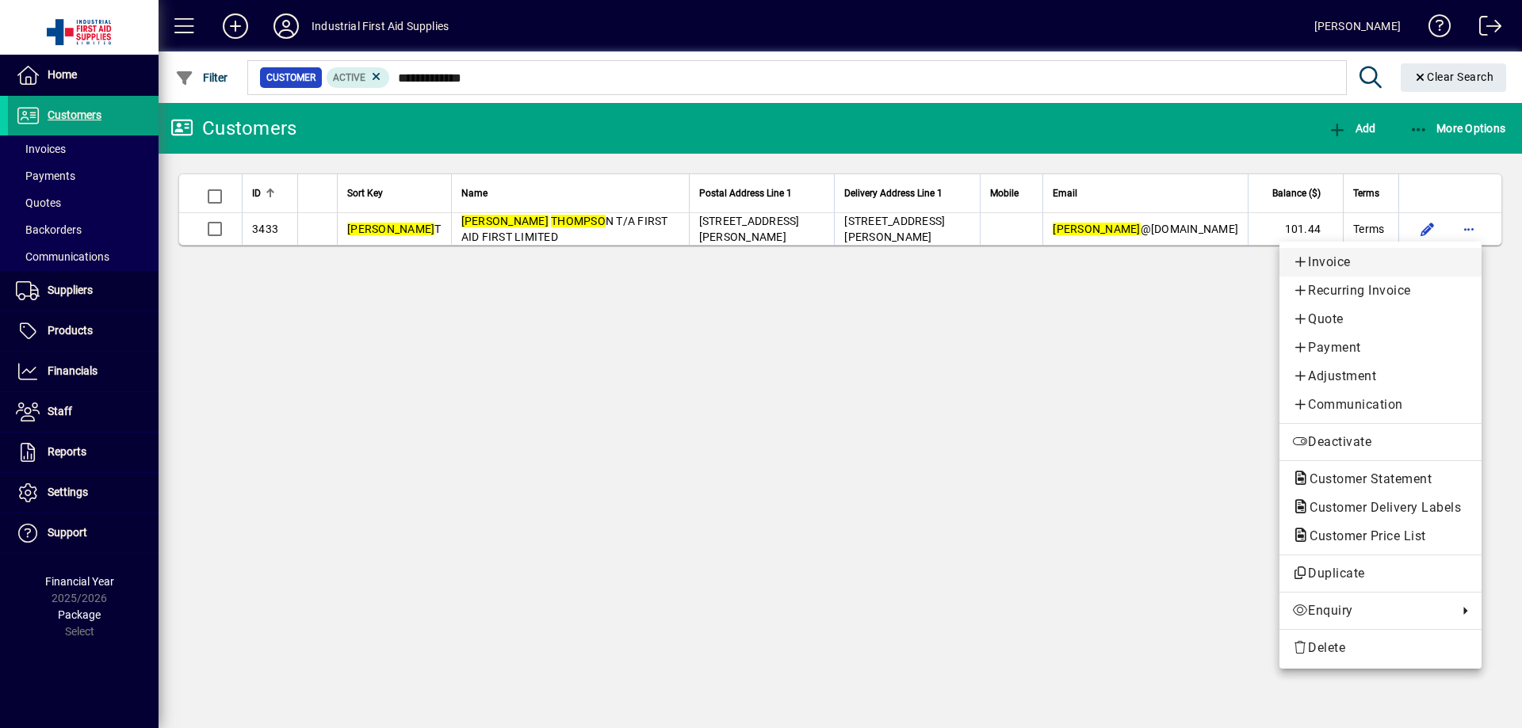
click at [1321, 264] on span "Invoice" at bounding box center [1380, 262] width 177 height 19
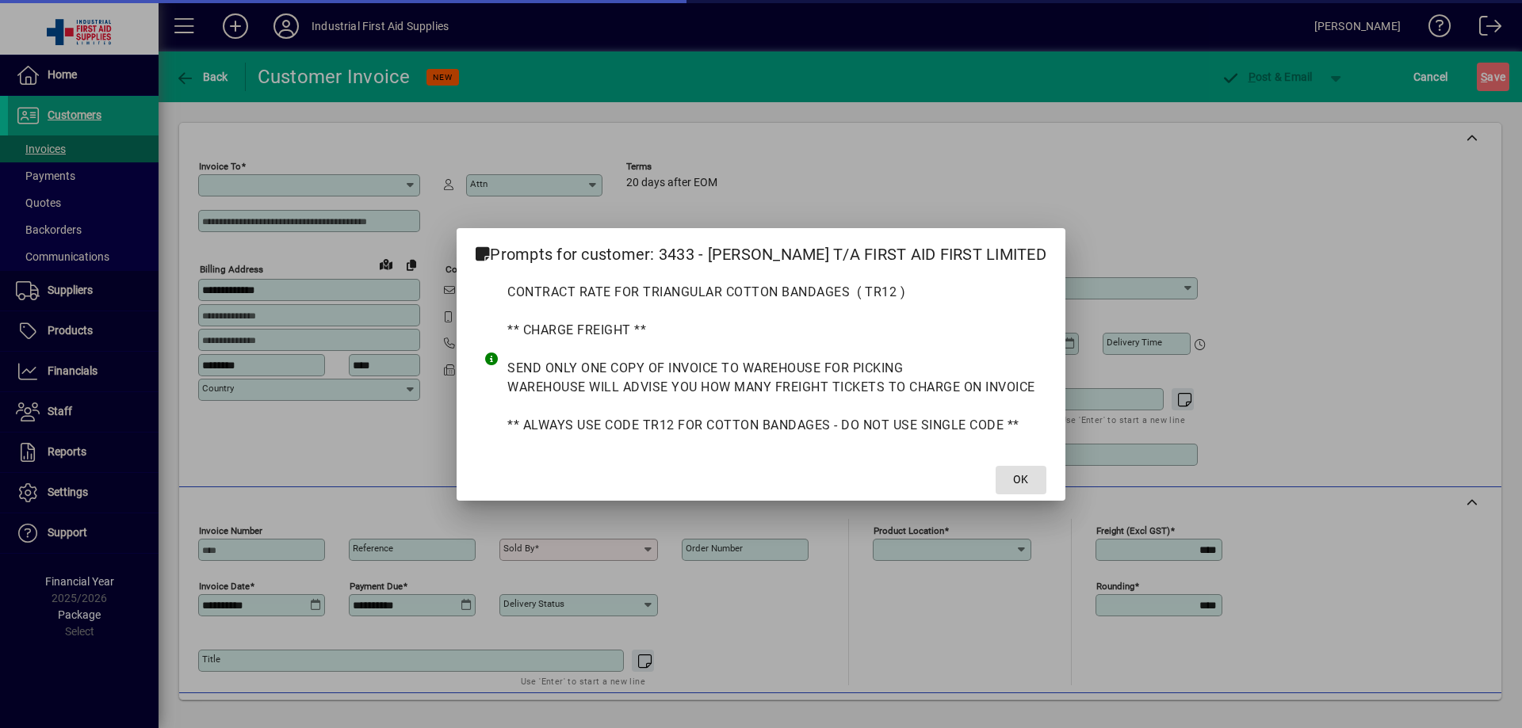
type input "**********"
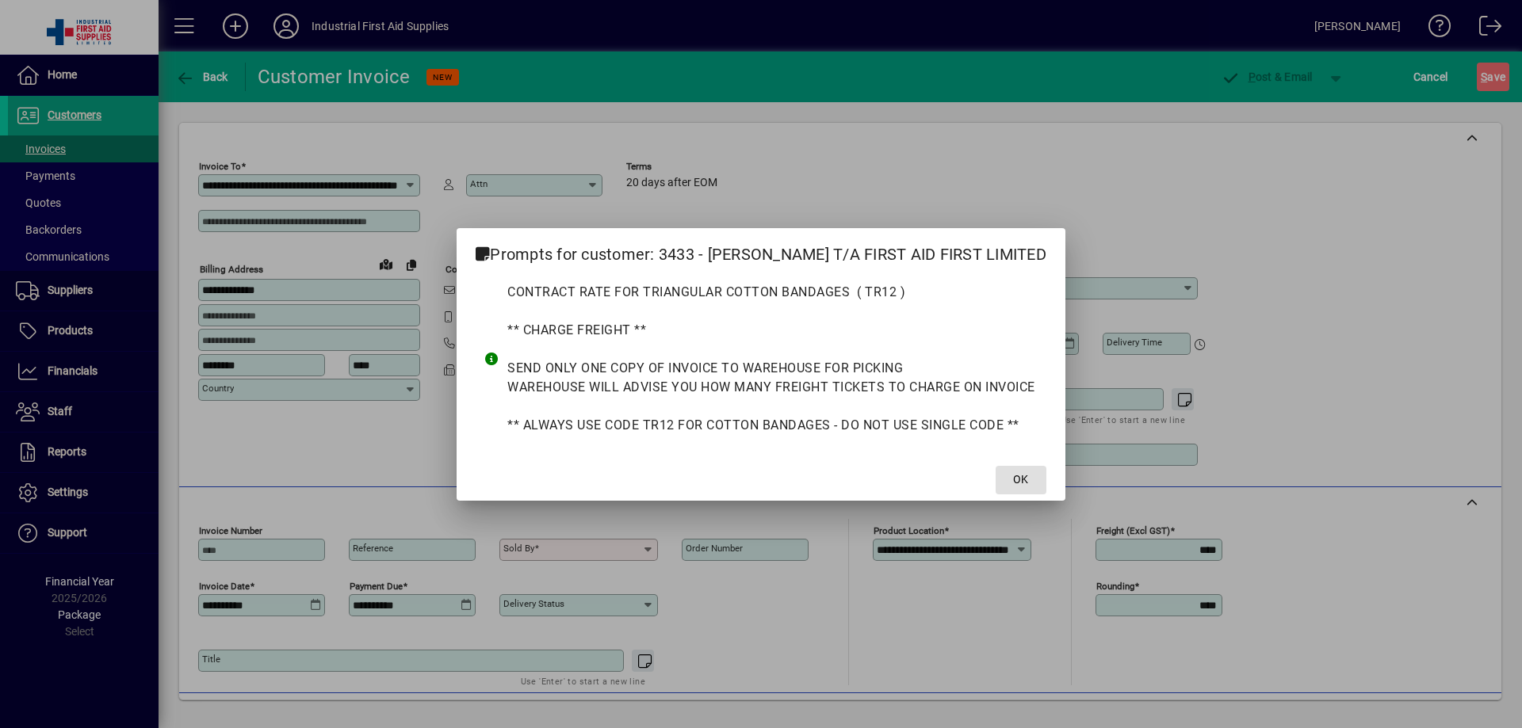
drag, startPoint x: 1028, startPoint y: 480, endPoint x: 949, endPoint y: 489, distance: 79.8
click at [1026, 478] on span "OK" at bounding box center [1020, 480] width 15 height 17
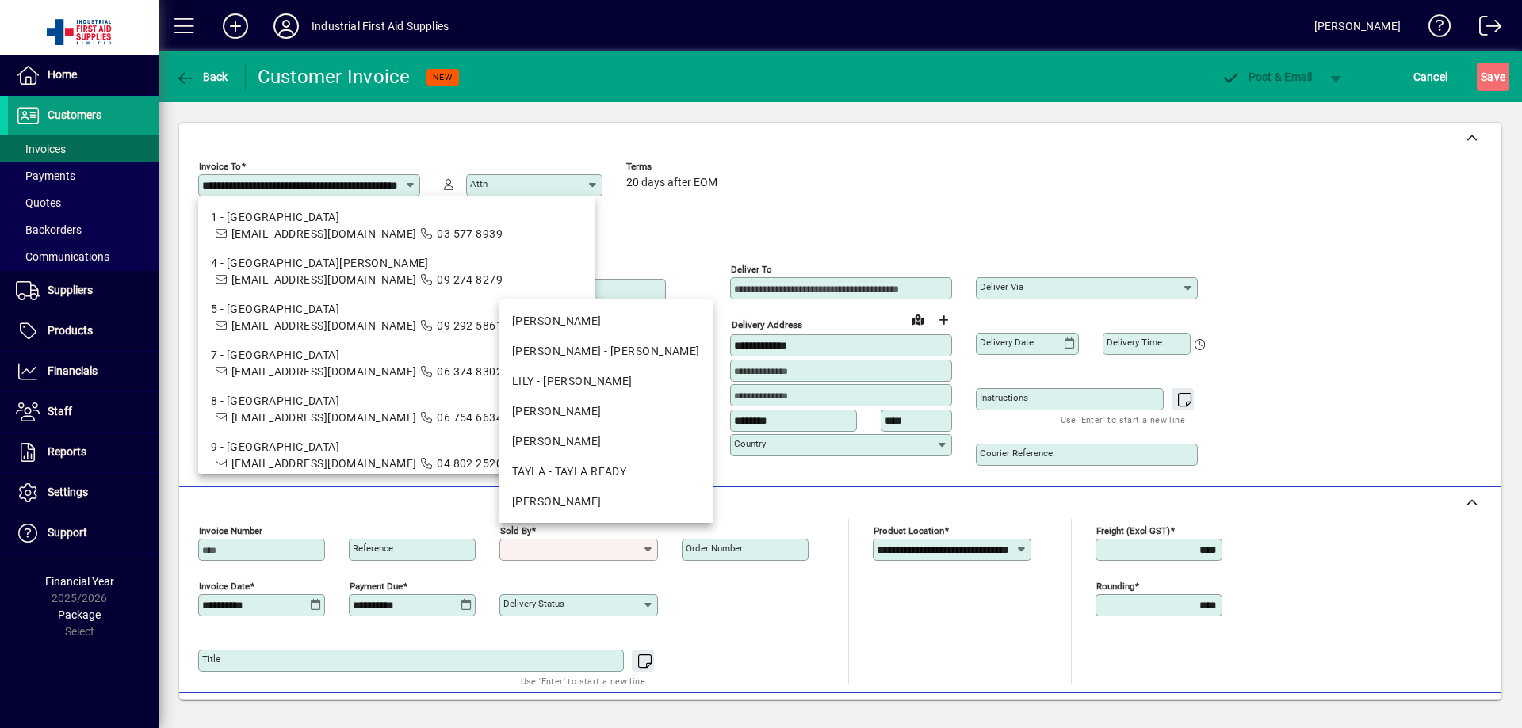
drag, startPoint x: 595, startPoint y: 546, endPoint x: 588, endPoint y: 540, distance: 9.5
click at [595, 547] on input "Sold by" at bounding box center [572, 550] width 139 height 13
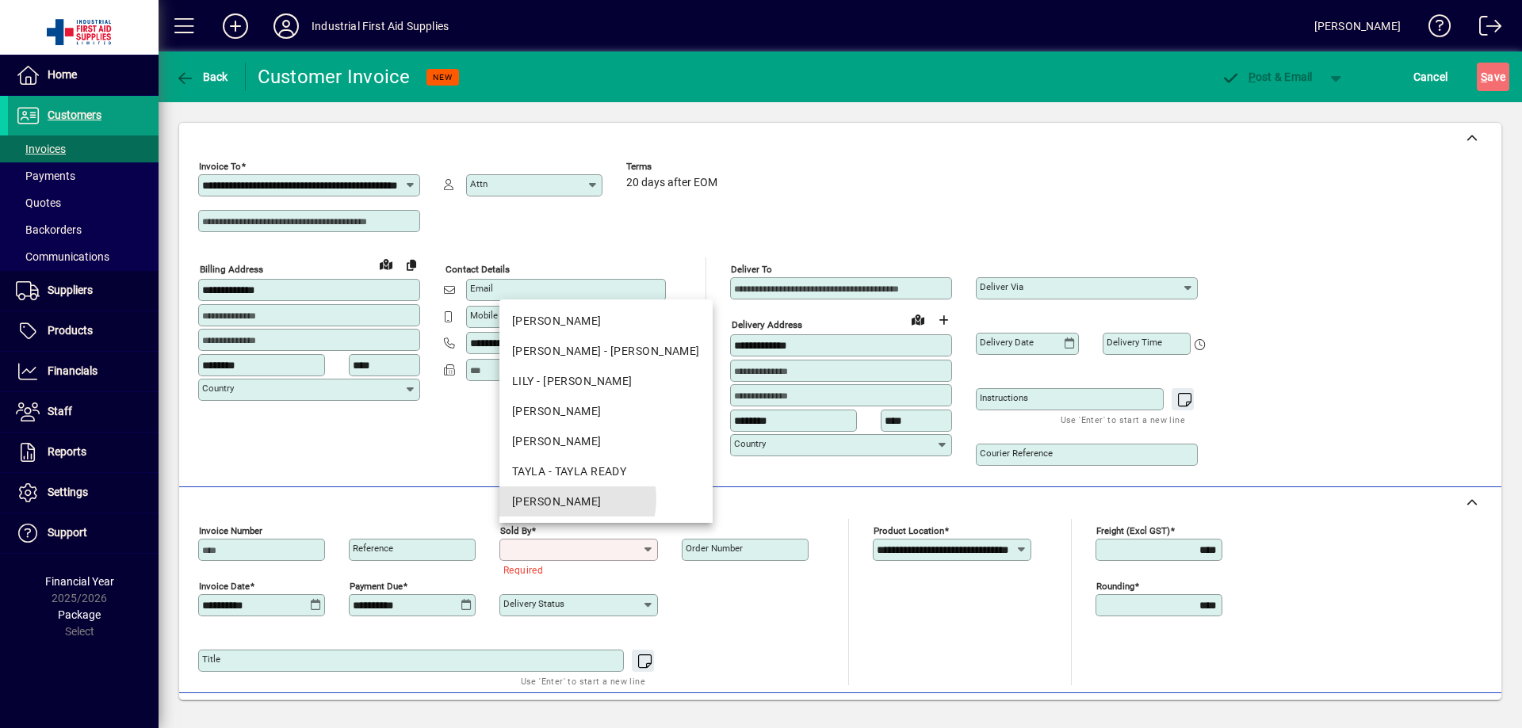
drag, startPoint x: 573, startPoint y: 499, endPoint x: 481, endPoint y: 529, distance: 96.5
click at [571, 499] on div "[PERSON_NAME]" at bounding box center [606, 502] width 188 height 17
type input "**********"
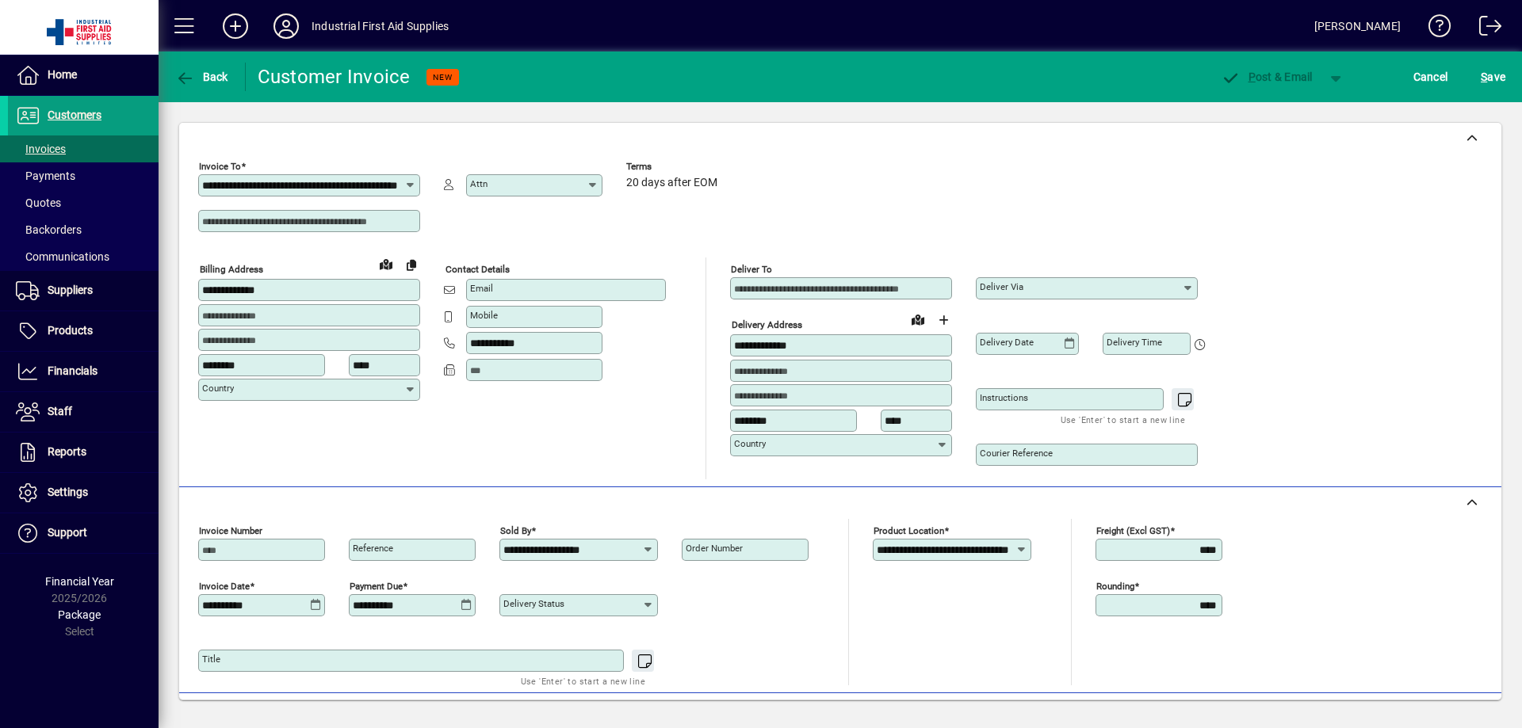
click at [395, 542] on div "Reference" at bounding box center [412, 550] width 127 height 22
type input "*****"
click at [751, 556] on div "Order number" at bounding box center [745, 550] width 127 height 22
type input "*"
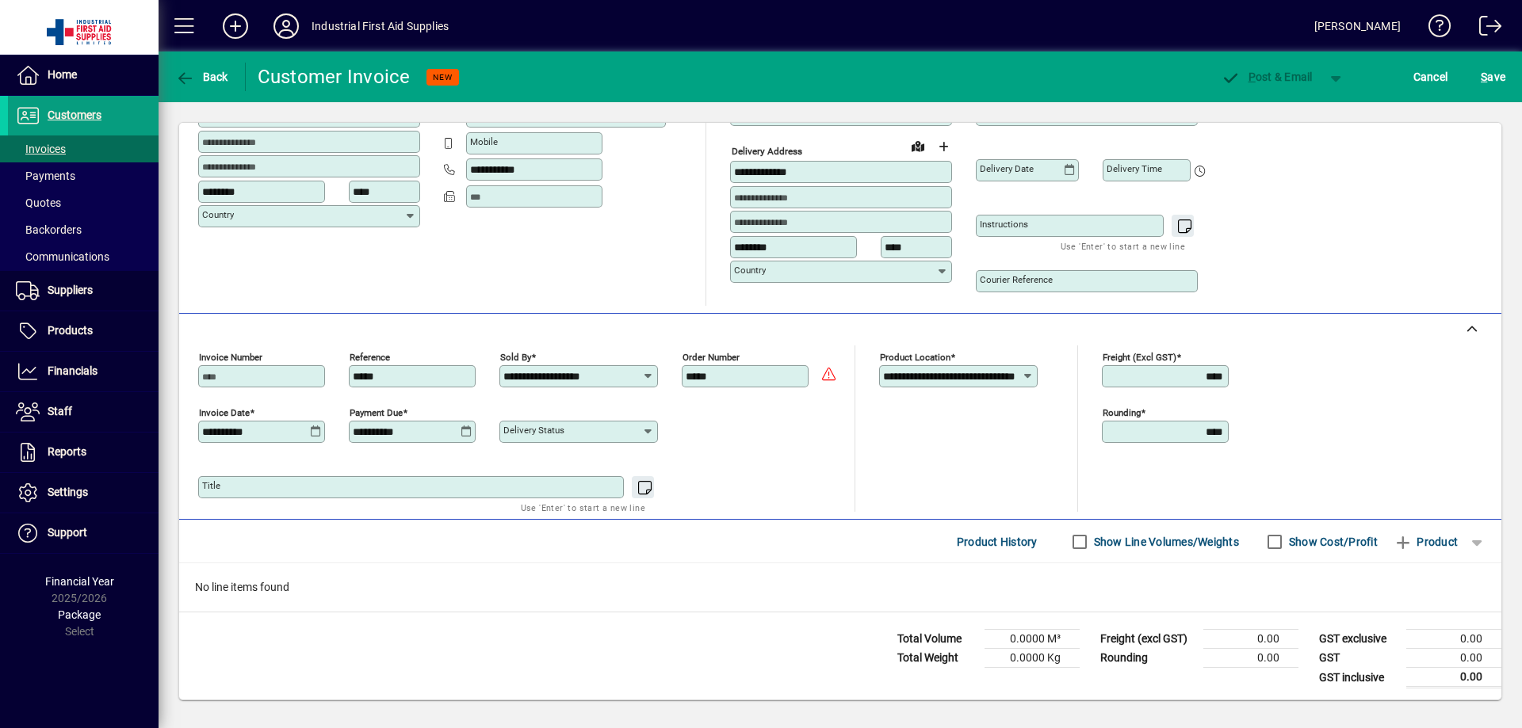
scroll to position [175, 0]
type input "*****"
click at [1418, 548] on span "Product" at bounding box center [1425, 540] width 64 height 25
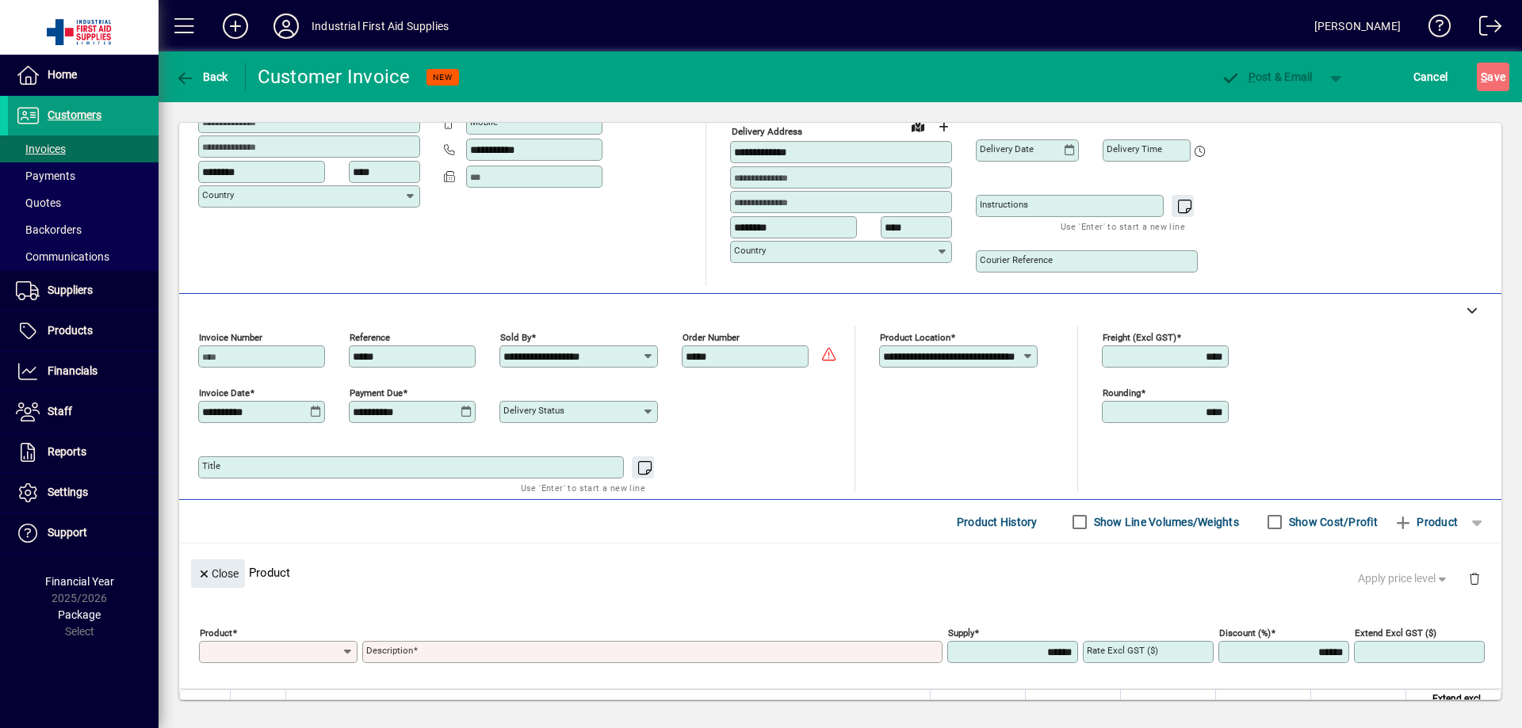
scroll to position [0, 0]
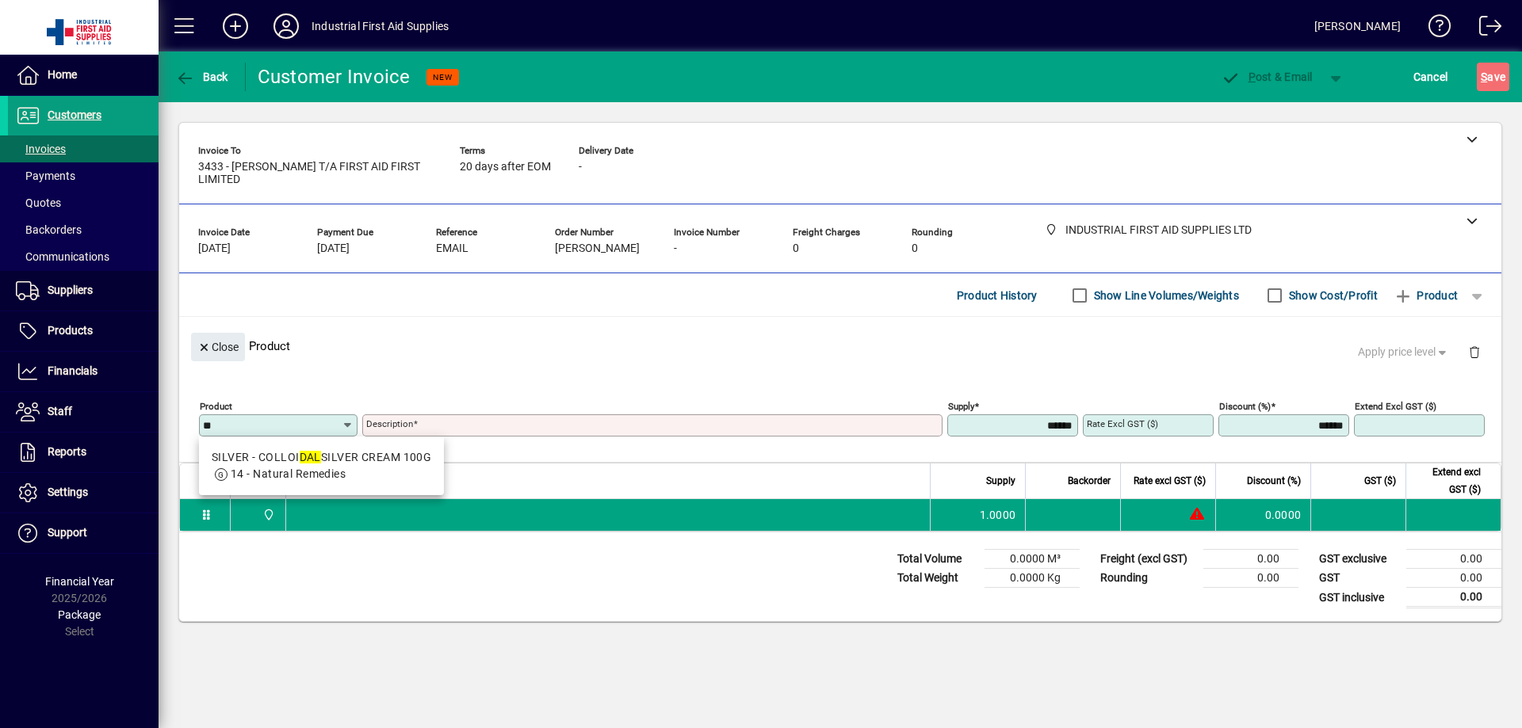
type input "*"
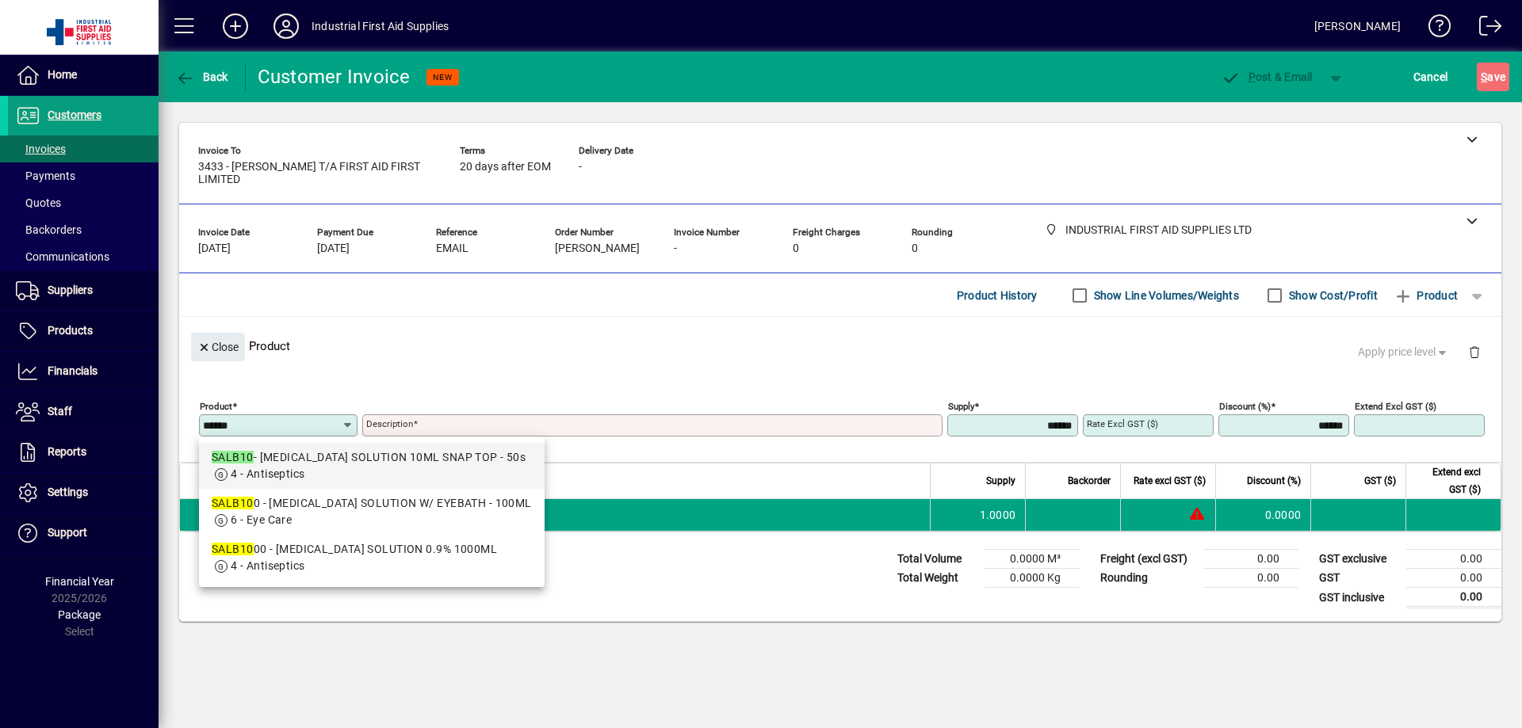
type input "******"
type input "**********"
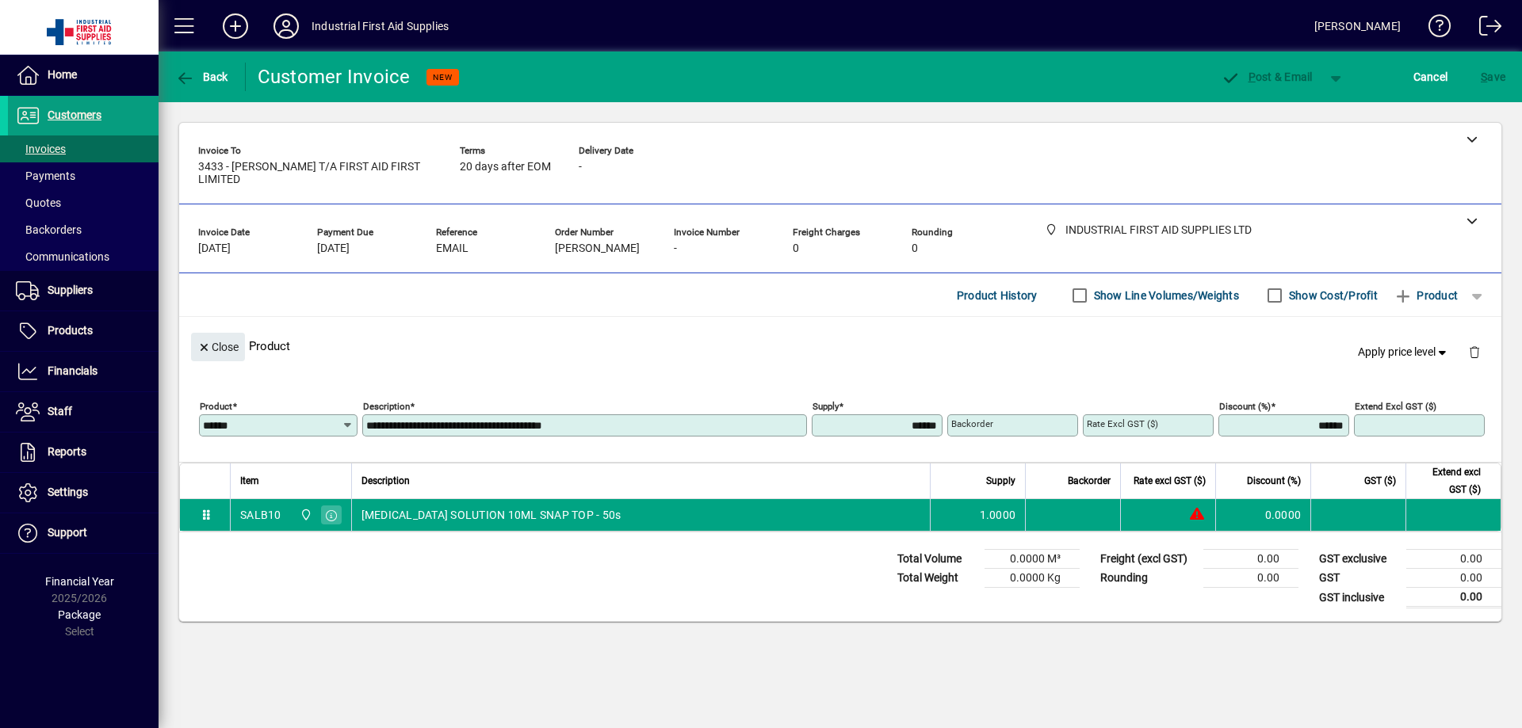
type input "*******"
type input "*****"
type input "******"
type input "*****"
click at [1481, 290] on span "button" at bounding box center [1477, 296] width 38 height 38
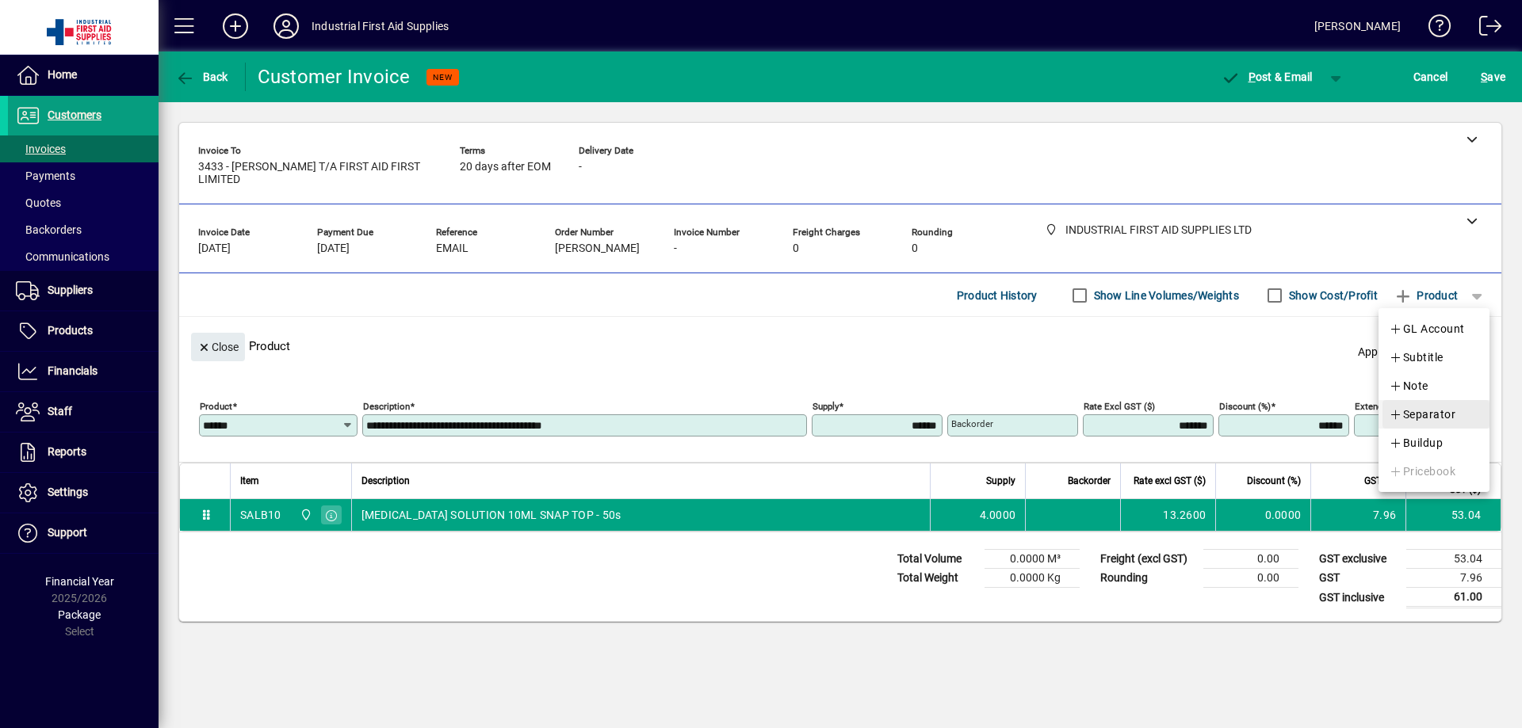
click at [1418, 407] on span "Separator" at bounding box center [1422, 414] width 67 height 19
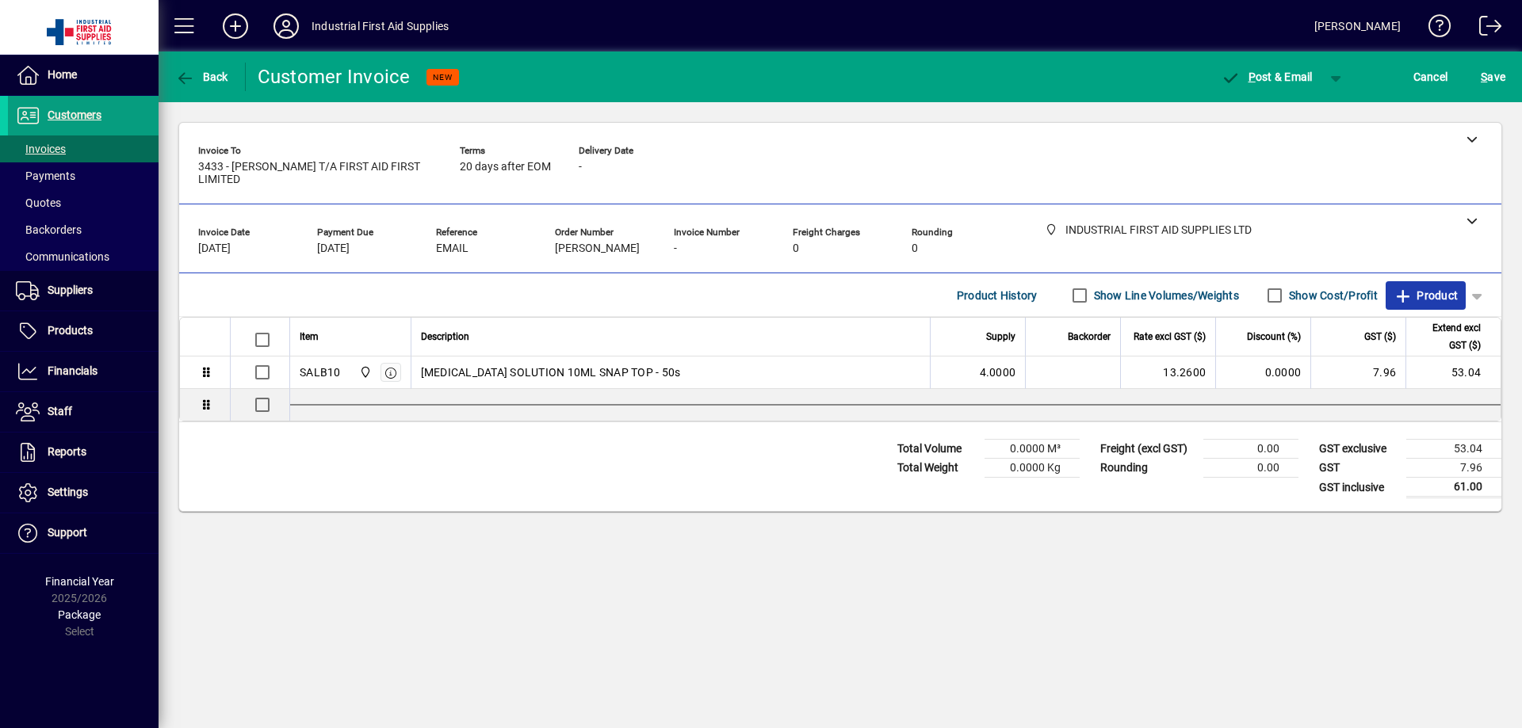
drag, startPoint x: 1422, startPoint y: 298, endPoint x: 1409, endPoint y: 307, distance: 15.4
click at [1420, 296] on span "Product" at bounding box center [1425, 295] width 64 height 25
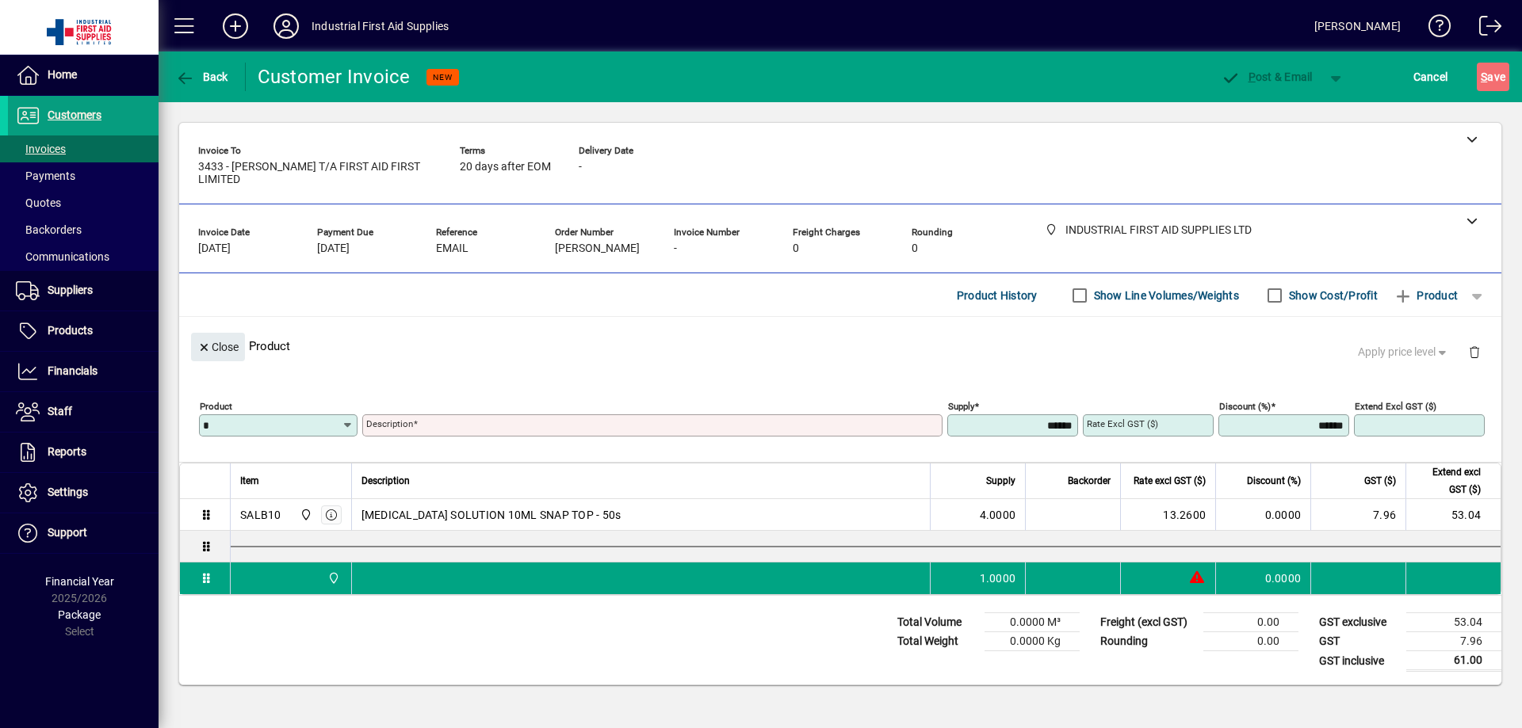
type input "*"
type input "**********"
type input "******"
type input "****"
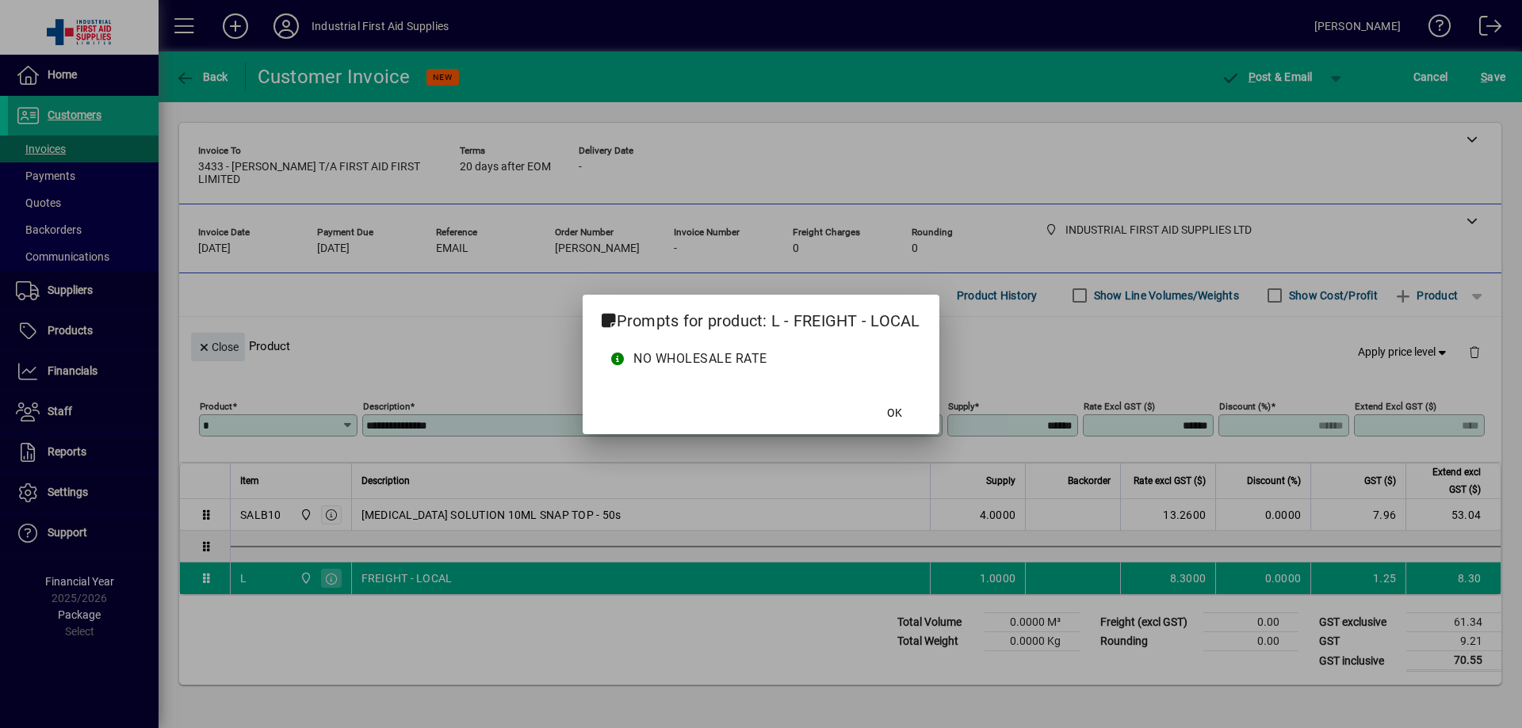
click at [869, 399] on button "OK" at bounding box center [894, 413] width 51 height 29
click at [1477, 63] on button "S ave" at bounding box center [1493, 77] width 32 height 29
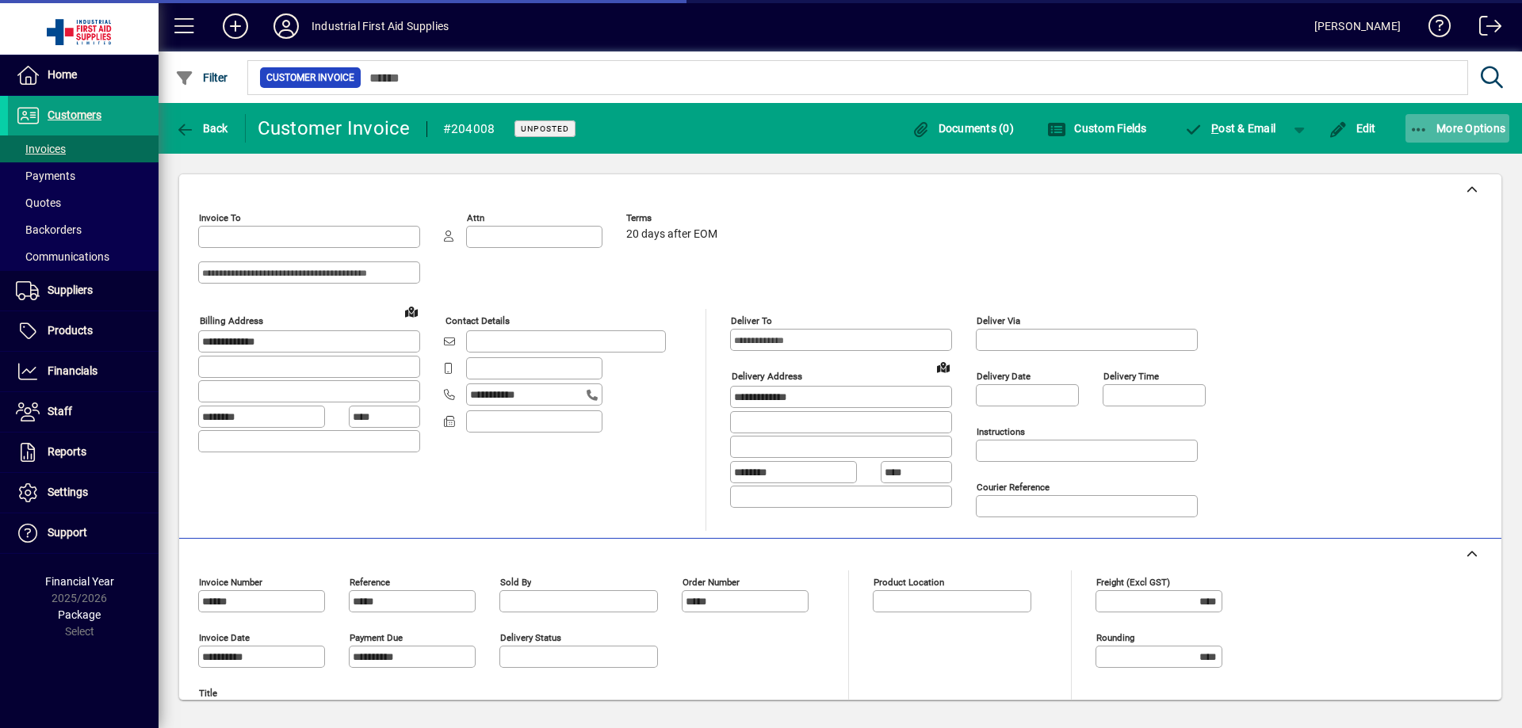
type input "**********"
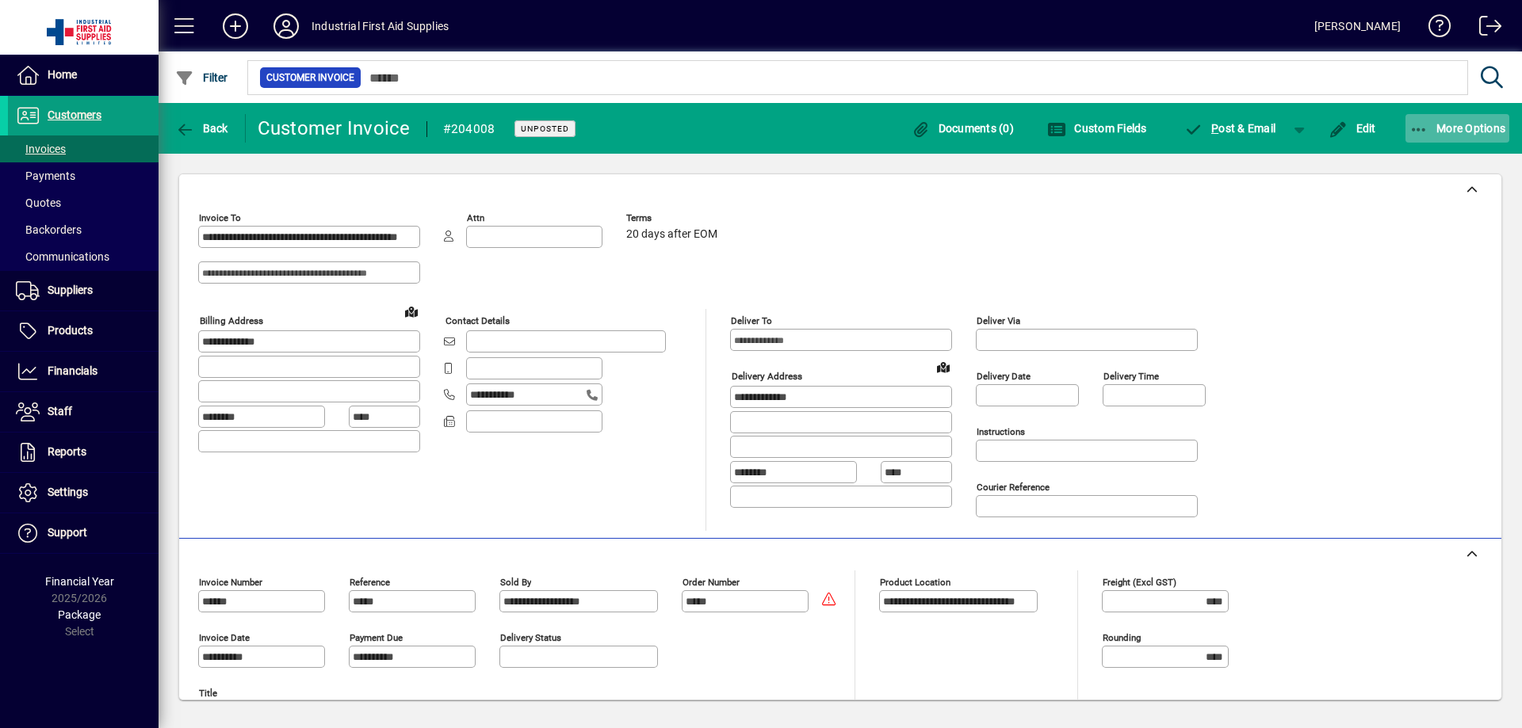
click at [1457, 128] on span "More Options" at bounding box center [1457, 128] width 97 height 13
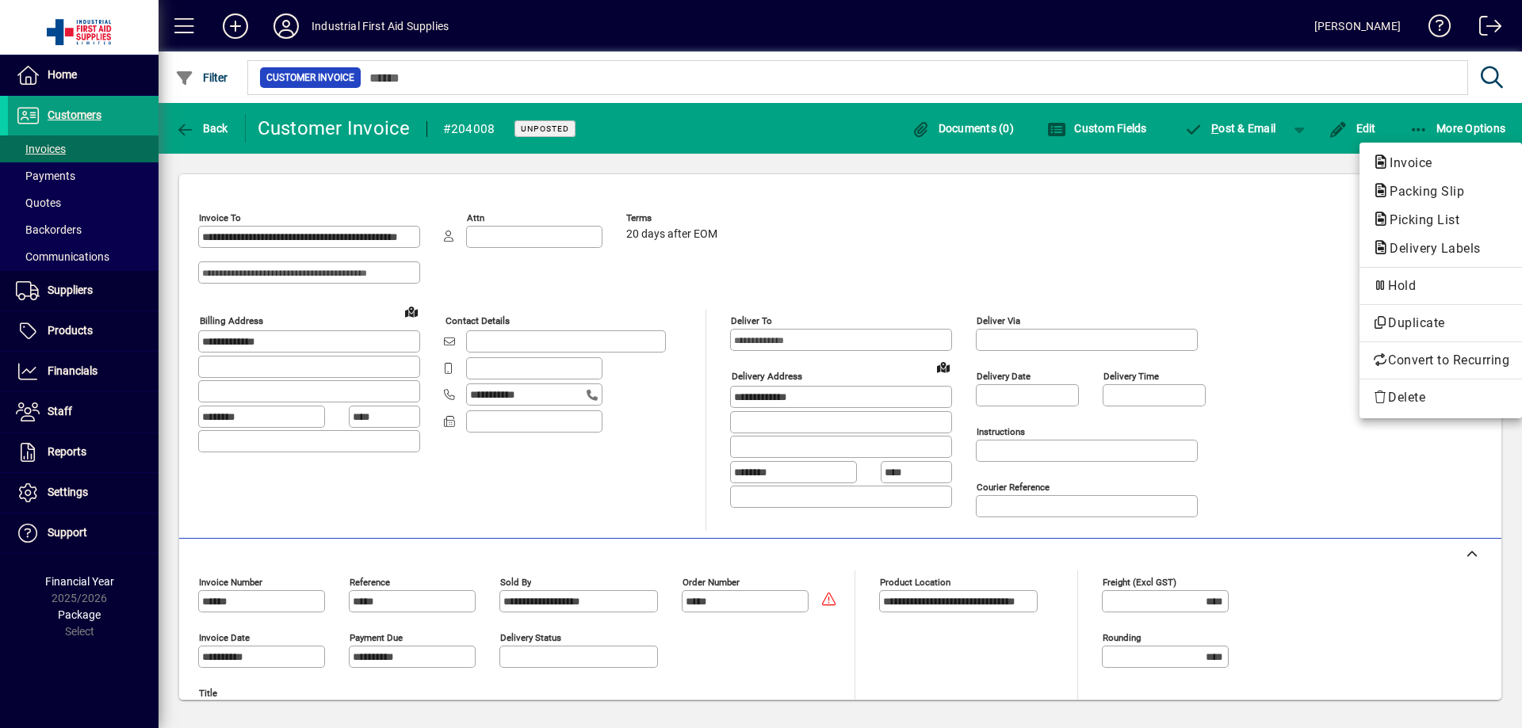
click at [1457, 127] on div at bounding box center [761, 364] width 1522 height 728
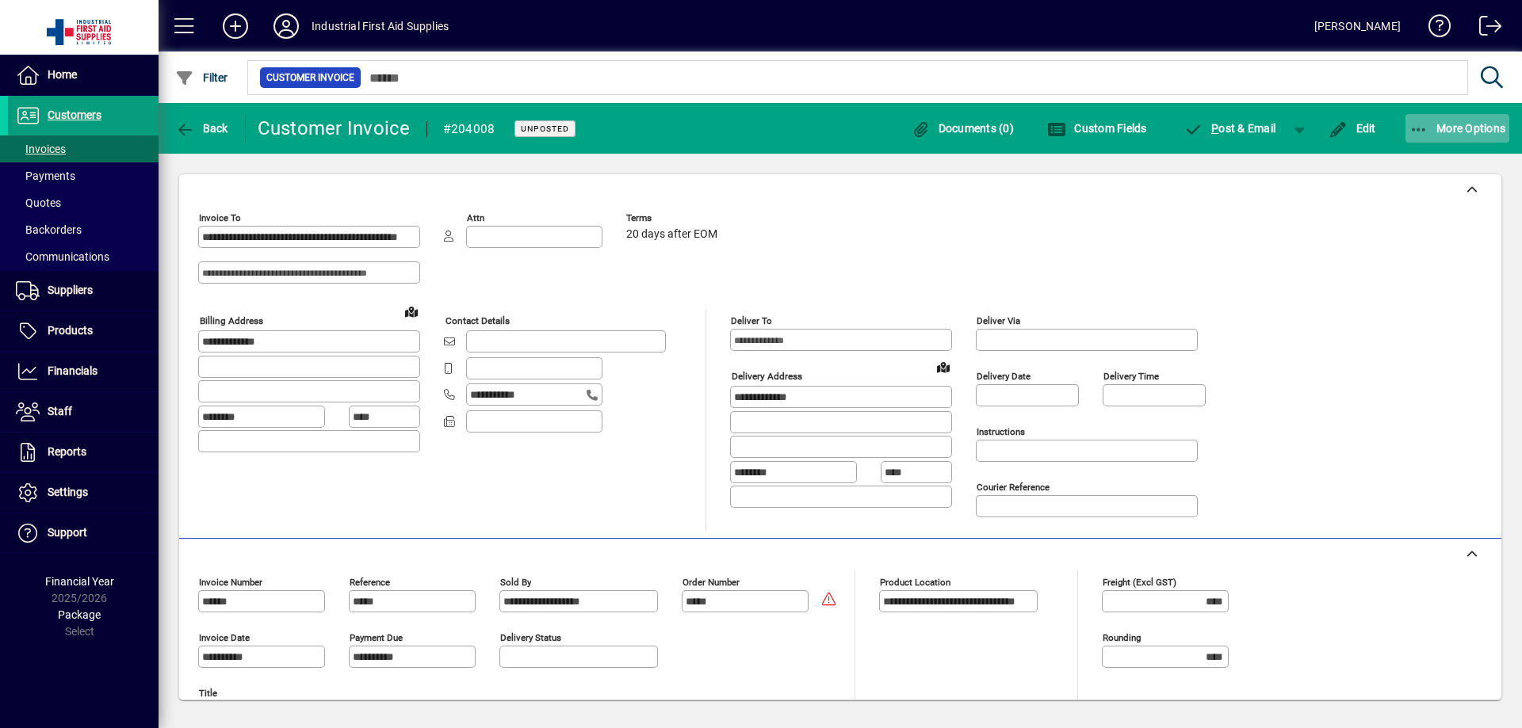
click at [1471, 132] on span "More Options" at bounding box center [1457, 128] width 97 height 13
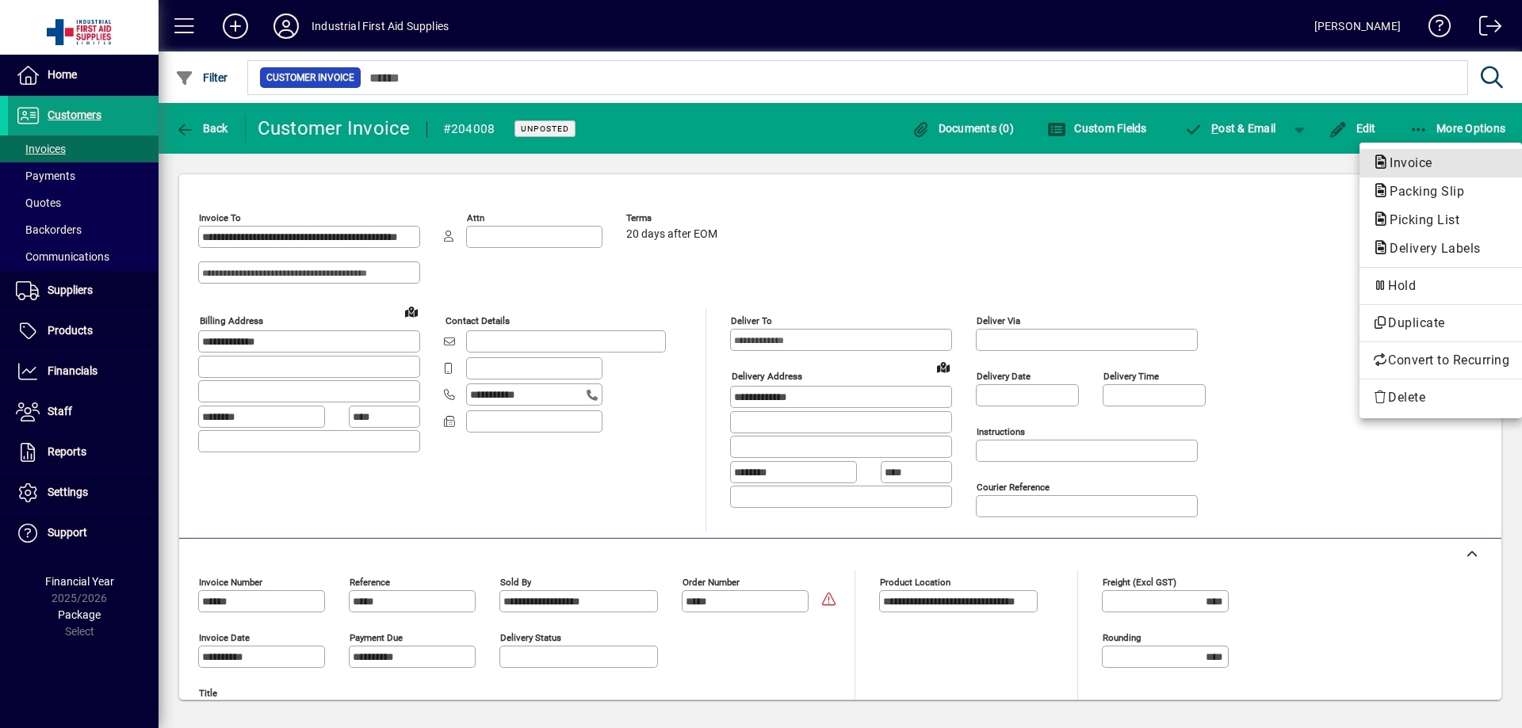
click at [1412, 166] on span "Invoice" at bounding box center [1406, 162] width 68 height 15
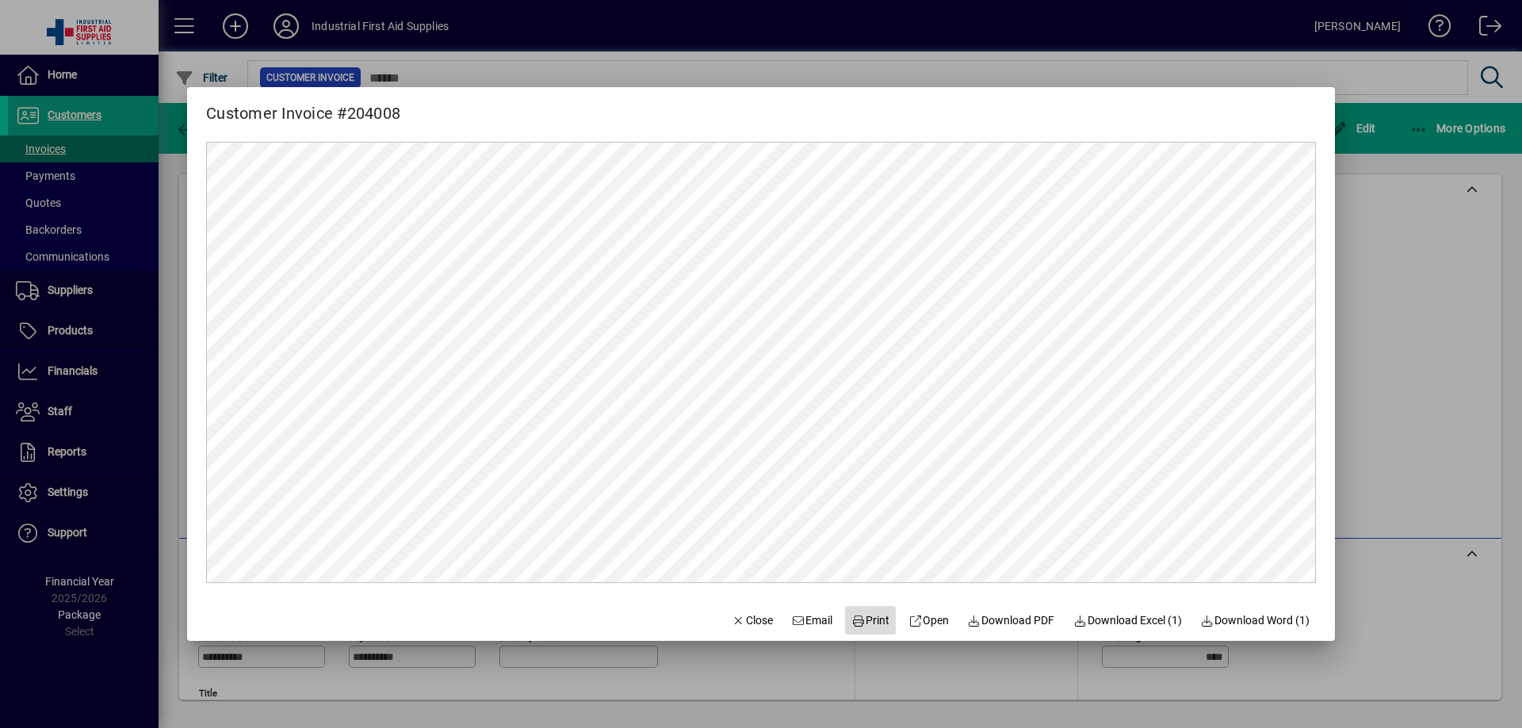
click at [871, 619] on span "Print" at bounding box center [870, 621] width 38 height 17
